Goal: Task Accomplishment & Management: Manage account settings

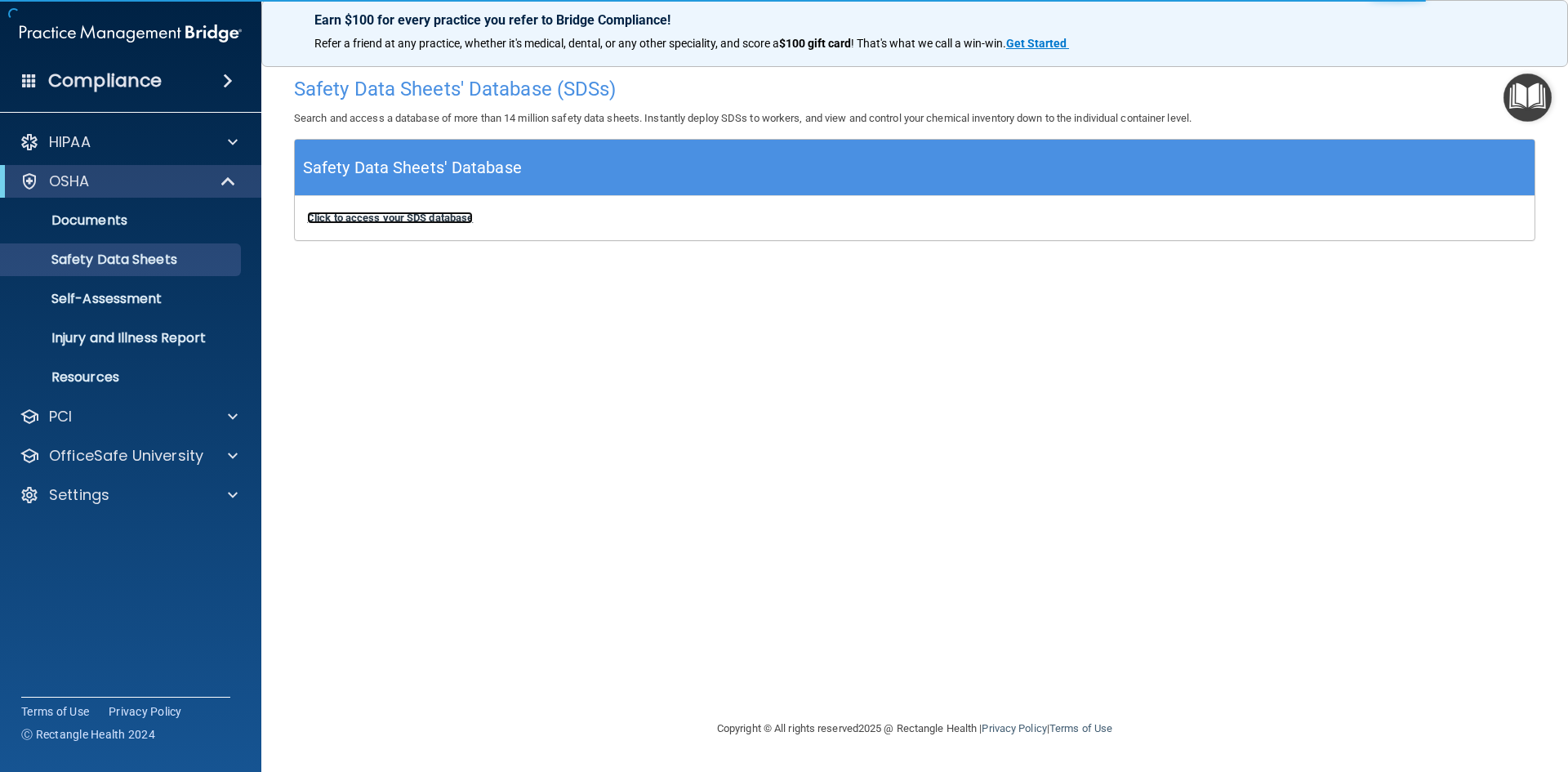
click at [411, 212] on b "Click to access your SDS database" at bounding box center [390, 218] width 166 height 12
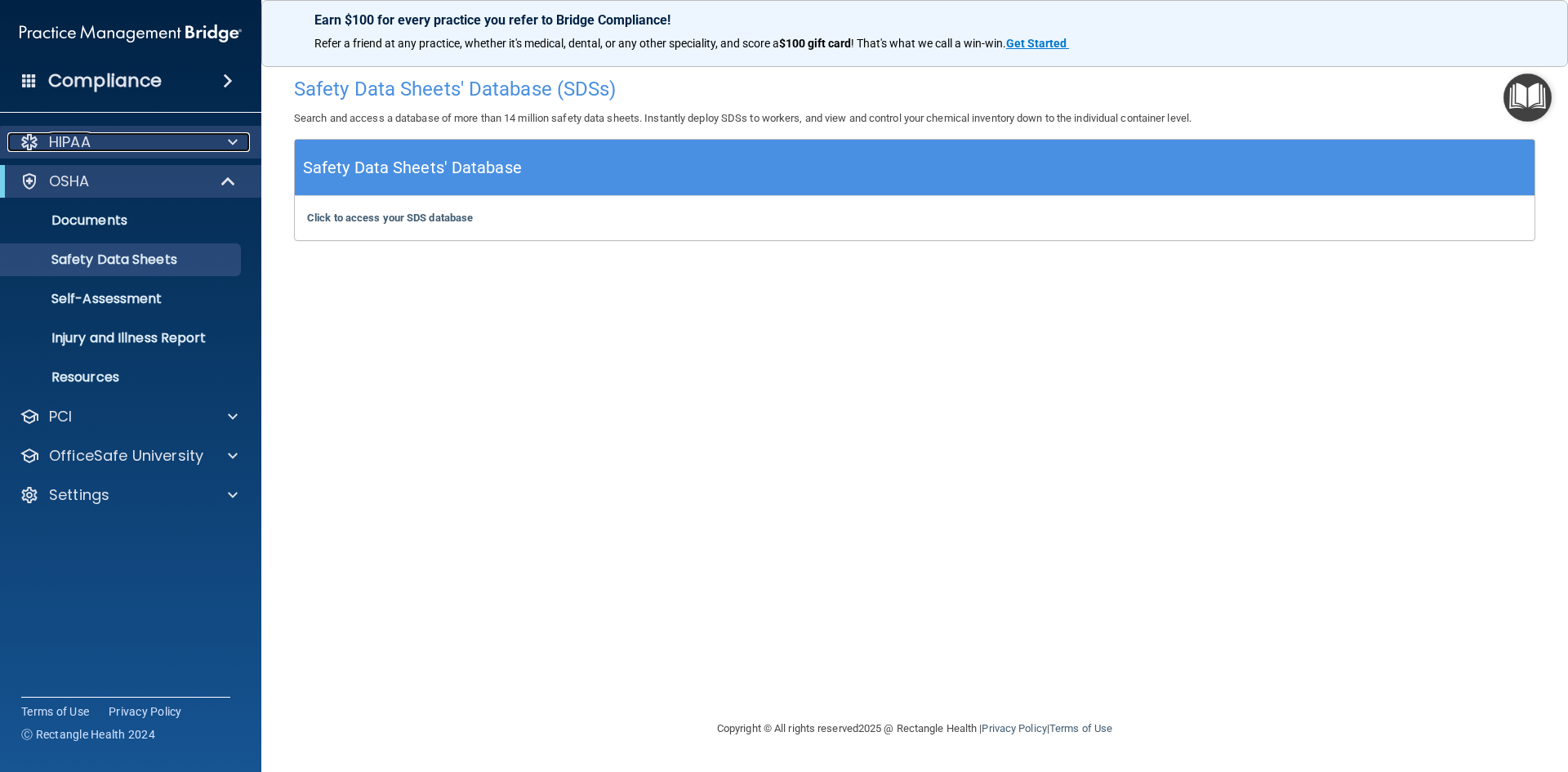
click at [234, 138] on span at bounding box center [232, 141] width 10 height 19
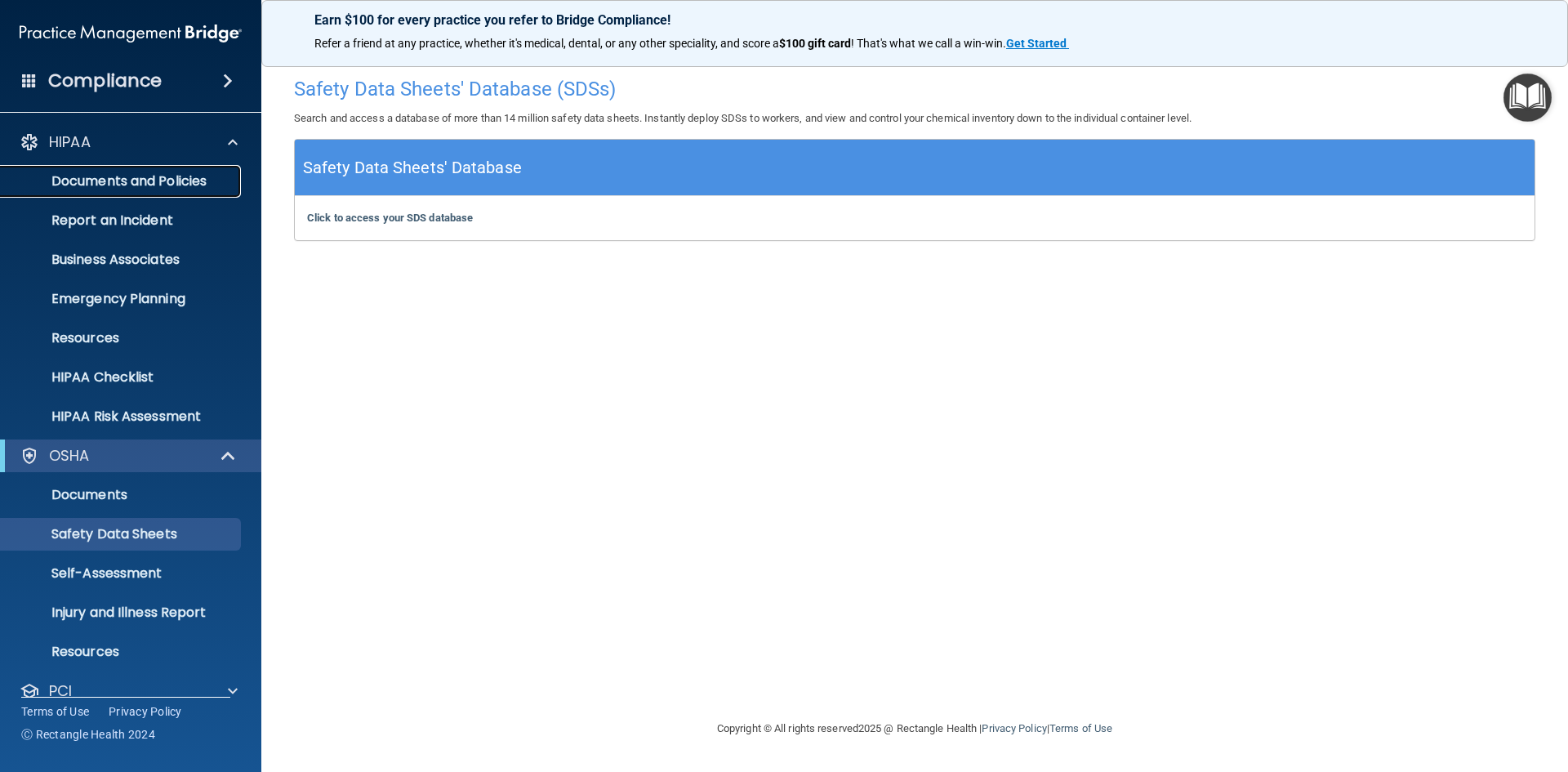
click at [174, 179] on p "Documents and Policies" at bounding box center [122, 182] width 223 height 17
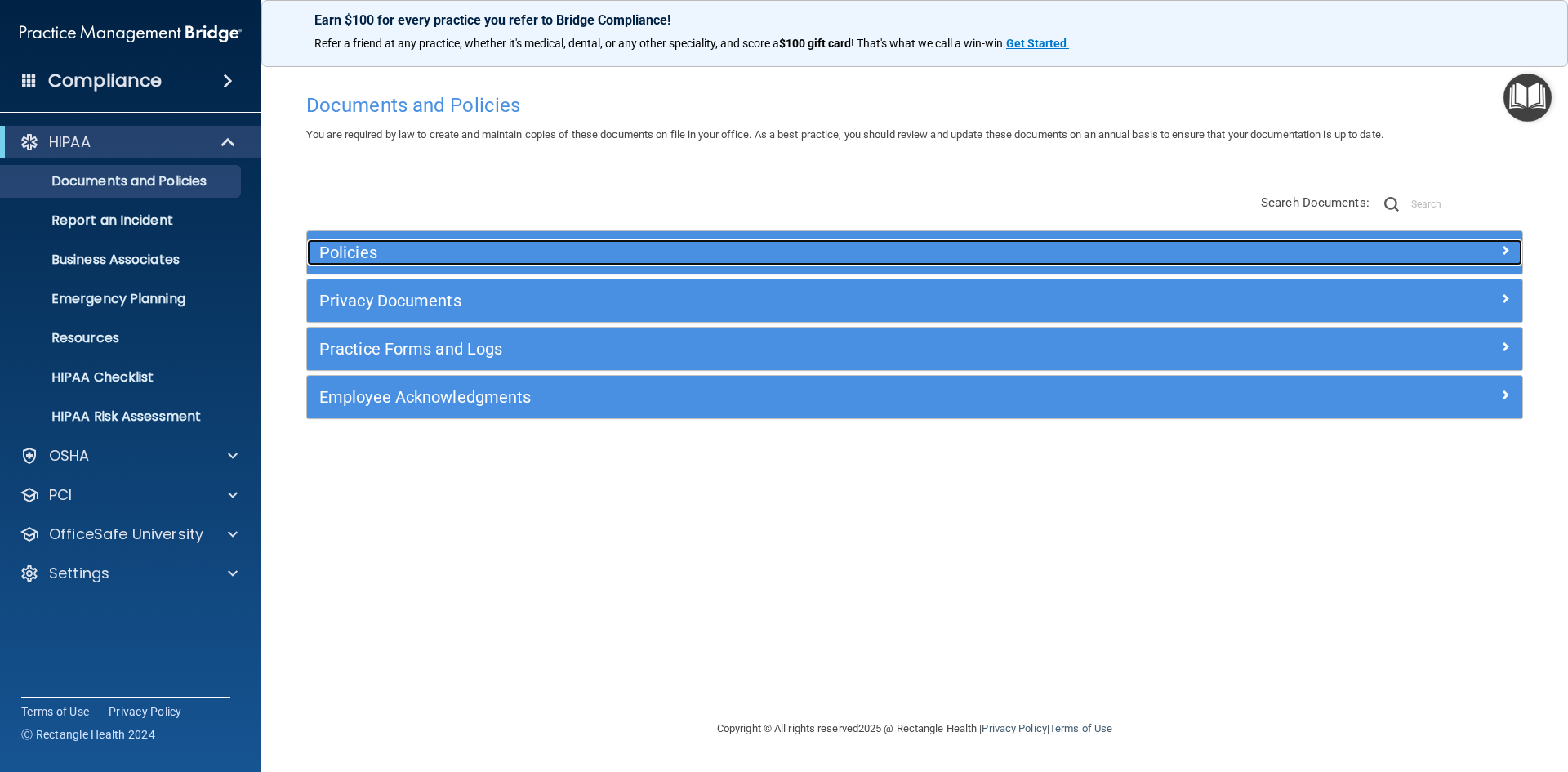
click at [1503, 249] on span at bounding box center [1505, 250] width 10 height 19
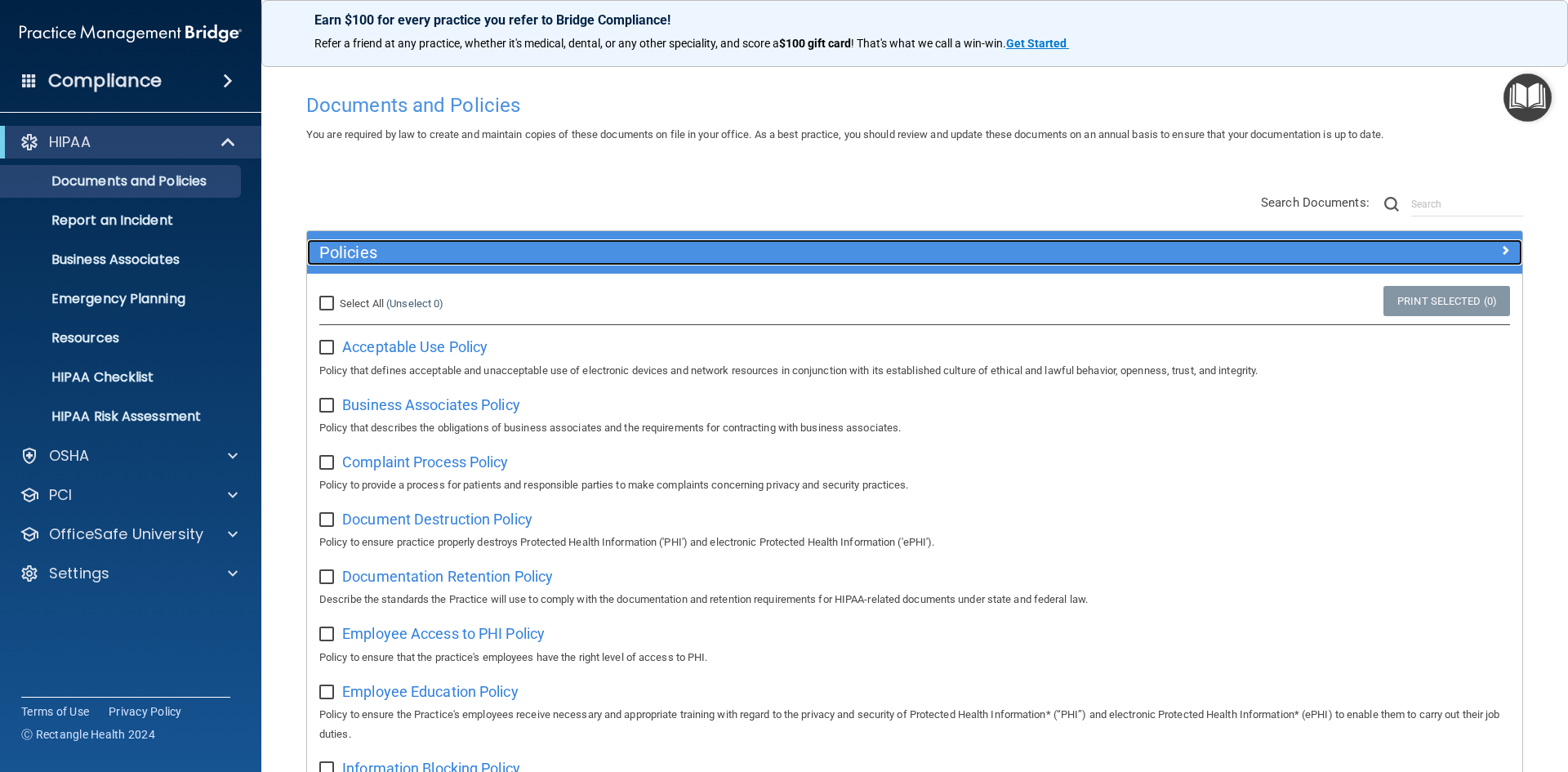
click at [1500, 247] on span at bounding box center [1505, 250] width 10 height 19
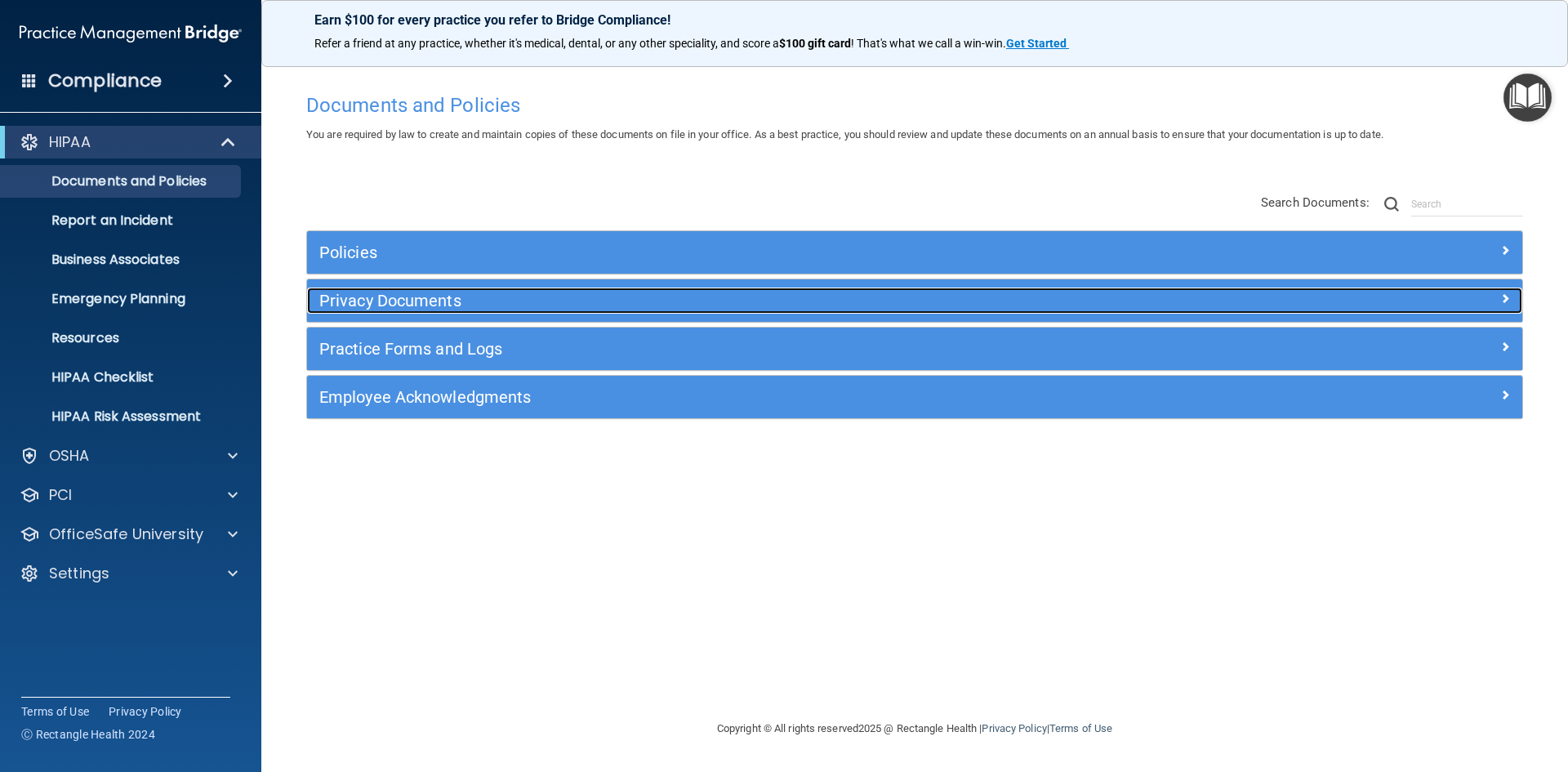
click at [1506, 296] on span at bounding box center [1505, 297] width 10 height 19
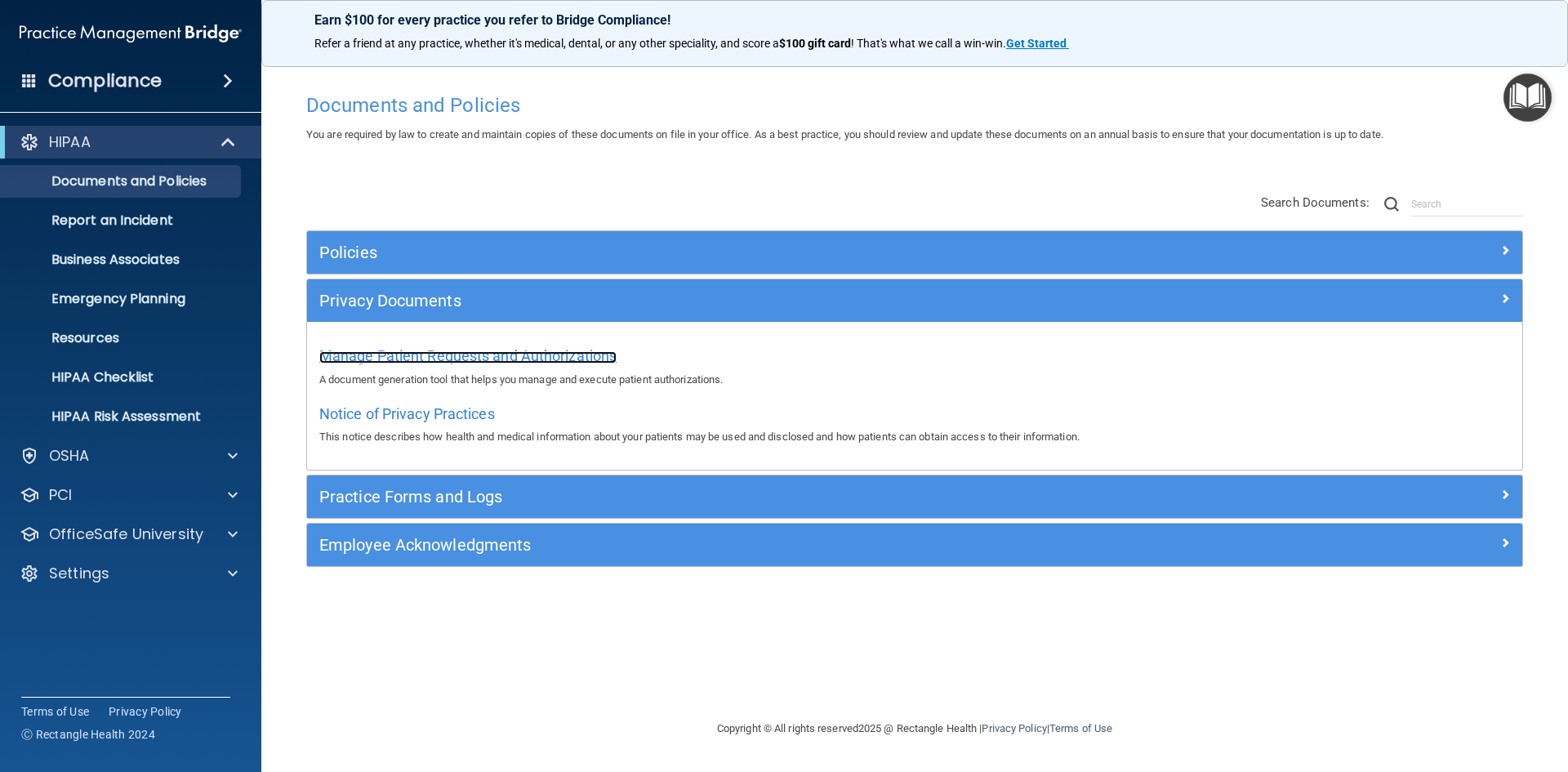
click at [428, 351] on span "Manage Patient Requests and Authorizations" at bounding box center [468, 355] width 297 height 17
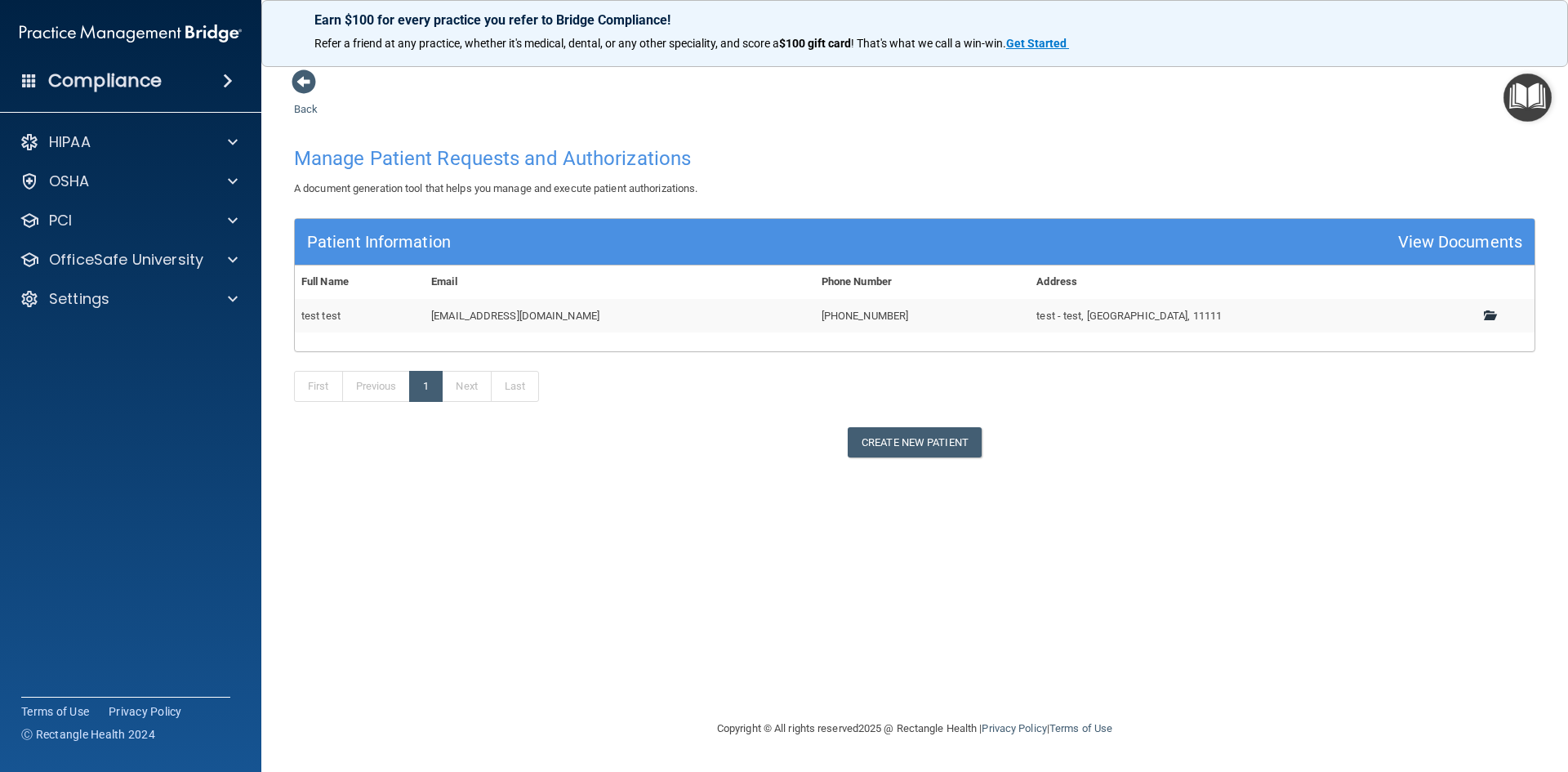
click at [1484, 312] on span at bounding box center [1489, 315] width 11 height 11
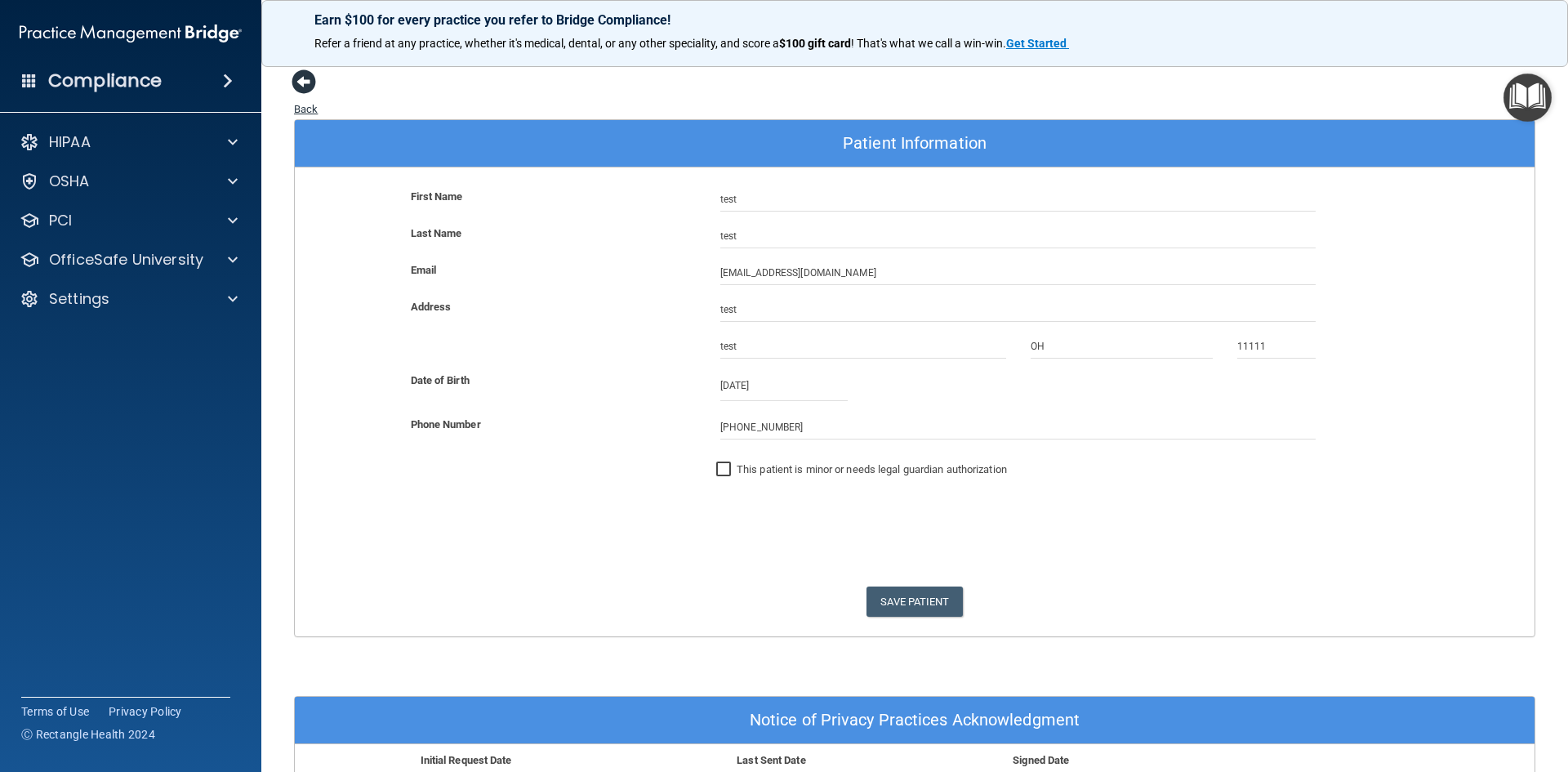
click at [304, 81] on span at bounding box center [304, 82] width 25 height 25
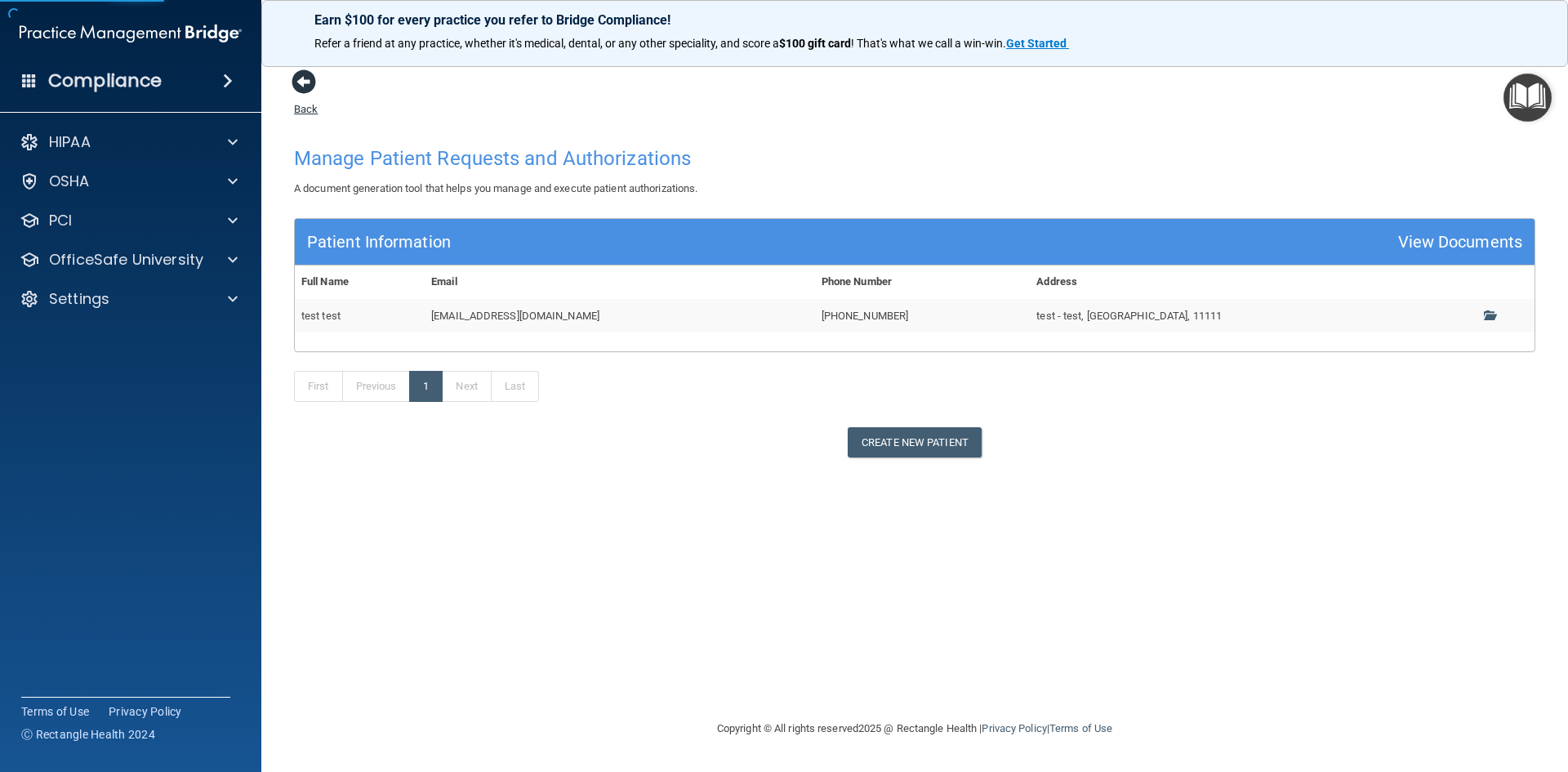
click at [301, 78] on span at bounding box center [304, 82] width 25 height 25
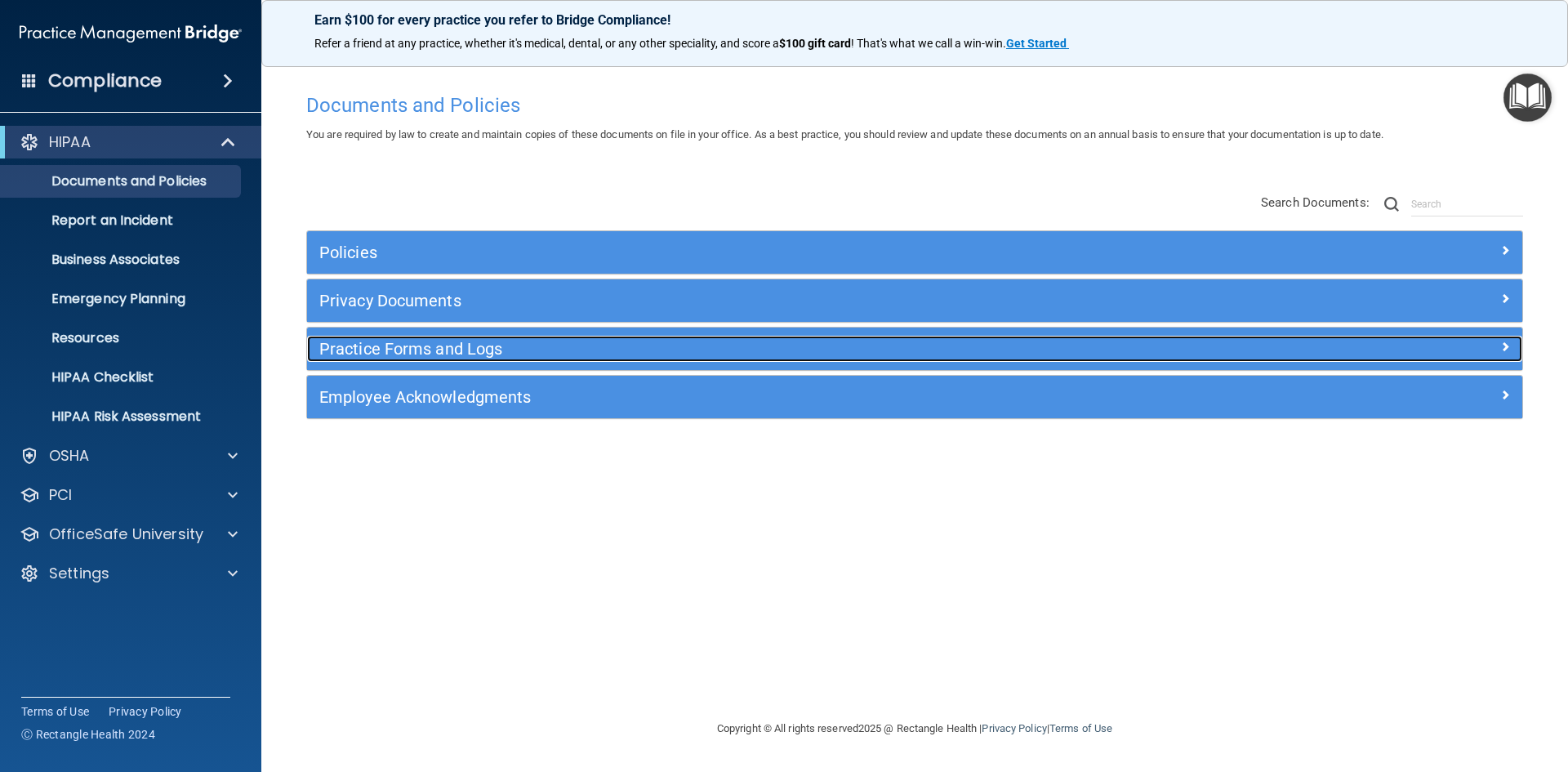
click at [424, 343] on h5 "Practice Forms and Logs" at bounding box center [762, 349] width 887 height 18
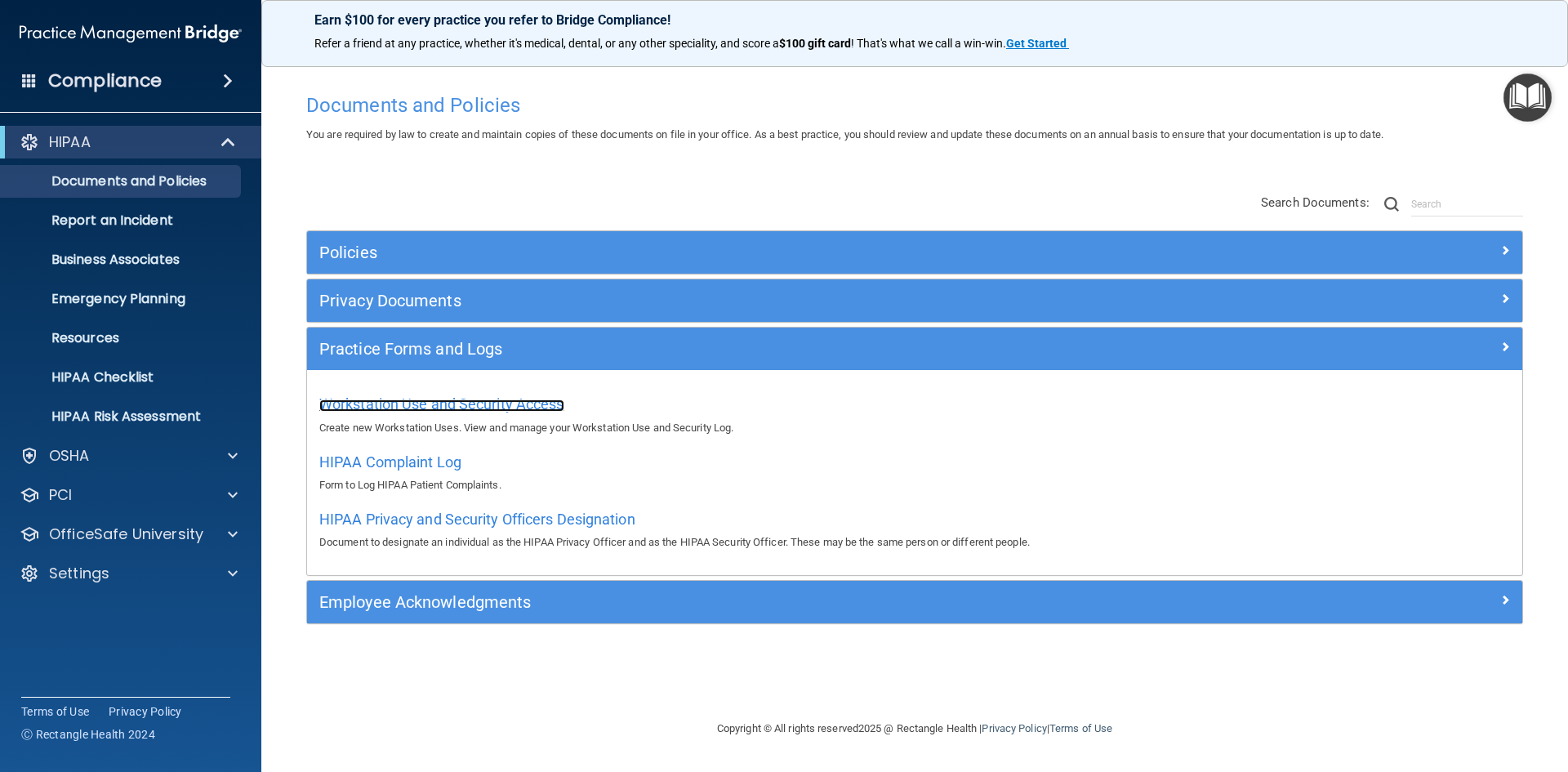
click at [415, 404] on span "Workstation Use and Security Access" at bounding box center [441, 404] width 245 height 17
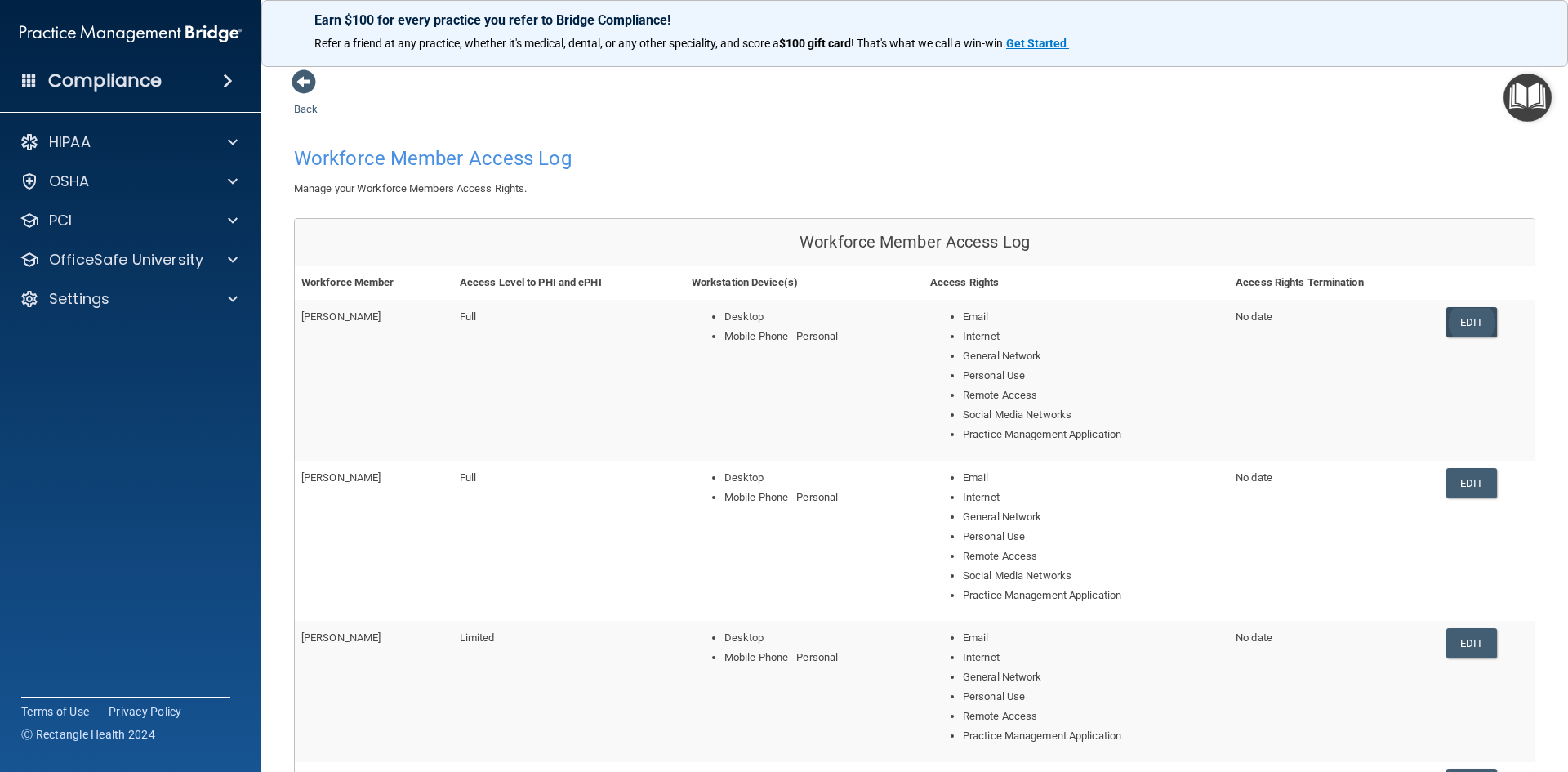
click at [1461, 324] on link "Edit" at bounding box center [1471, 322] width 50 height 30
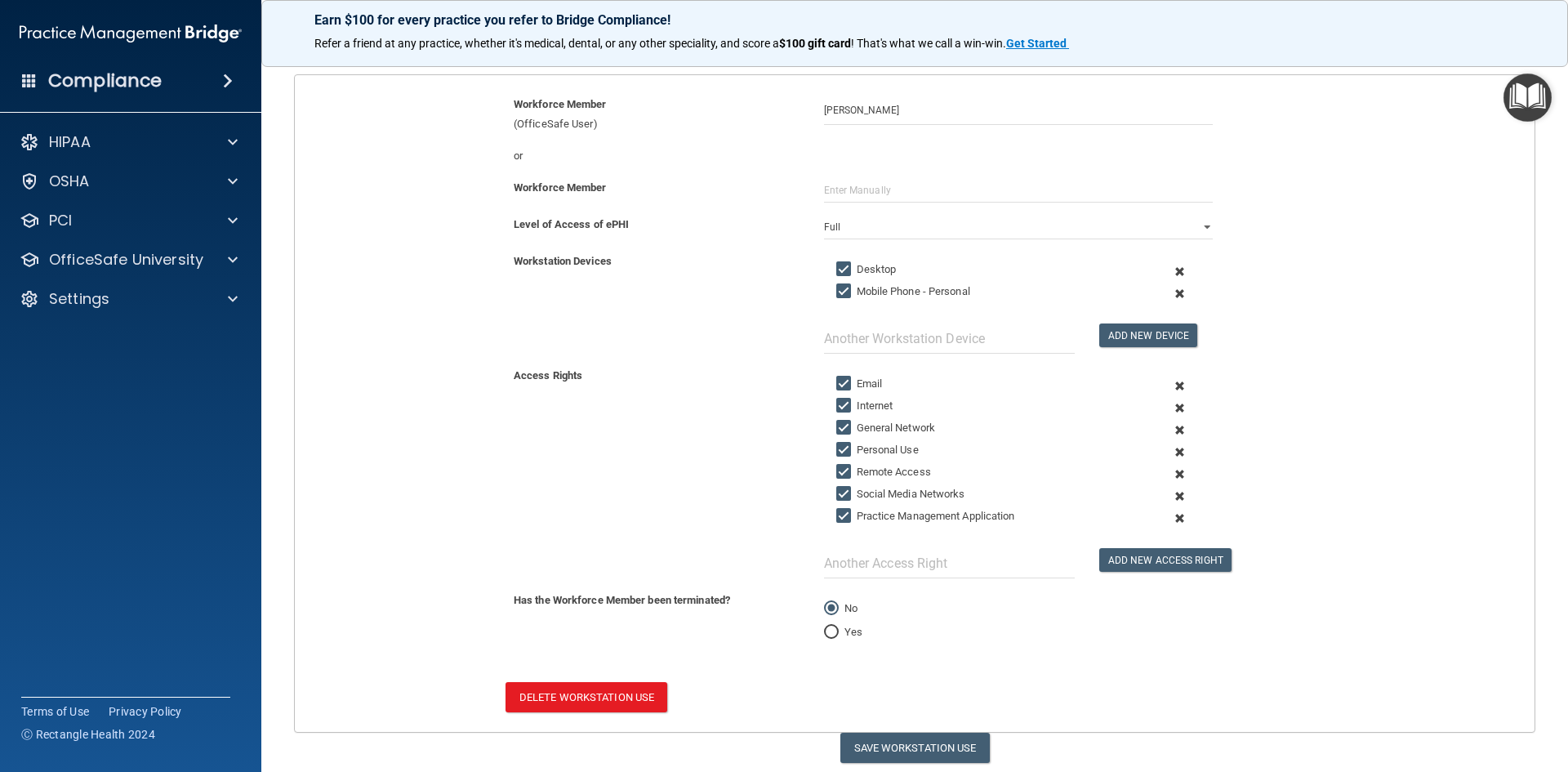
scroll to position [219, 0]
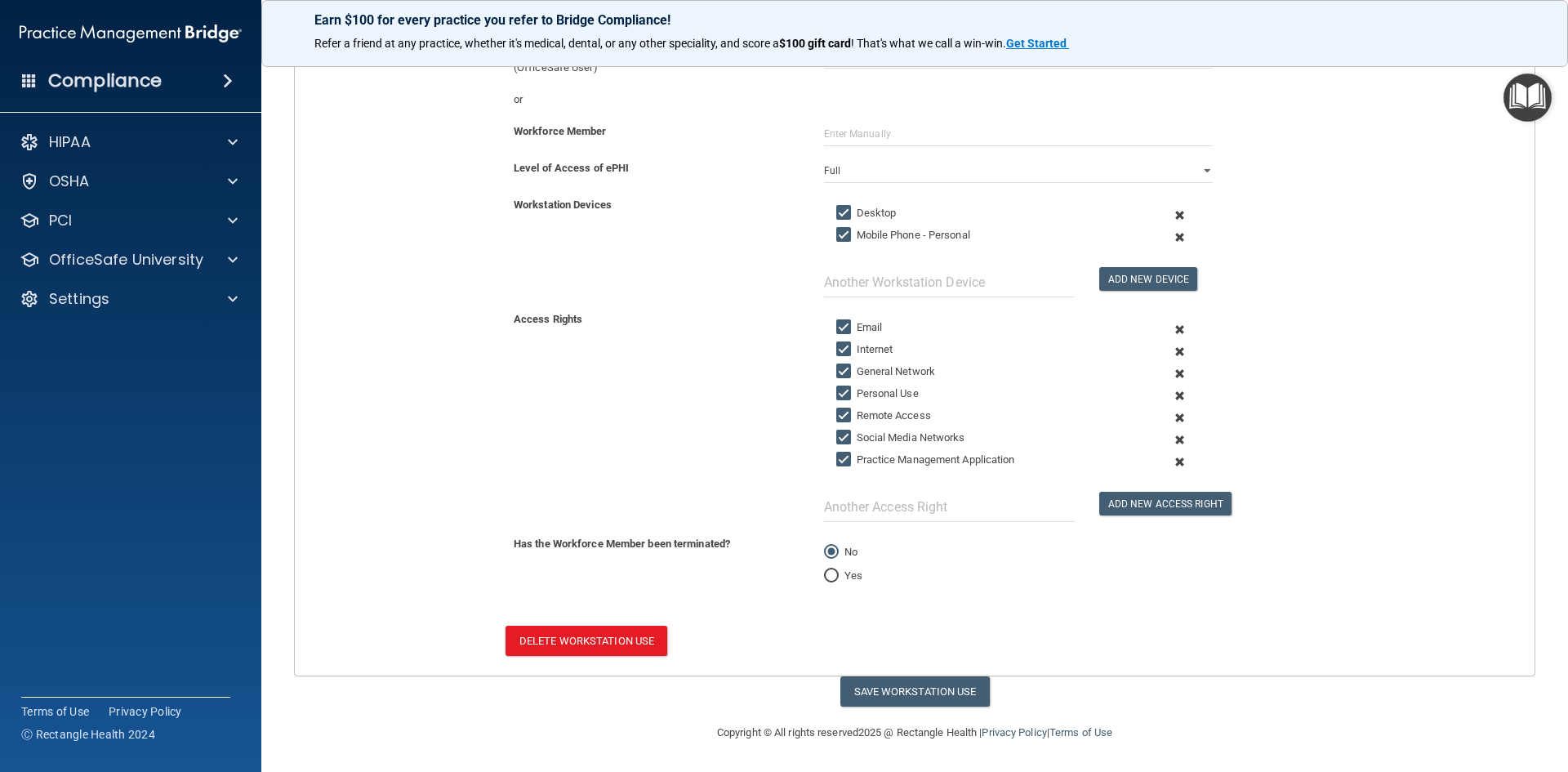
click at [824, 576] on input "Yes" at bounding box center [831, 576] width 15 height 12
radio input "true"
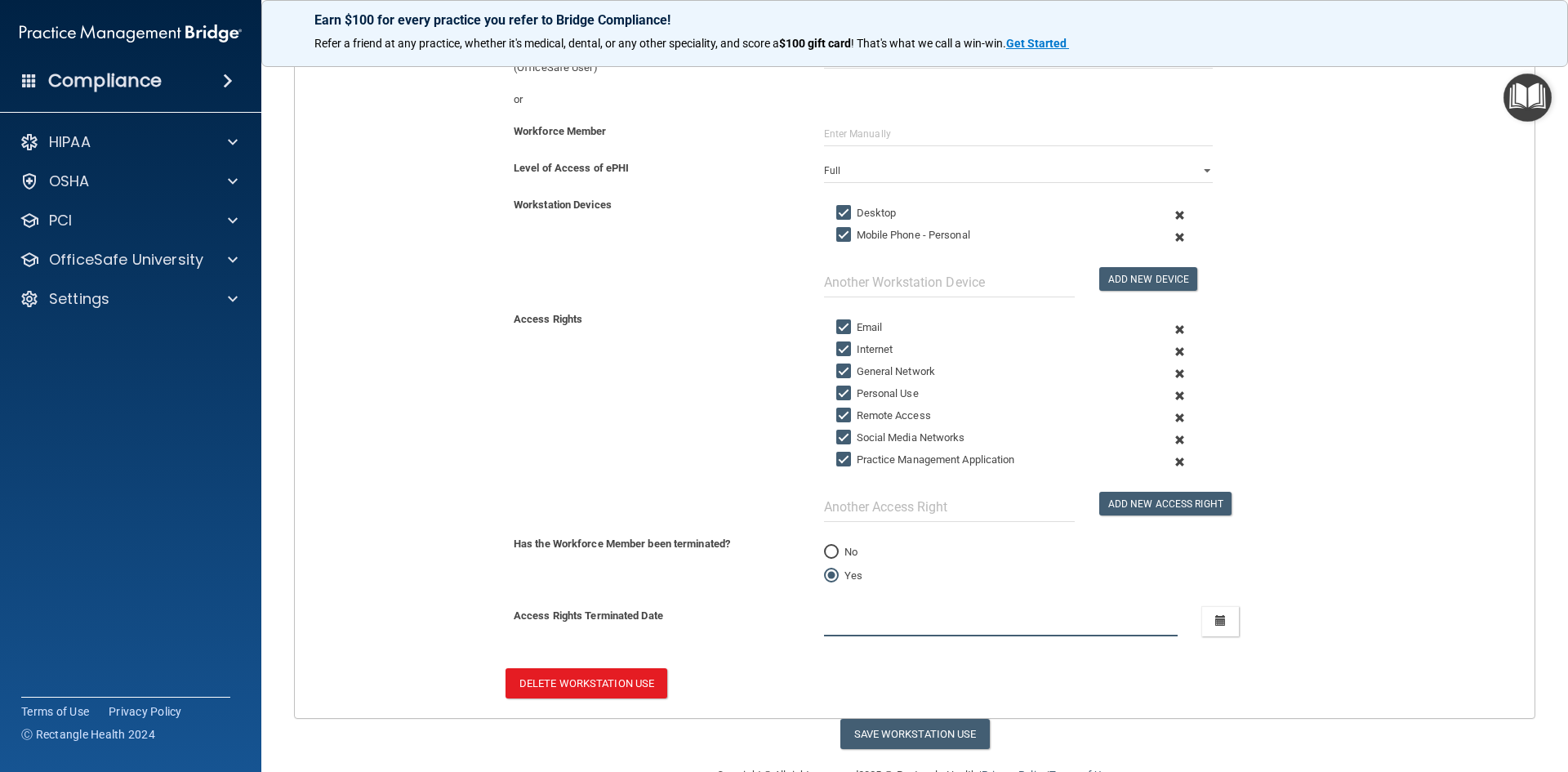
click at [824, 628] on input "text" at bounding box center [1001, 621] width 354 height 30
click at [832, 629] on input "text" at bounding box center [1001, 621] width 354 height 30
type input "[DATE]"
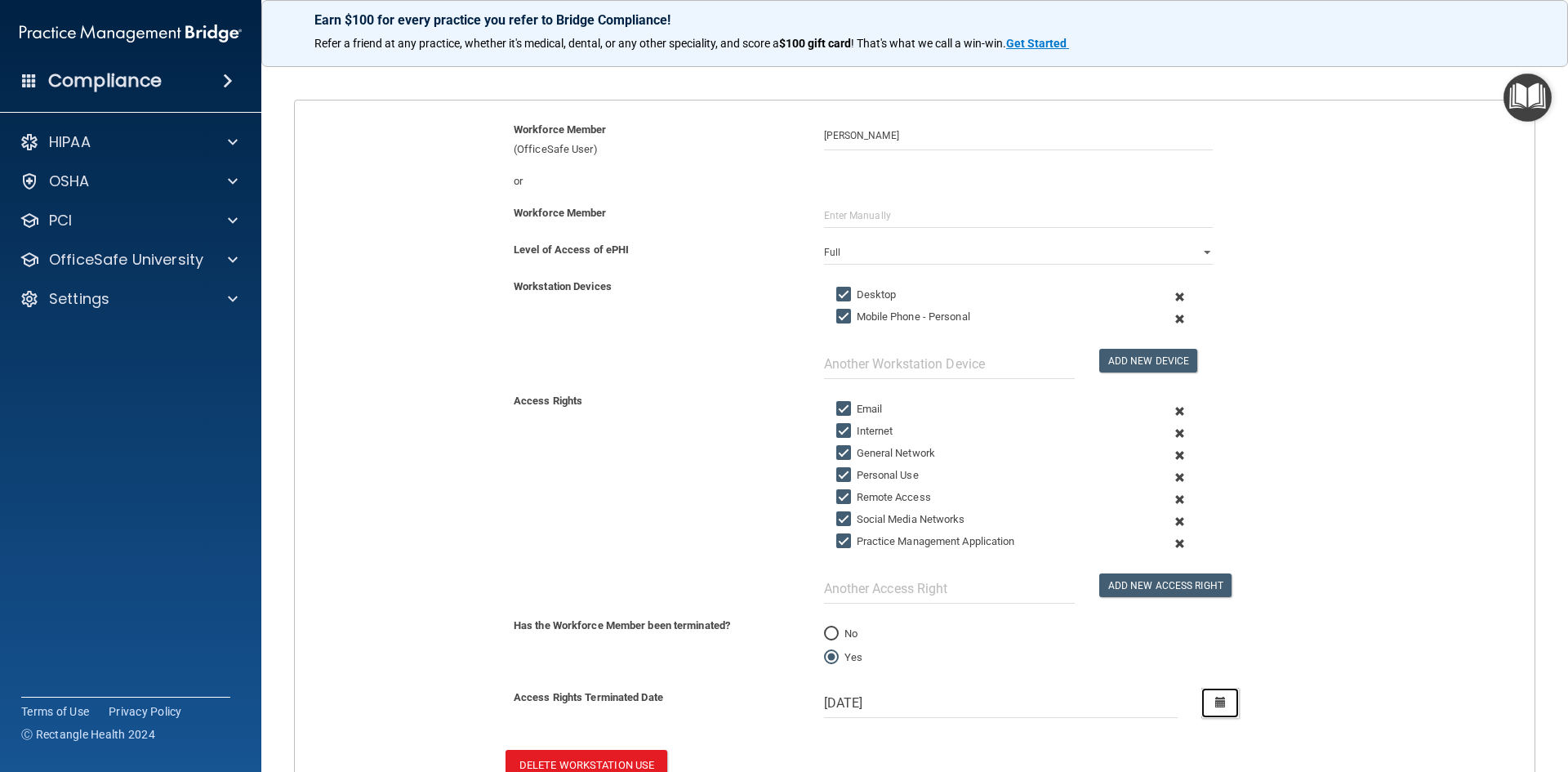
scroll to position [263, 0]
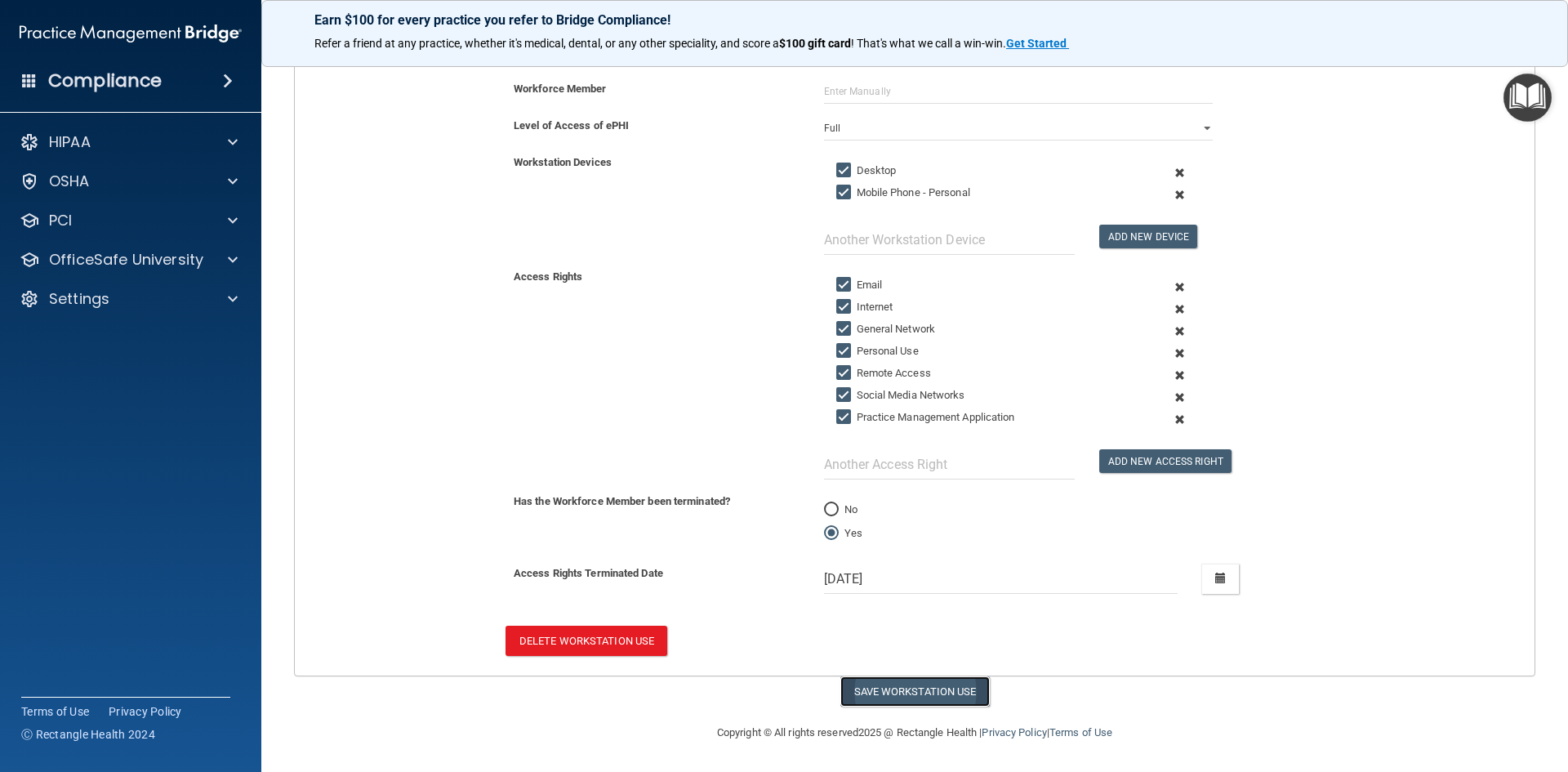
click at [897, 688] on button "Save Workstation Use" at bounding box center [915, 691] width 150 height 30
type input "[DATE]"
select select "? string:Full ?"
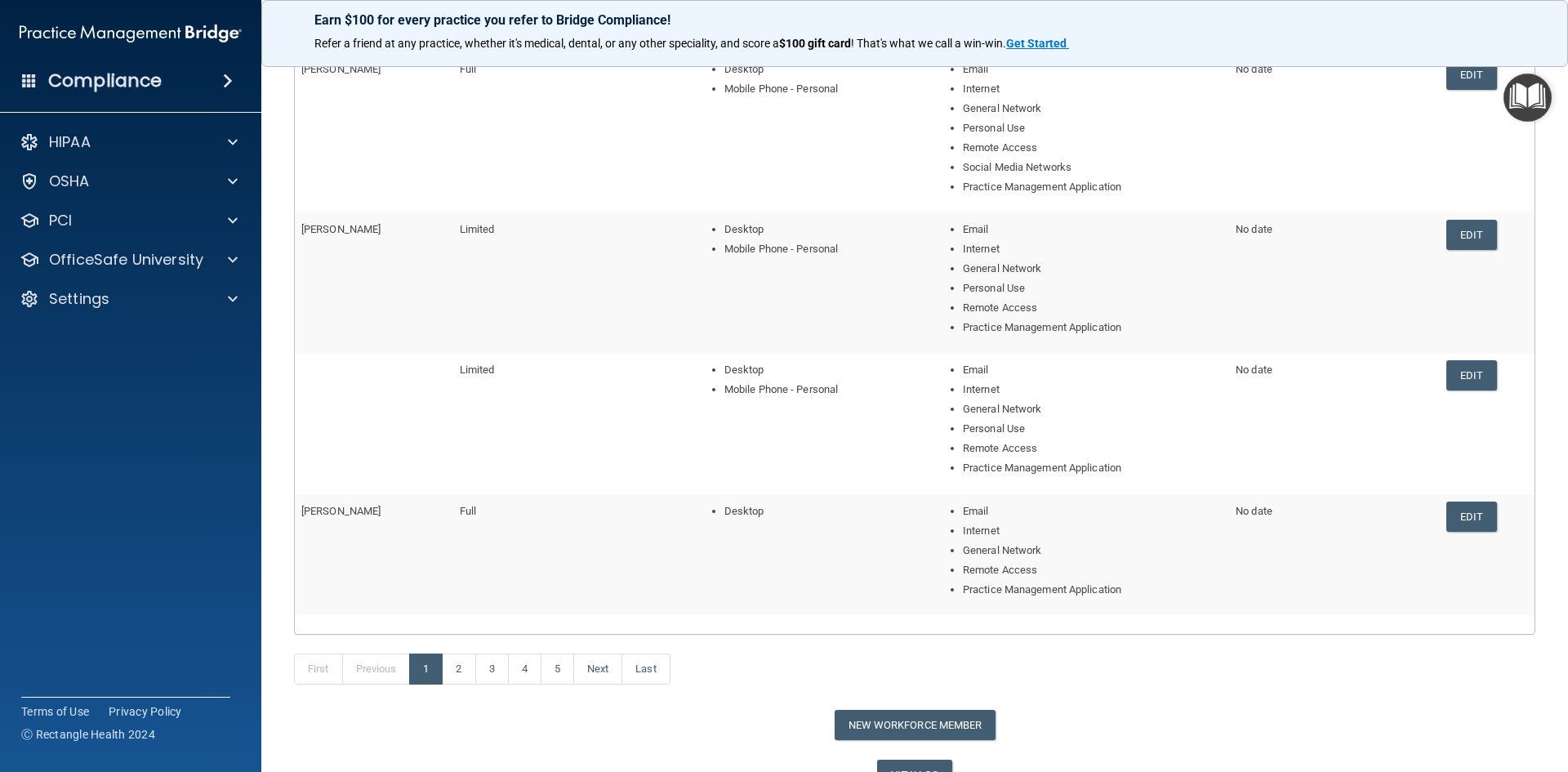
scroll to position [492, 0]
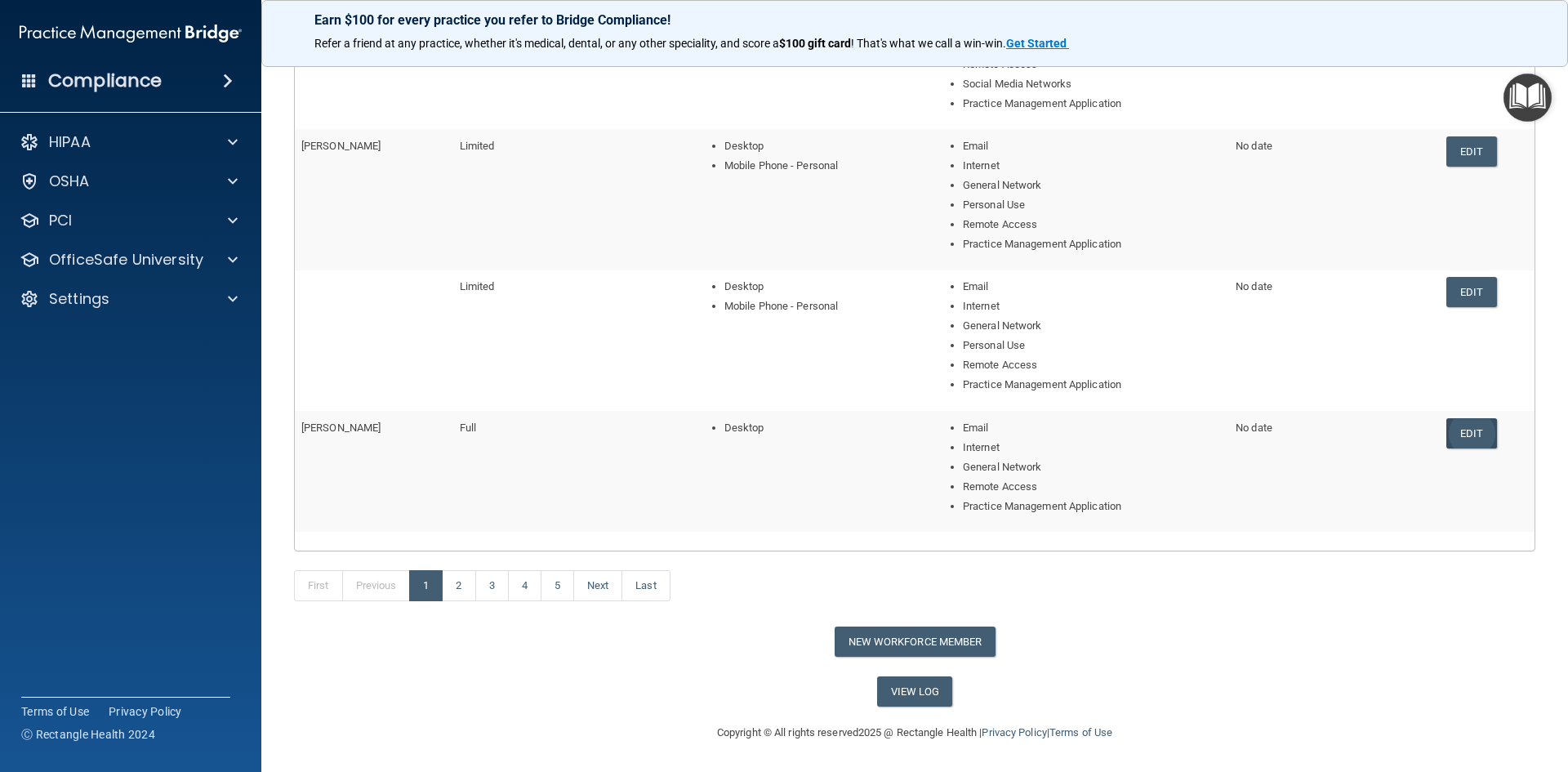
click at [1457, 435] on link "Edit" at bounding box center [1471, 433] width 50 height 30
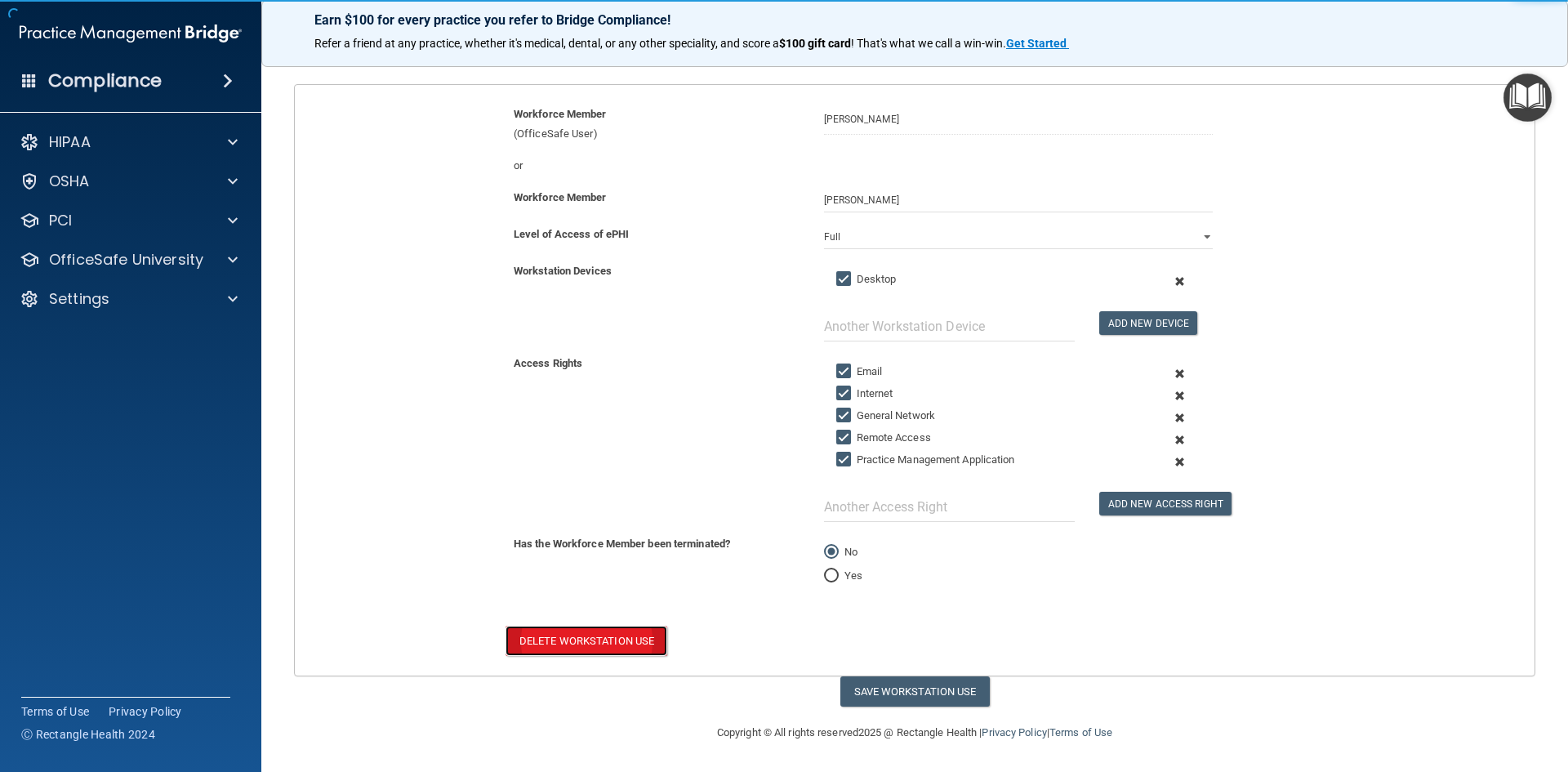
click at [626, 639] on button "Delete Workstation Use" at bounding box center [586, 641] width 161 height 30
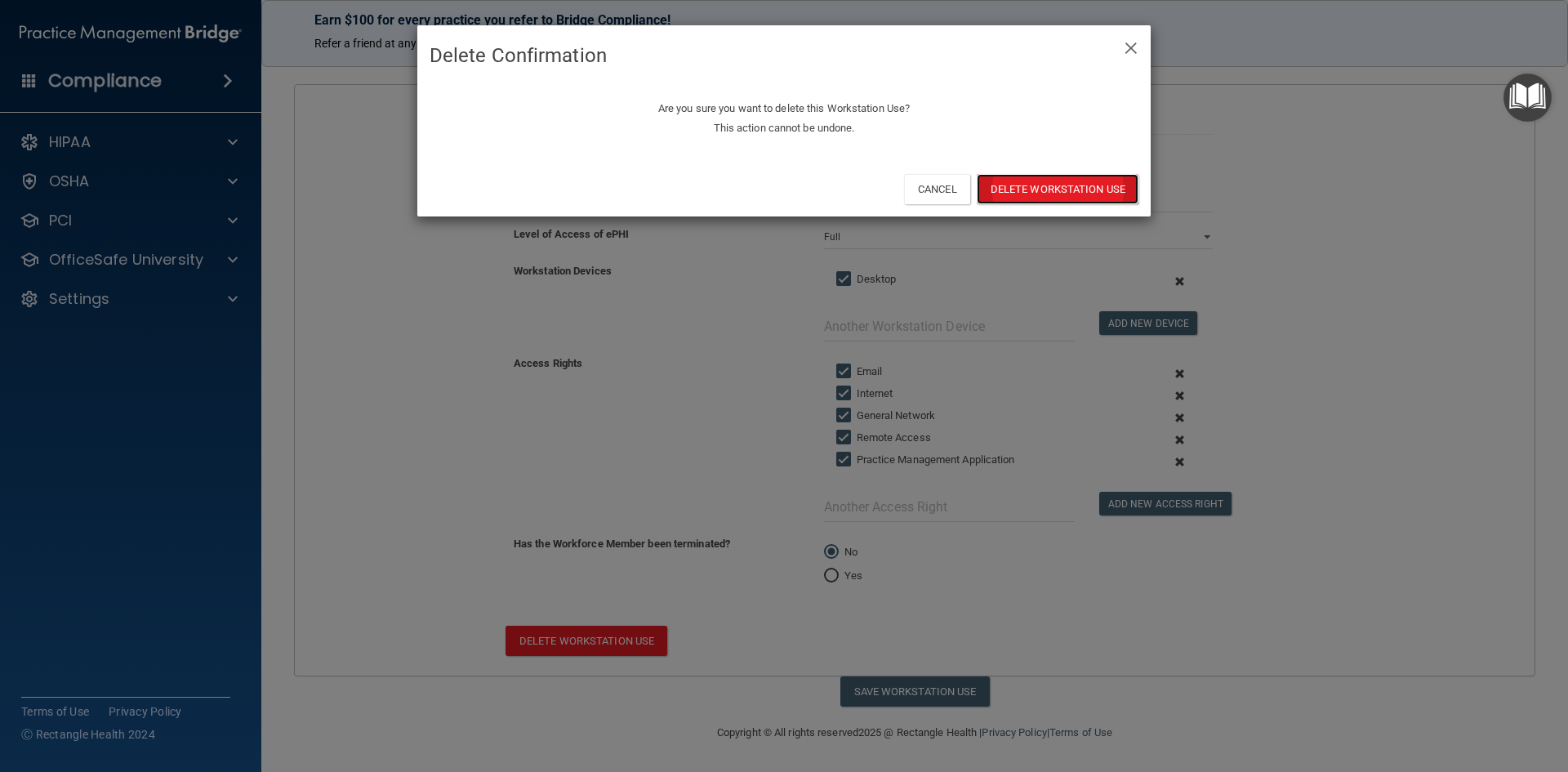
click at [1036, 183] on button "Delete Workstation Use" at bounding box center [1057, 189] width 161 height 30
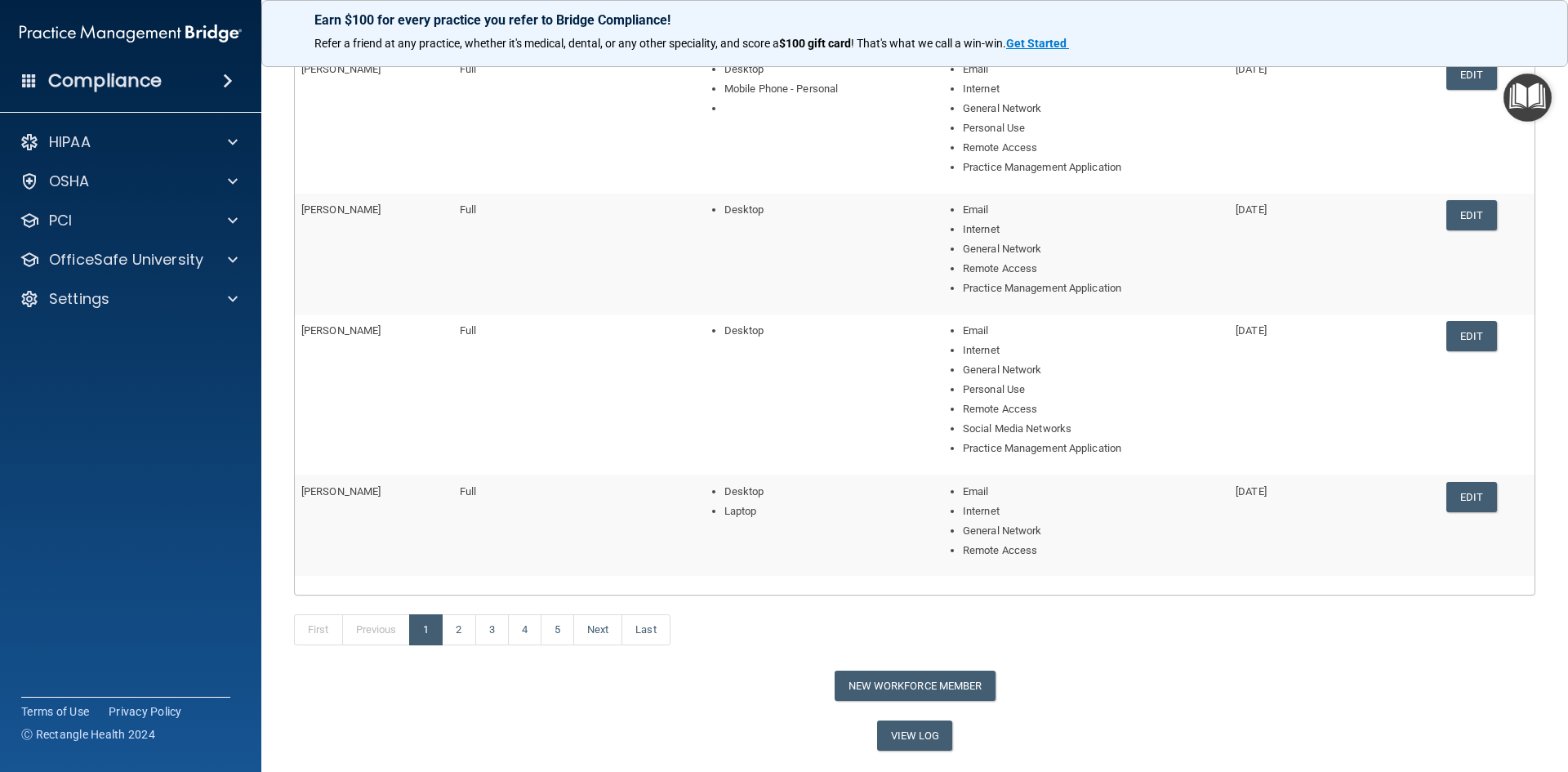
scroll to position [453, 0]
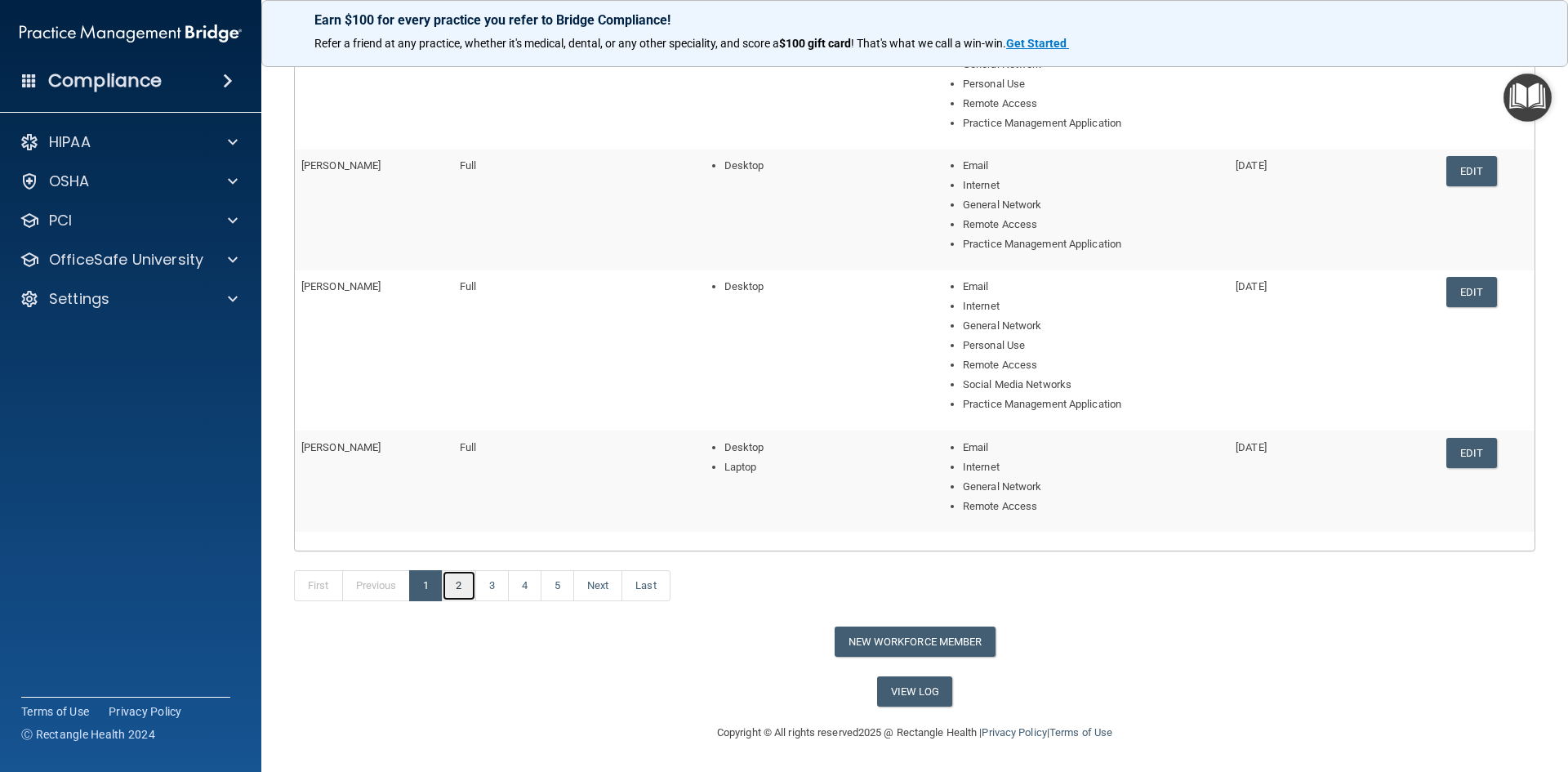
click at [460, 585] on link "2" at bounding box center [458, 586] width 33 height 31
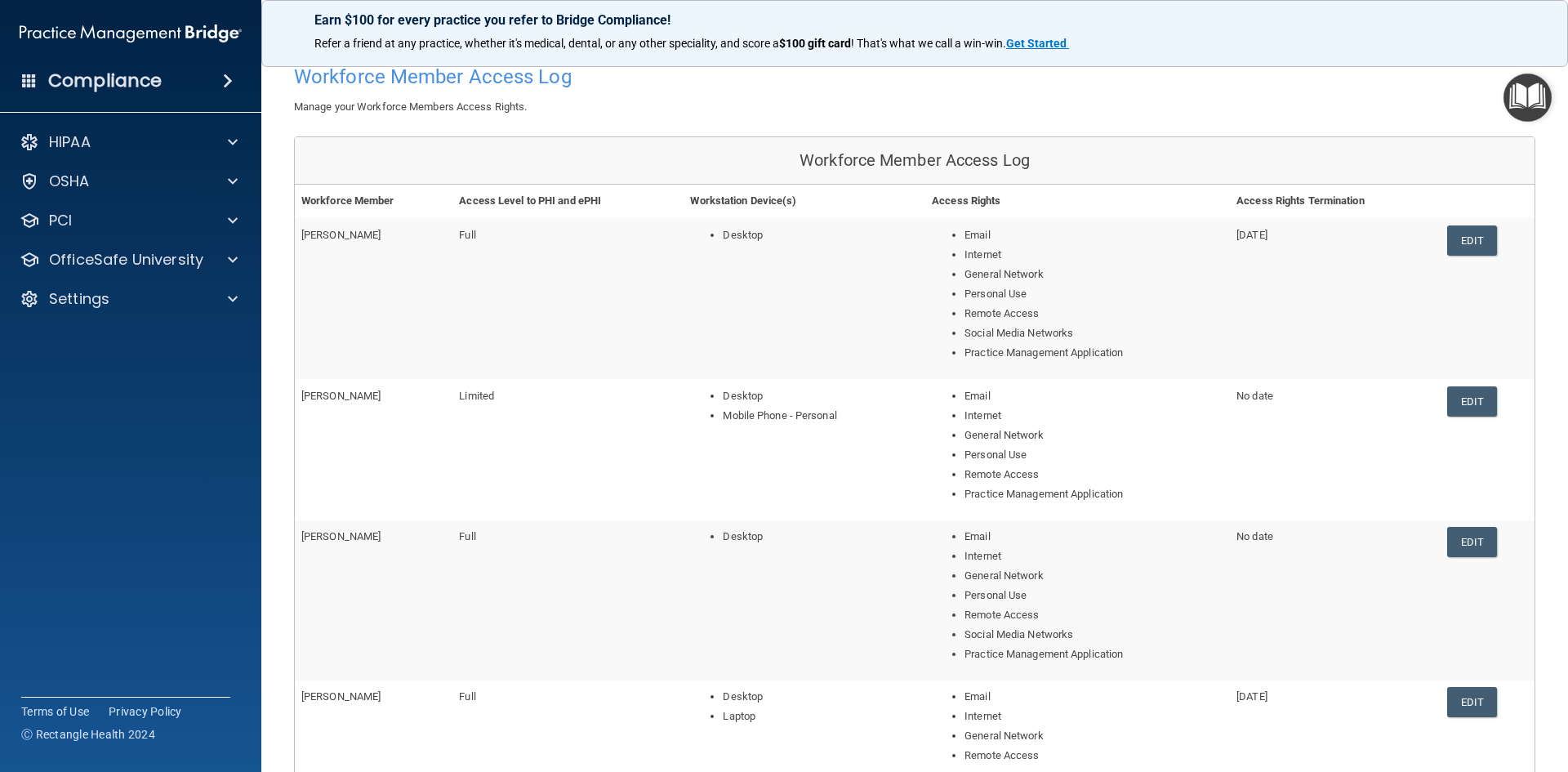
scroll to position [163, 0]
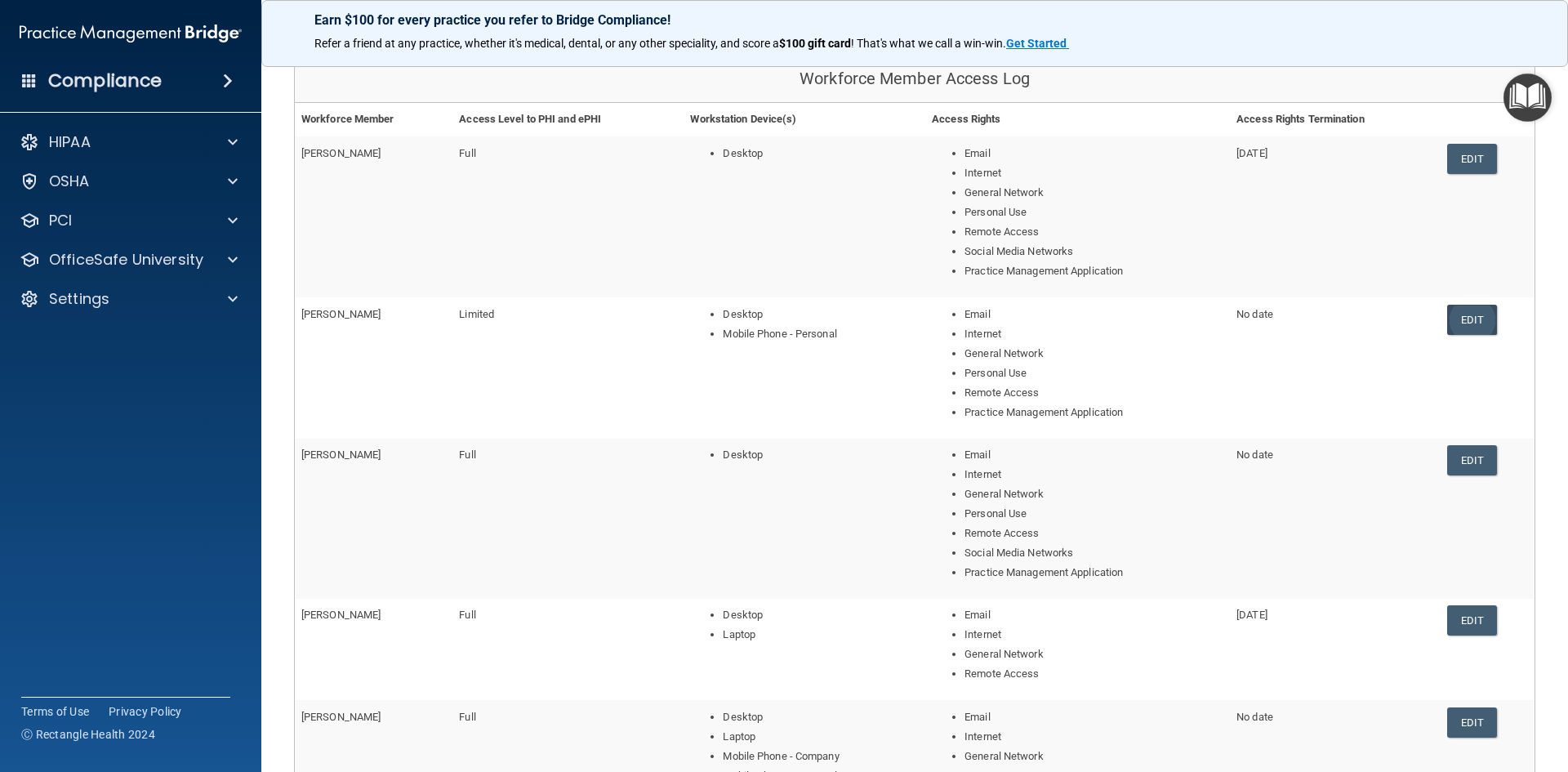
click at [1458, 320] on link "Edit" at bounding box center [1472, 319] width 50 height 30
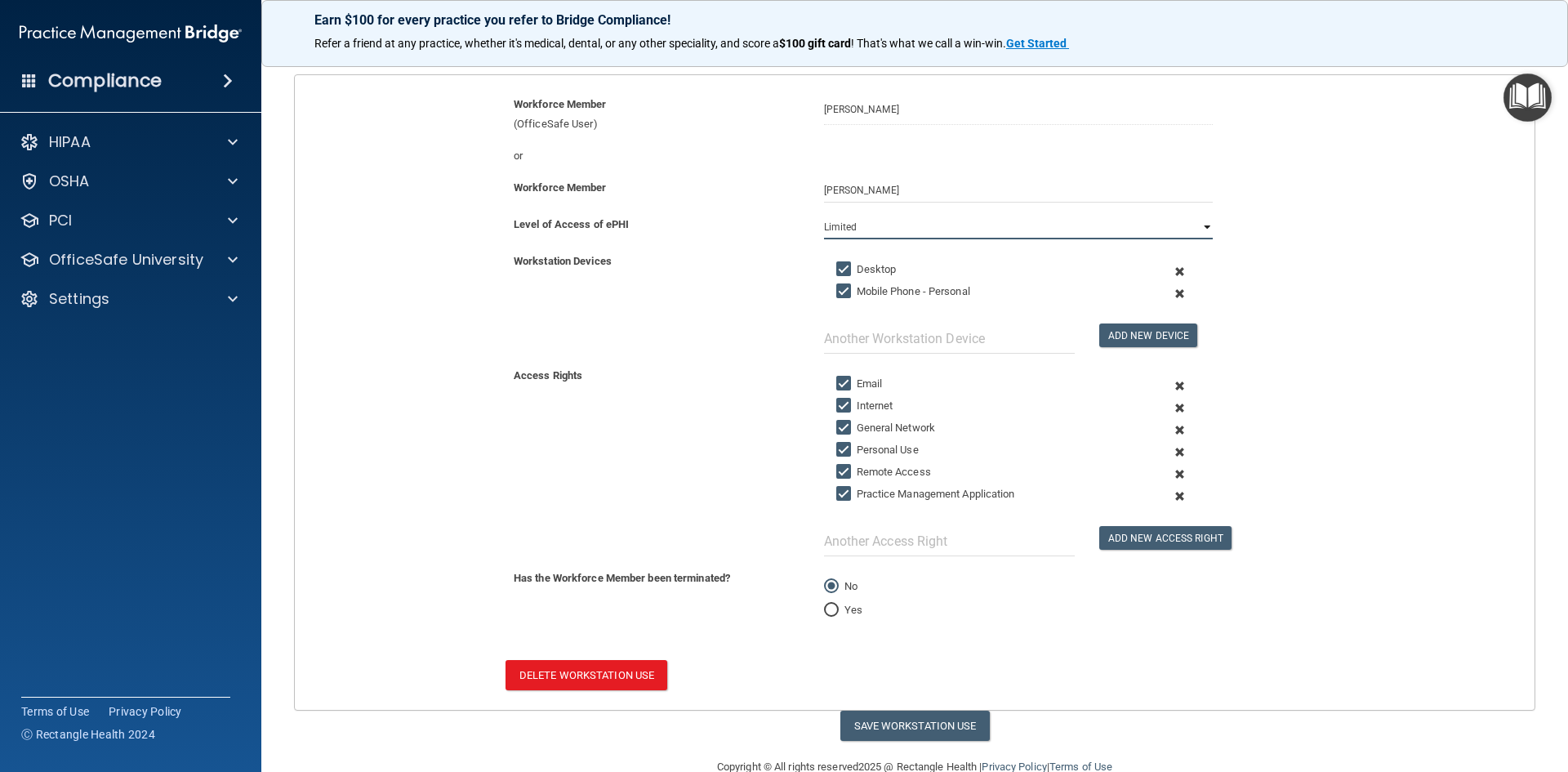
click at [1196, 227] on select "Full Limited None" at bounding box center [1018, 227] width 389 height 25
click at [824, 215] on select "Full Limited None" at bounding box center [1018, 227] width 389 height 25
click at [866, 722] on button "Save Workstation Use" at bounding box center [915, 725] width 150 height 30
select select "? string:Full ?"
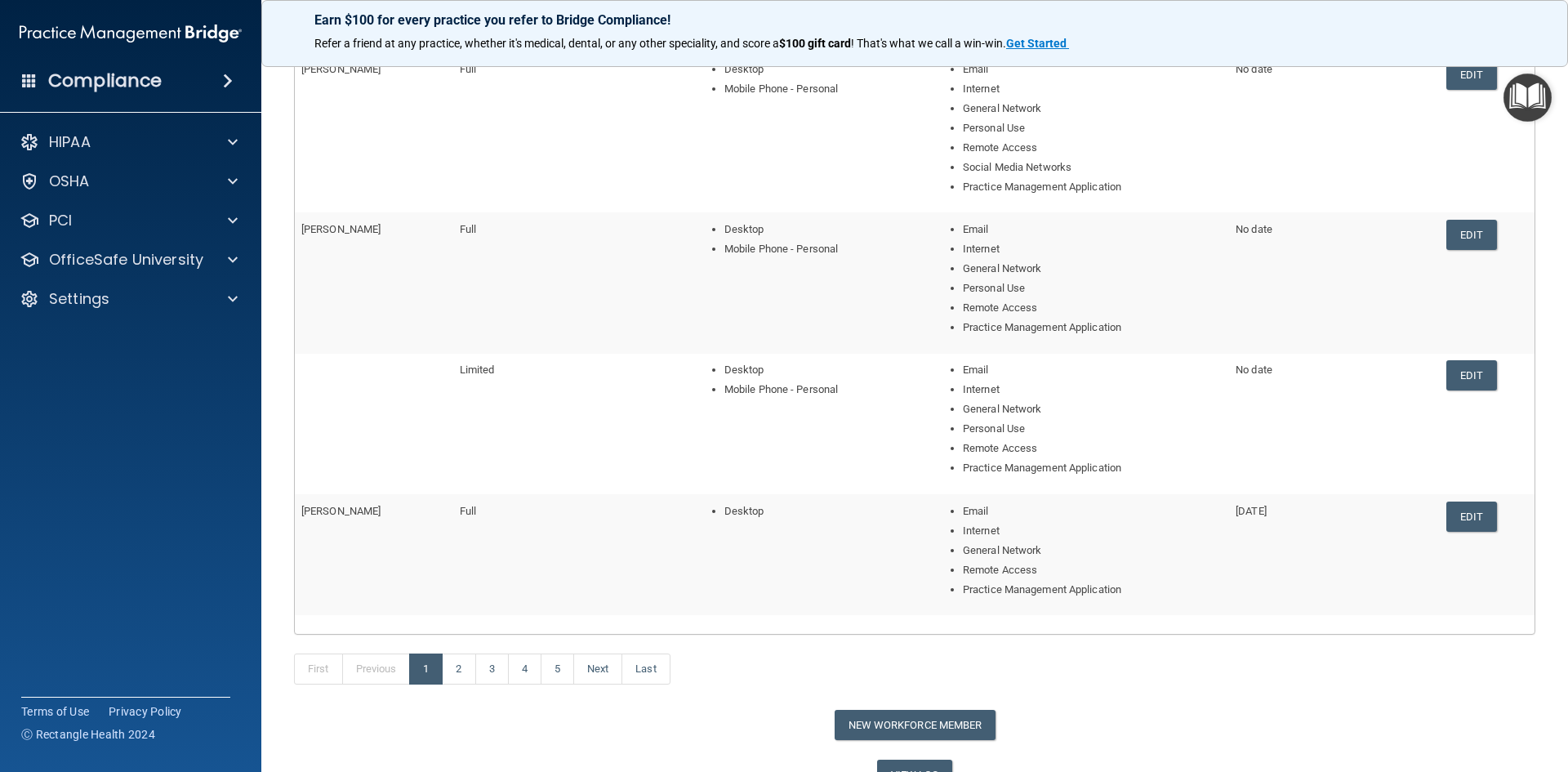
scroll to position [490, 0]
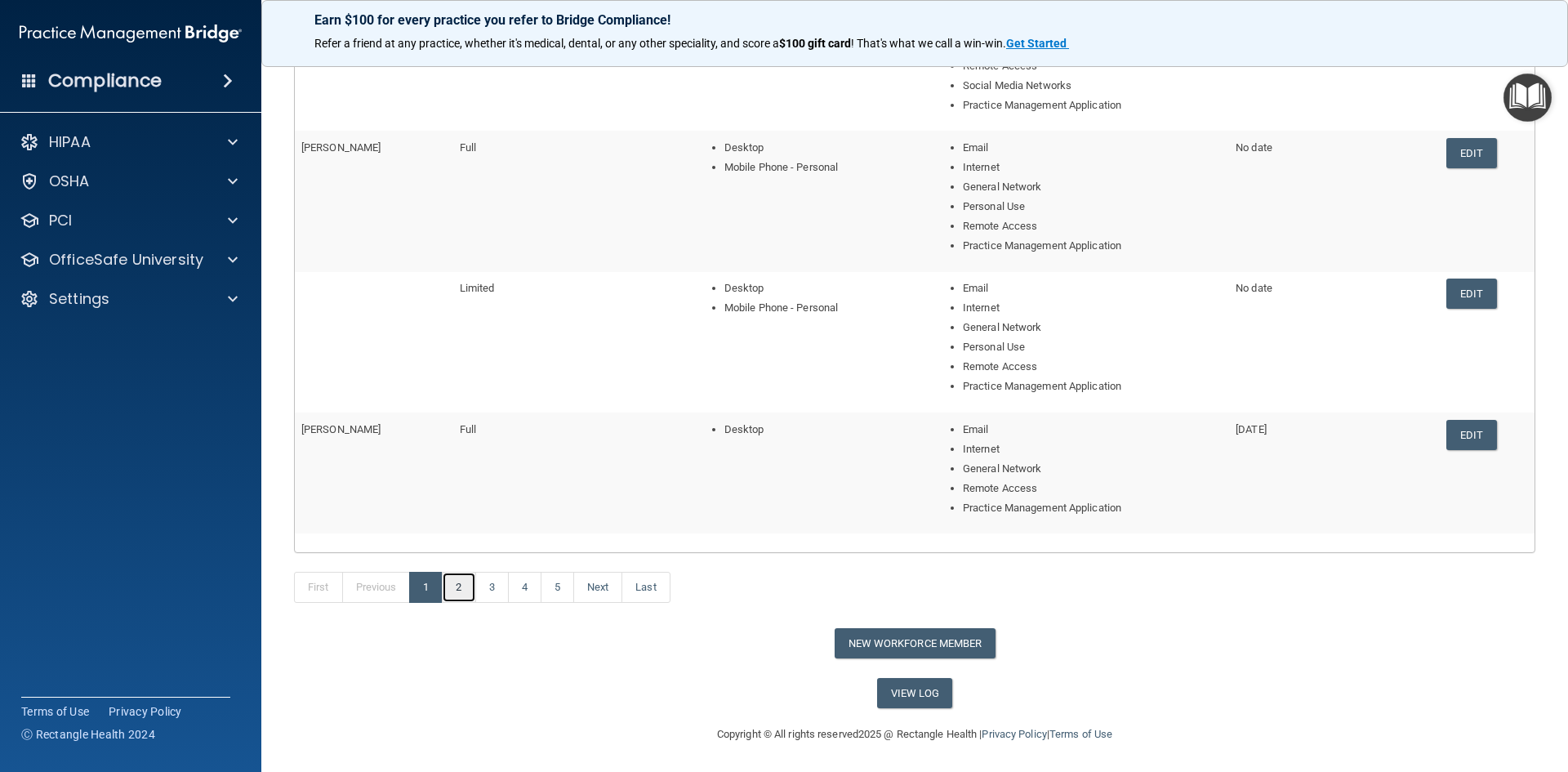
click at [462, 583] on link "2" at bounding box center [458, 587] width 33 height 31
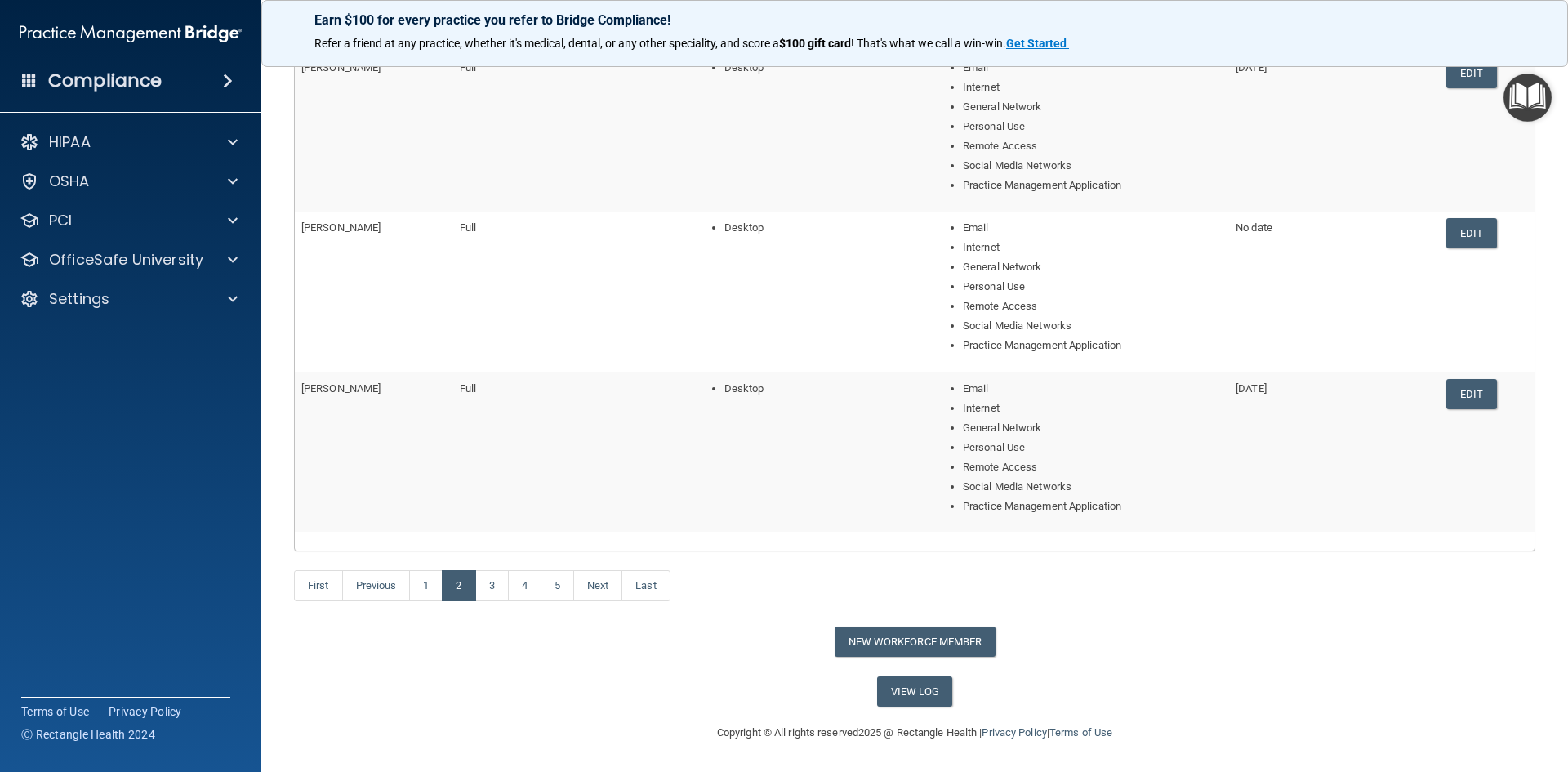
scroll to position [488, 0]
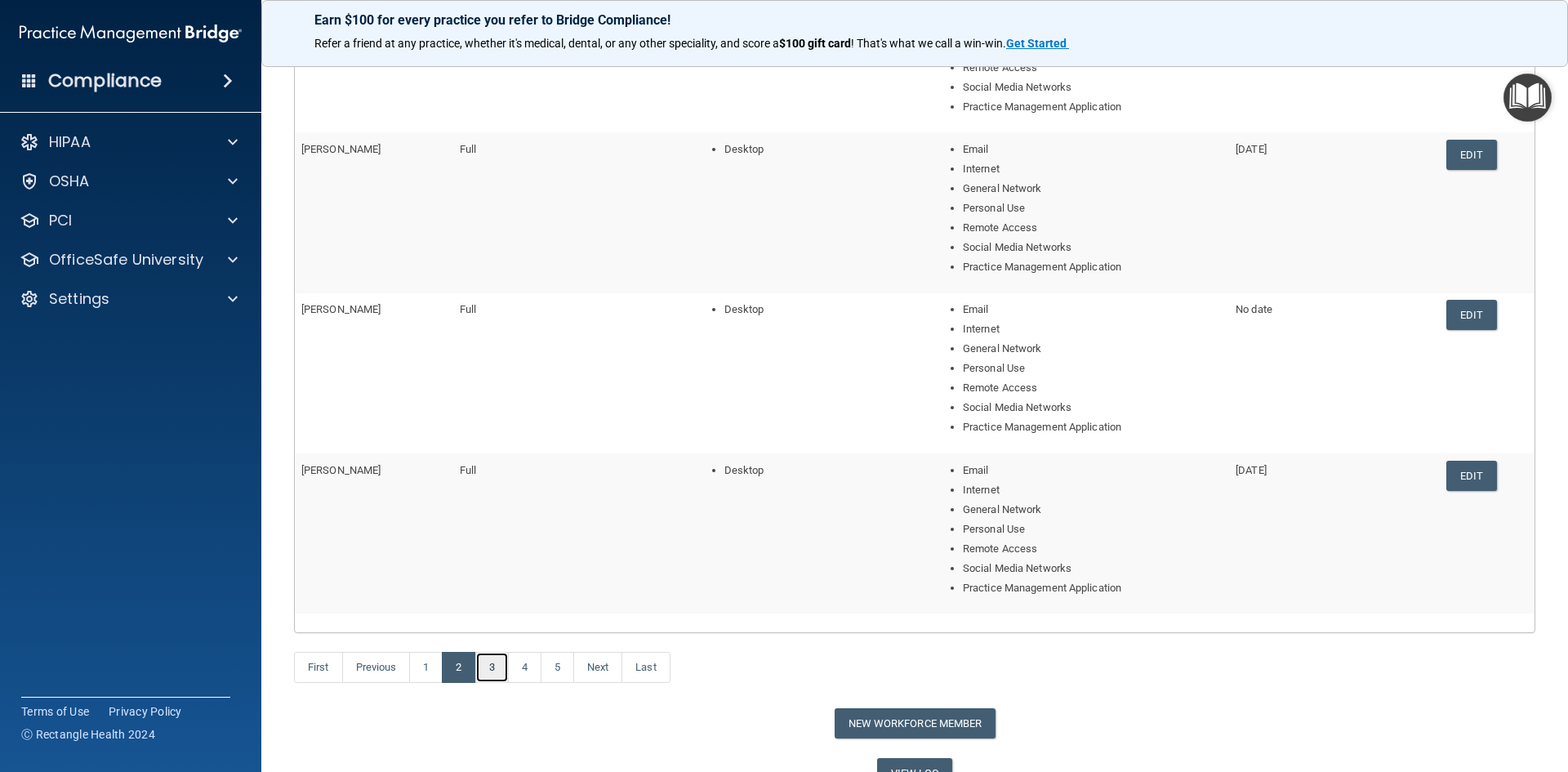
click at [490, 666] on link "3" at bounding box center [492, 667] width 33 height 31
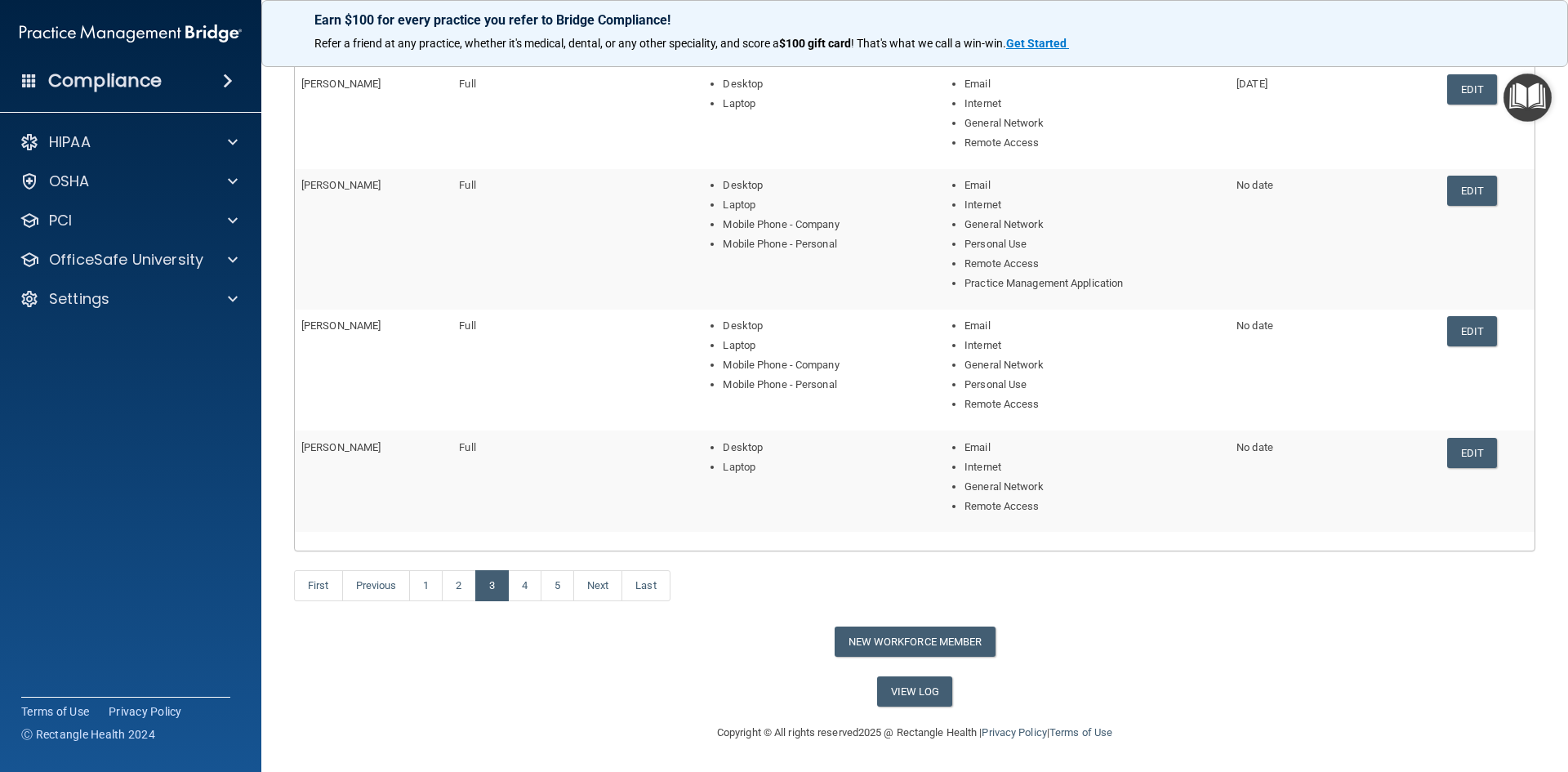
scroll to position [312, 0]
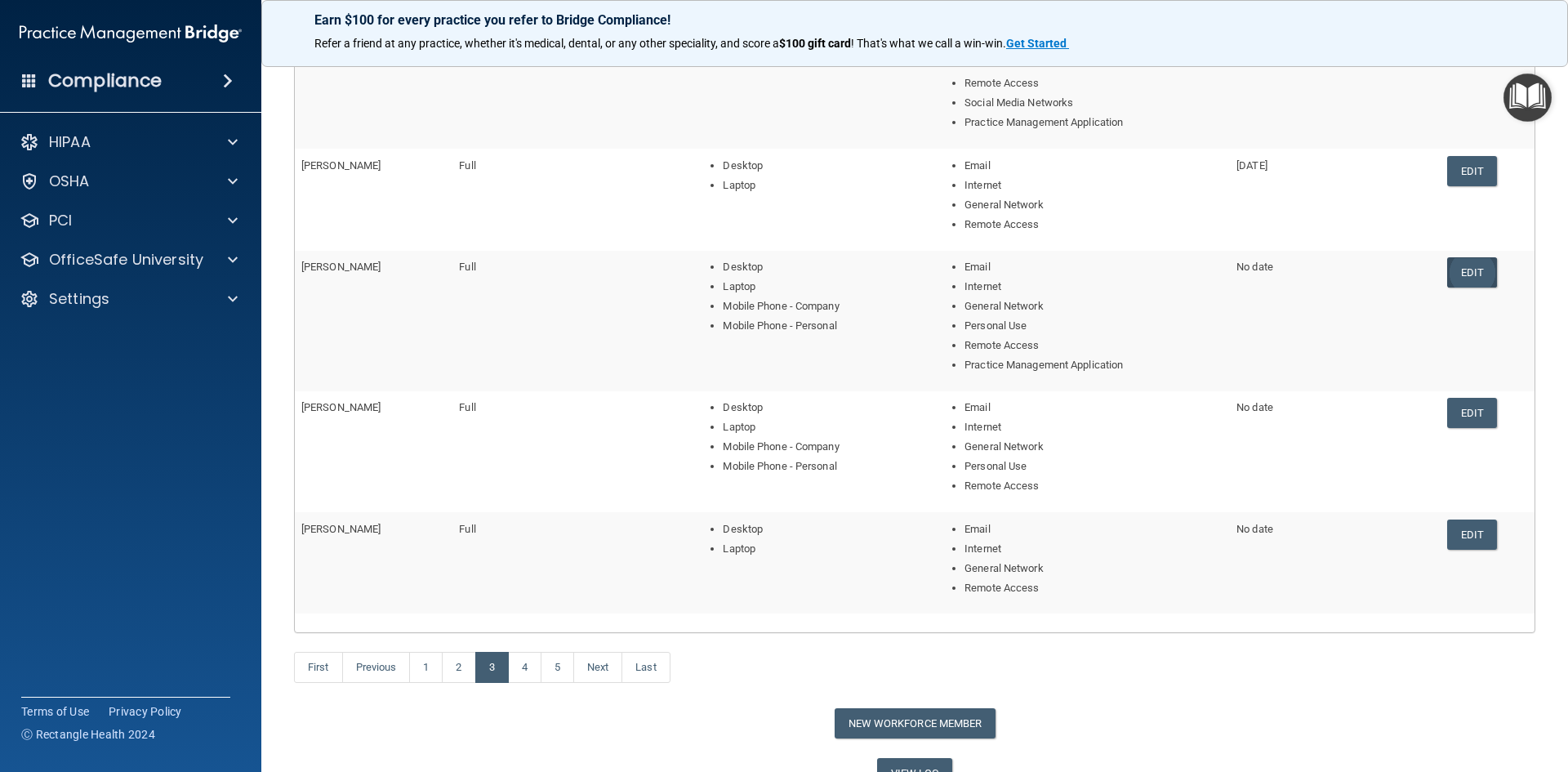
click at [1456, 267] on link "Edit" at bounding box center [1472, 272] width 50 height 30
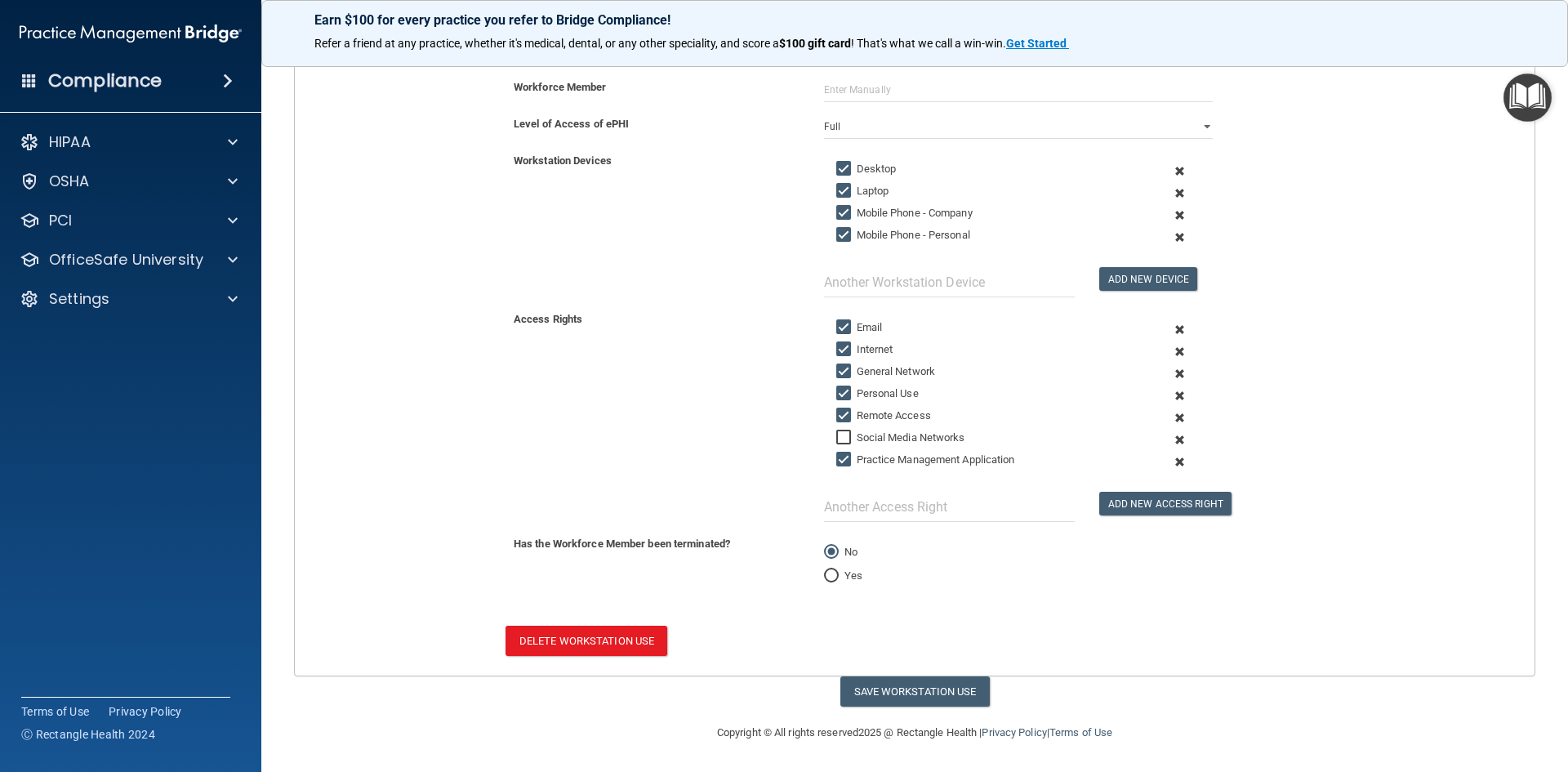
click at [828, 573] on input "Yes" at bounding box center [831, 576] width 15 height 12
radio input "true"
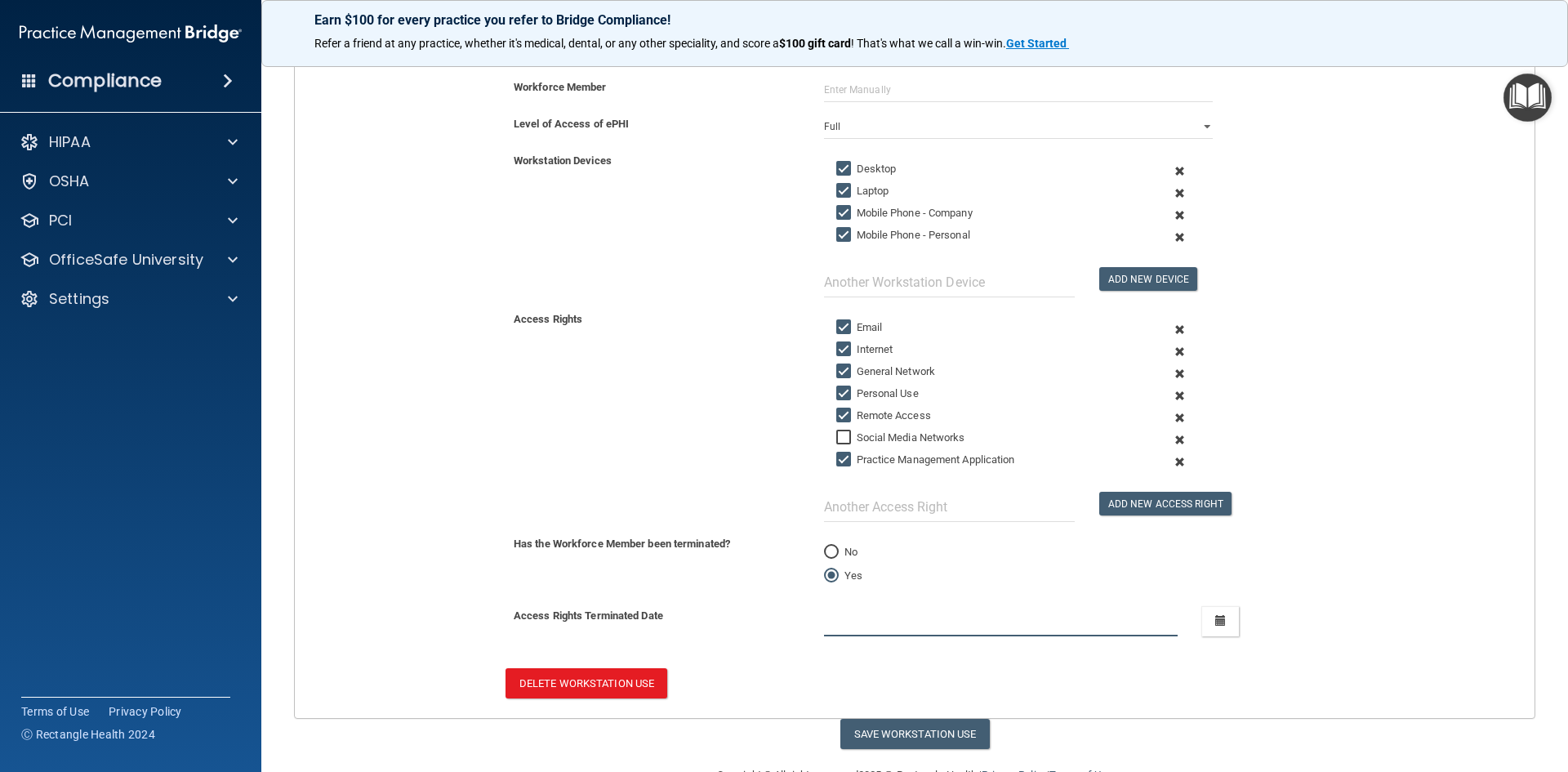
drag, startPoint x: 828, startPoint y: 625, endPoint x: 819, endPoint y: 635, distance: 13.5
click at [828, 626] on input "text" at bounding box center [1001, 621] width 354 height 30
type input "07012025"
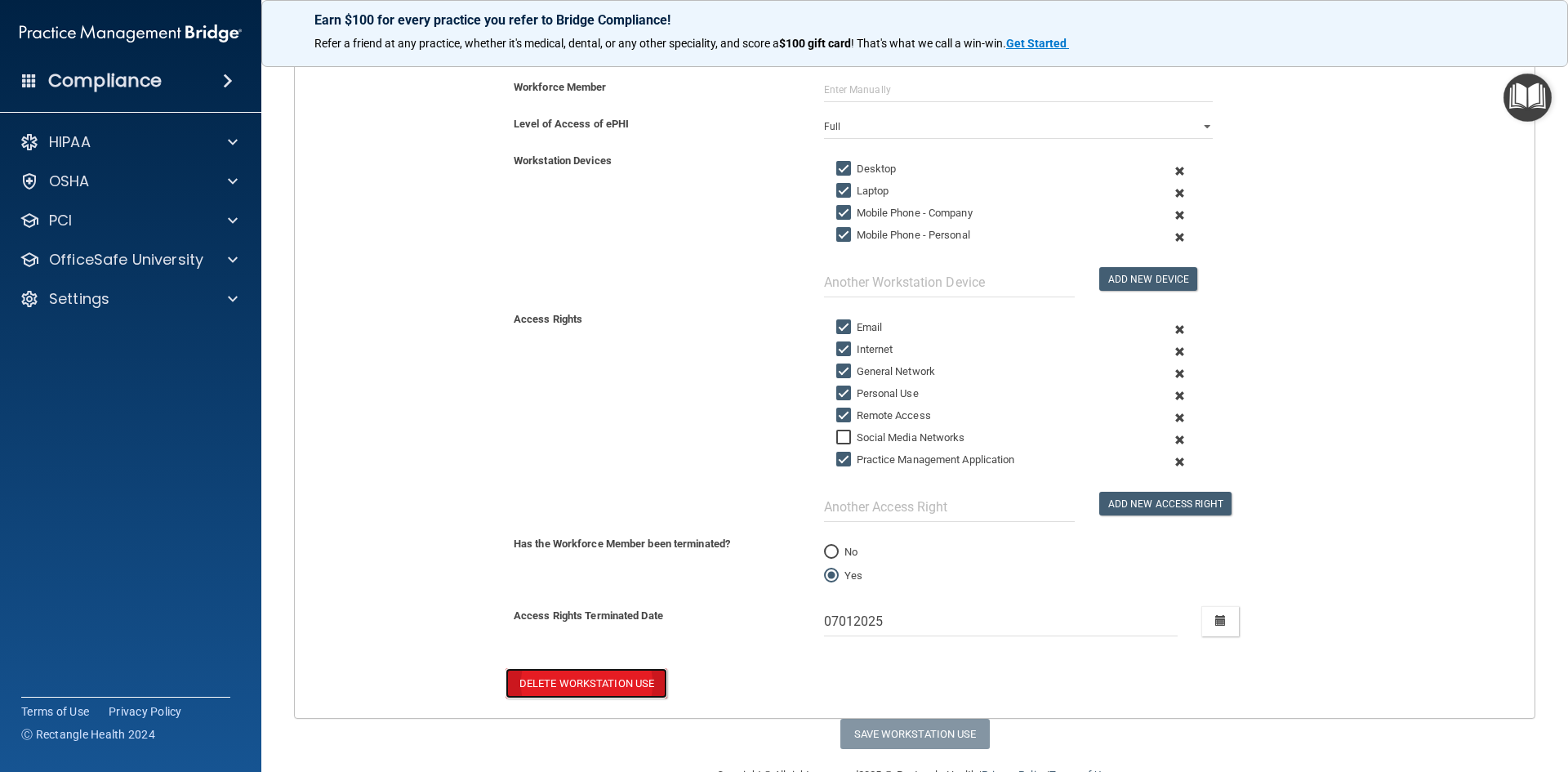
click at [607, 683] on button "Delete Workstation Use" at bounding box center [586, 683] width 161 height 30
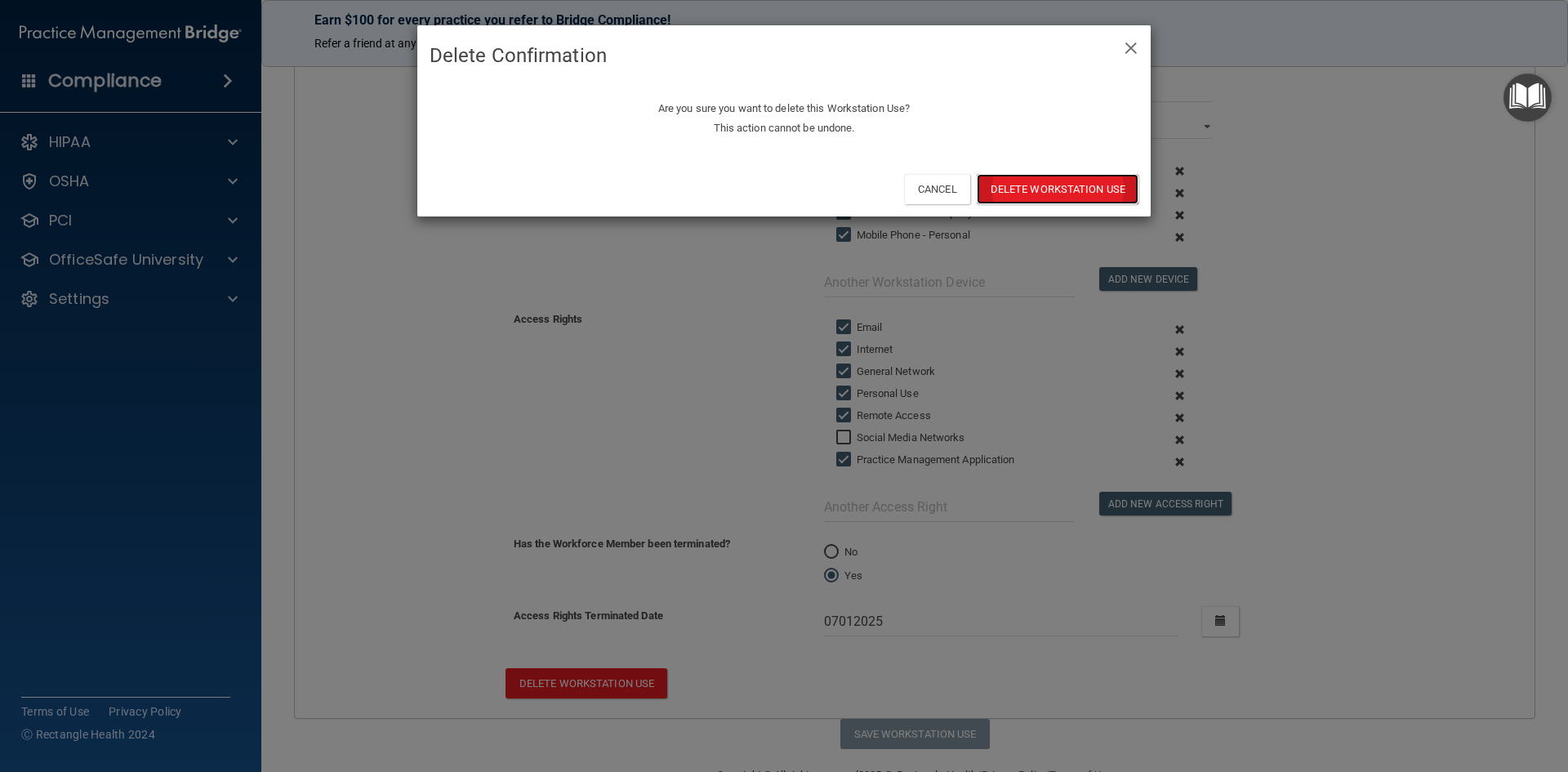
click at [997, 183] on button "Delete Workstation Use" at bounding box center [1057, 189] width 161 height 30
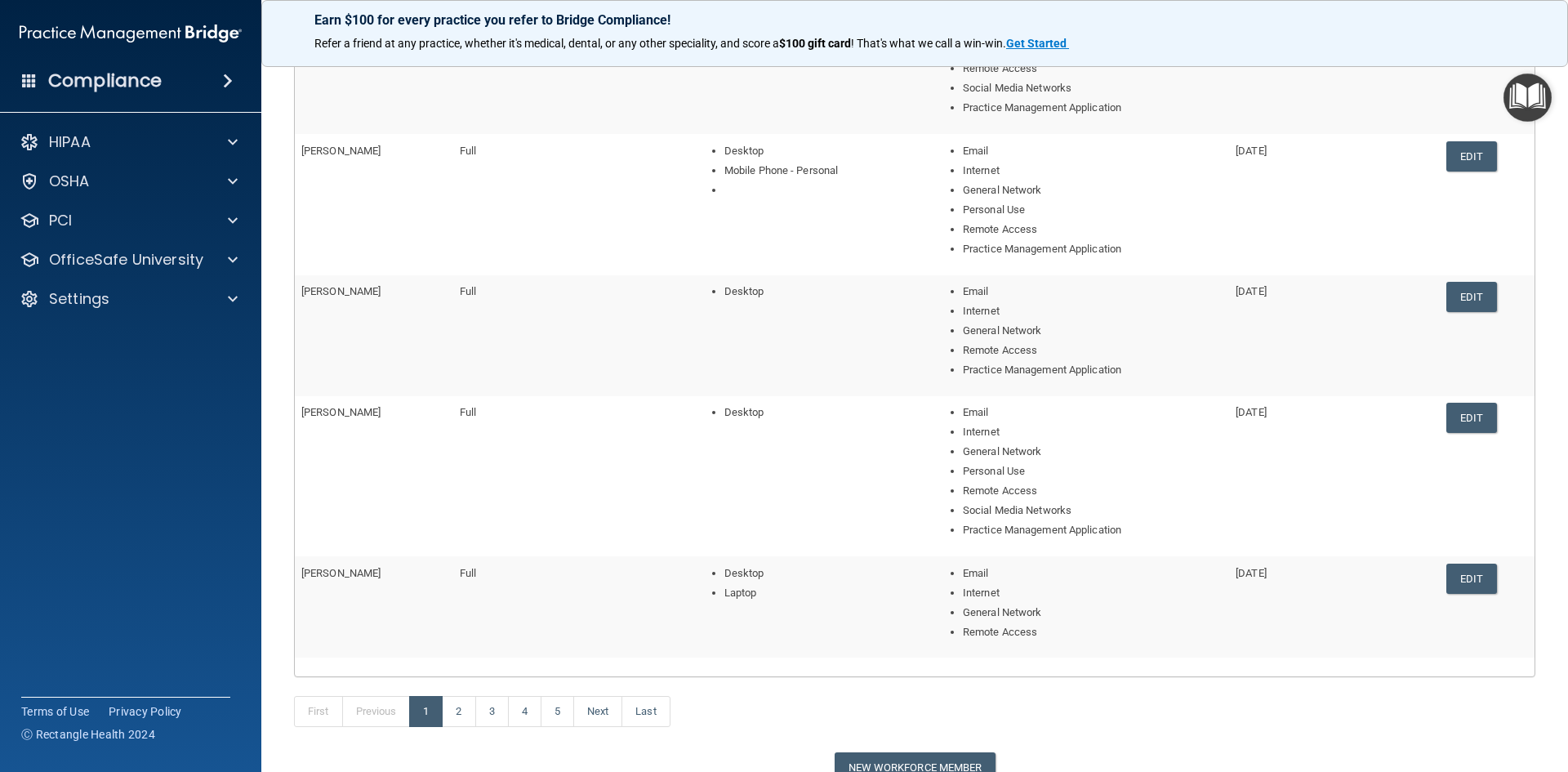
scroll to position [453, 0]
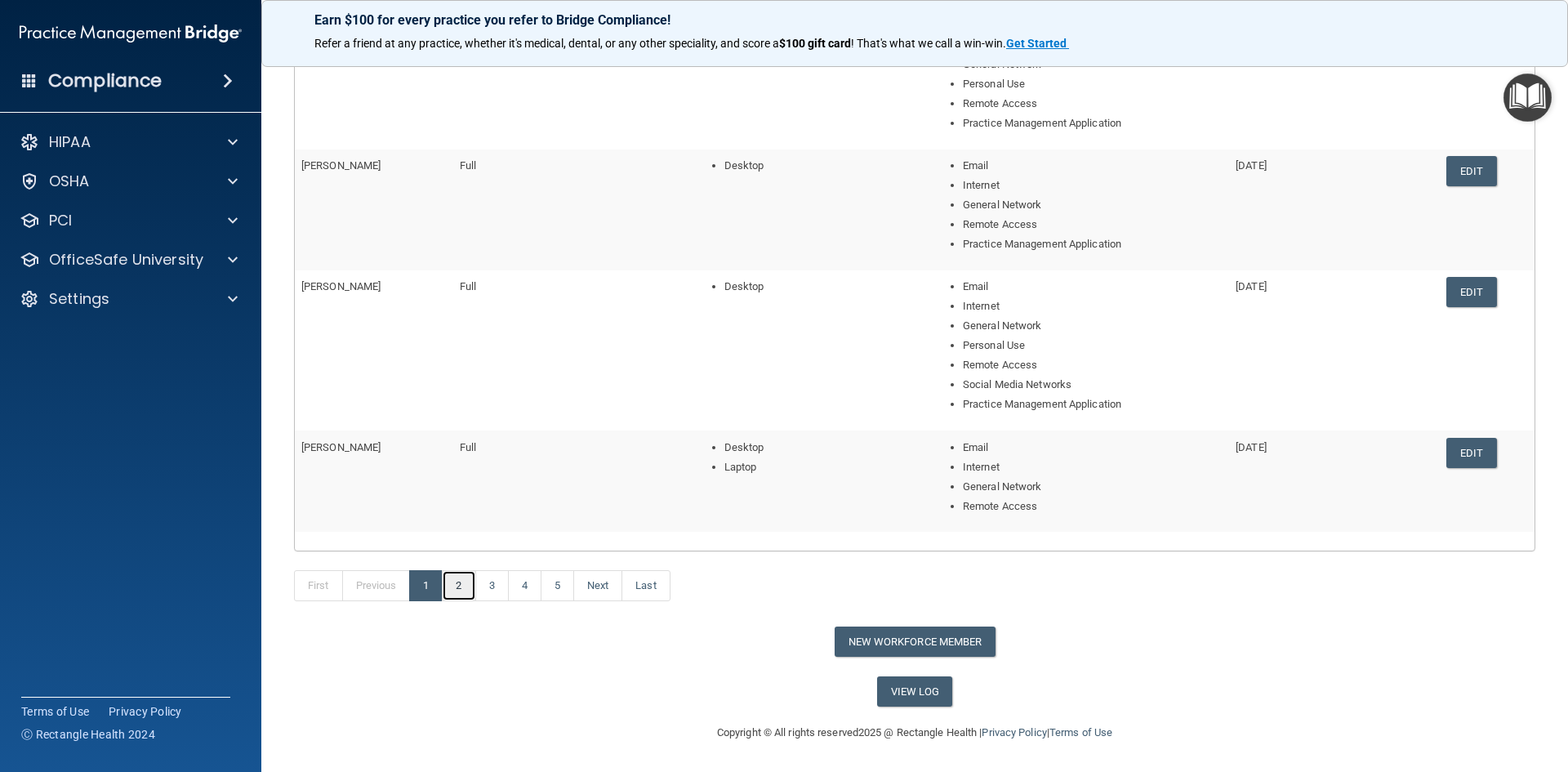
click at [468, 583] on link "2" at bounding box center [458, 586] width 33 height 31
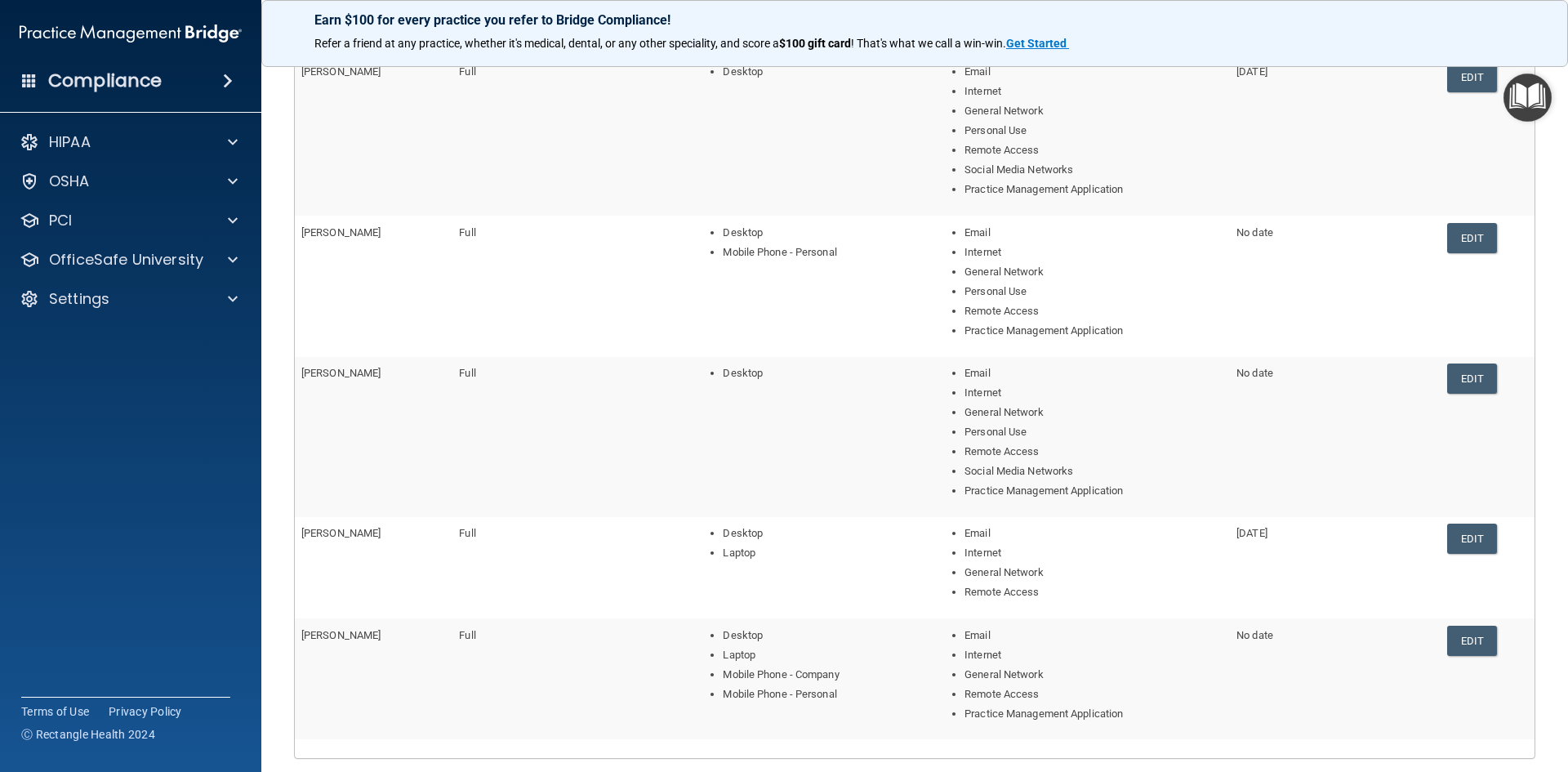
scroll to position [408, 0]
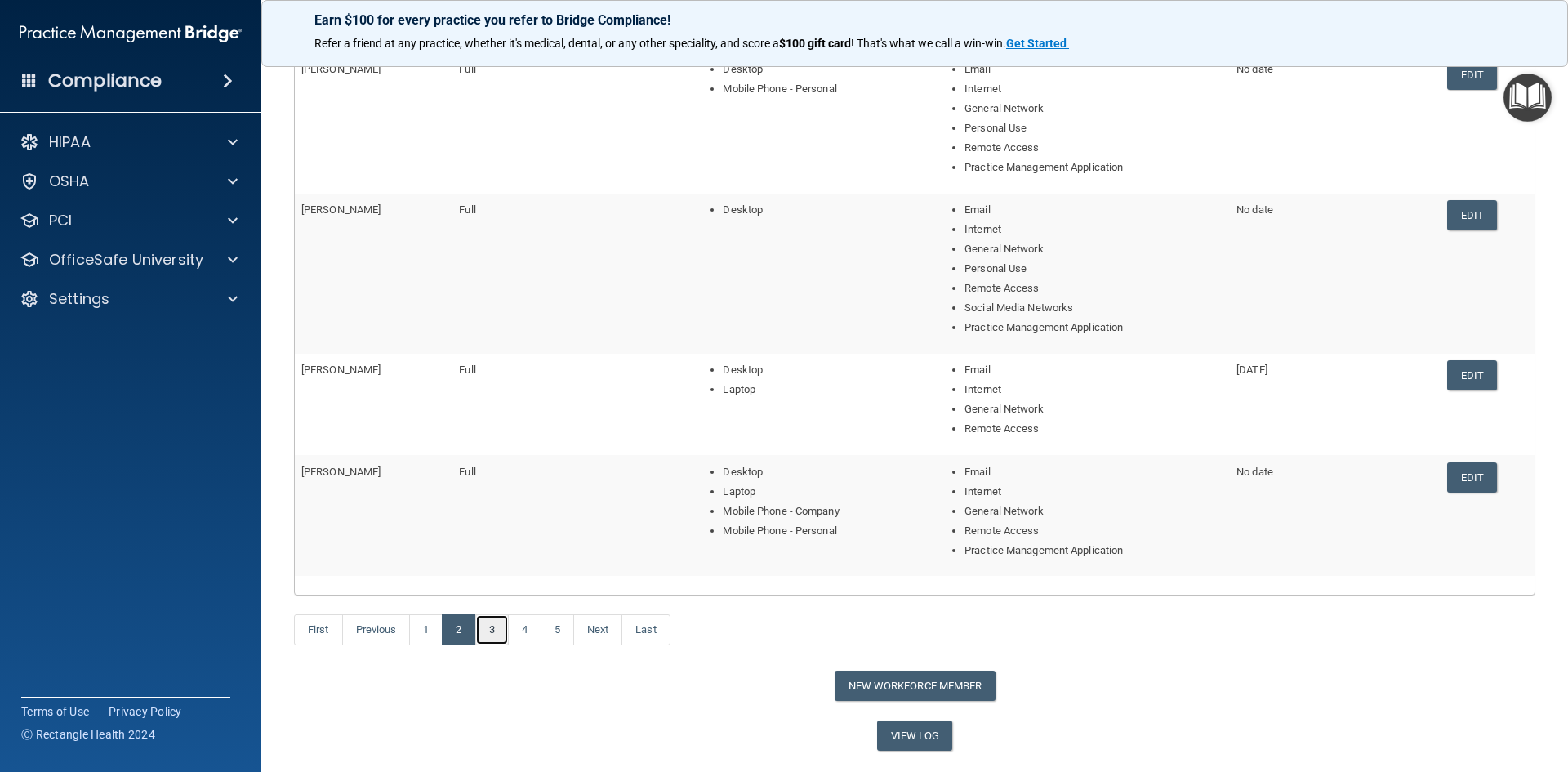
click at [492, 629] on link "3" at bounding box center [492, 630] width 33 height 31
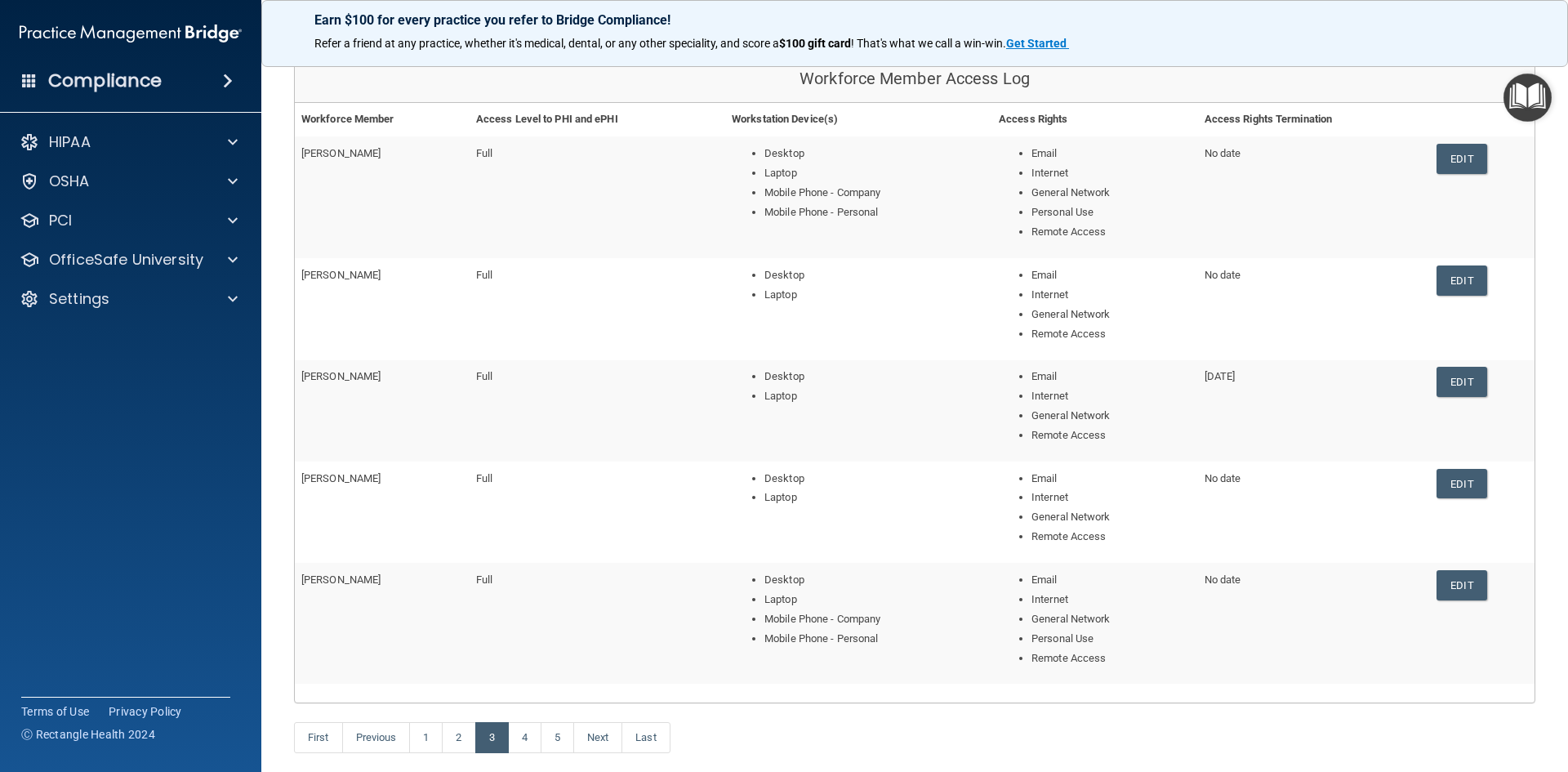
scroll to position [245, 0]
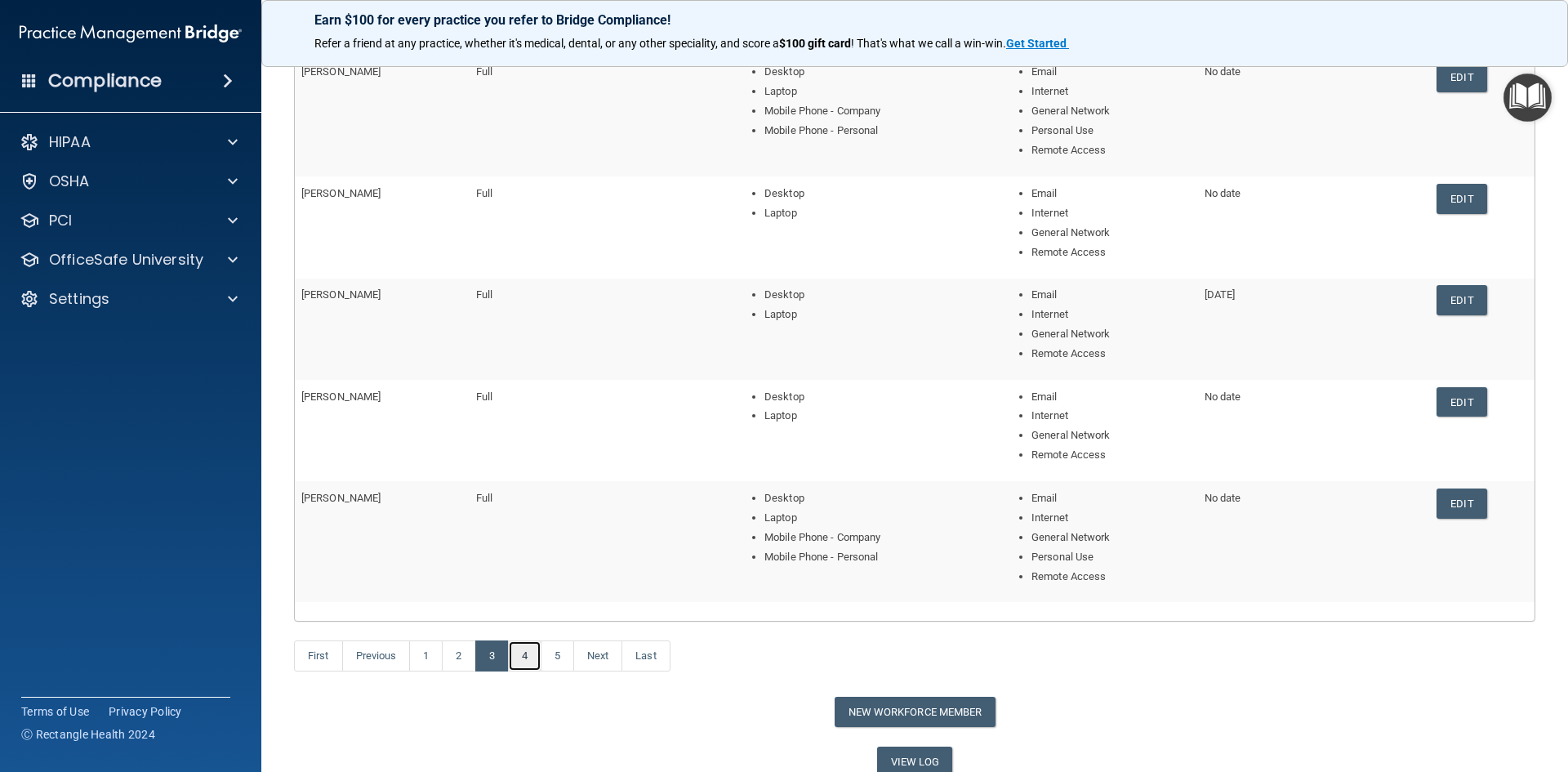
click at [525, 654] on link "4" at bounding box center [525, 656] width 33 height 31
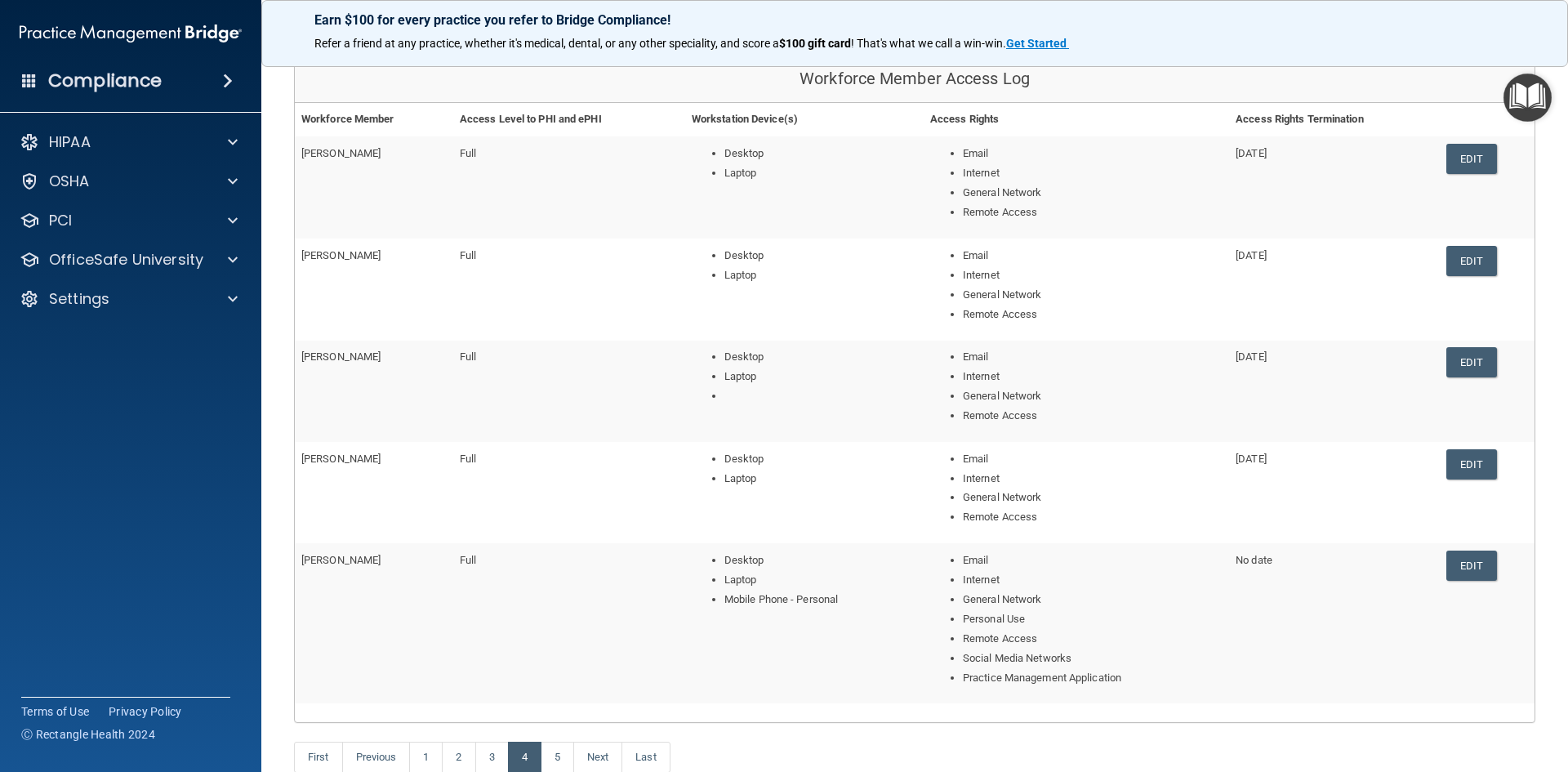
scroll to position [335, 0]
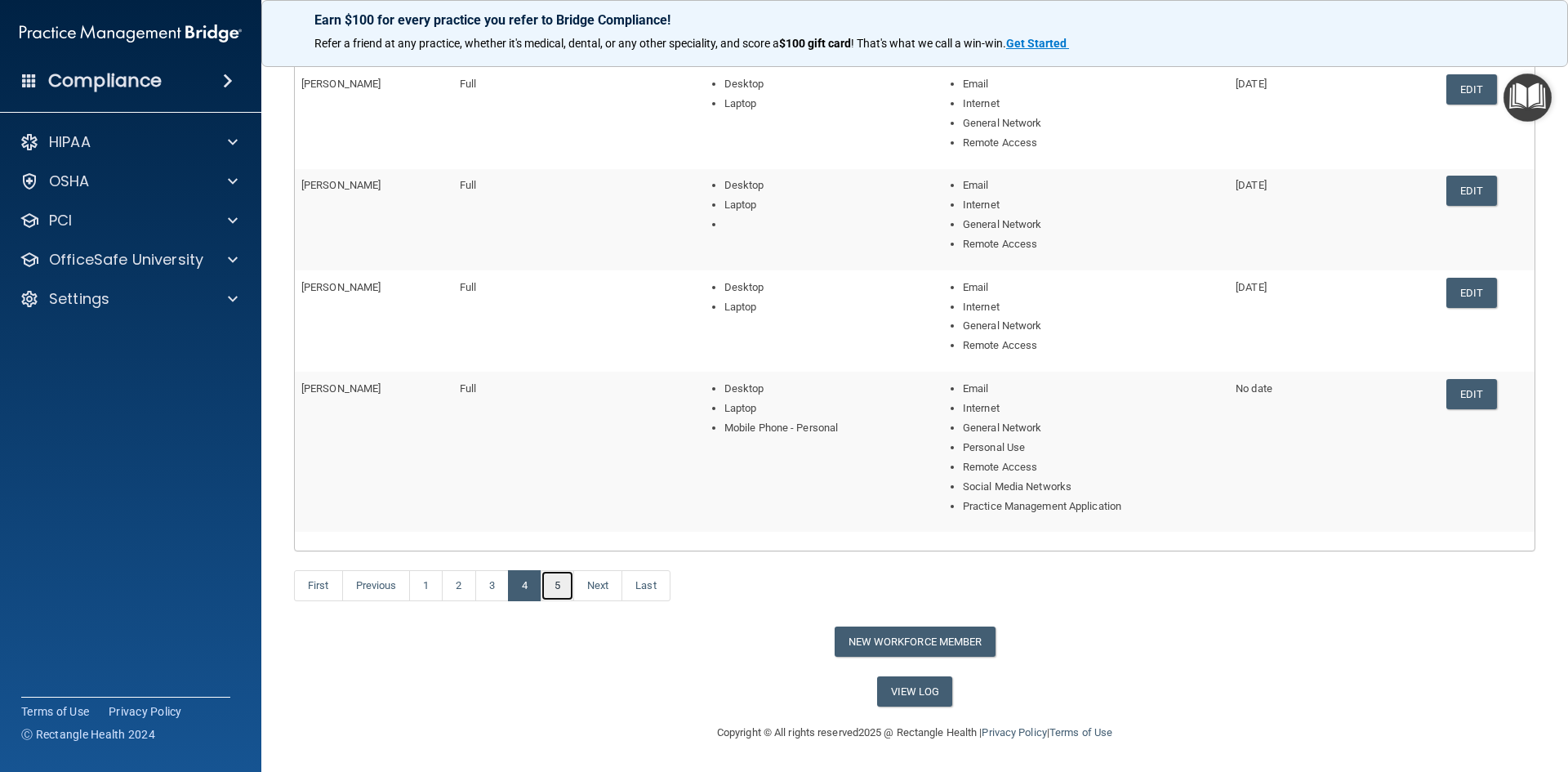
click at [562, 579] on link "5" at bounding box center [557, 586] width 33 height 31
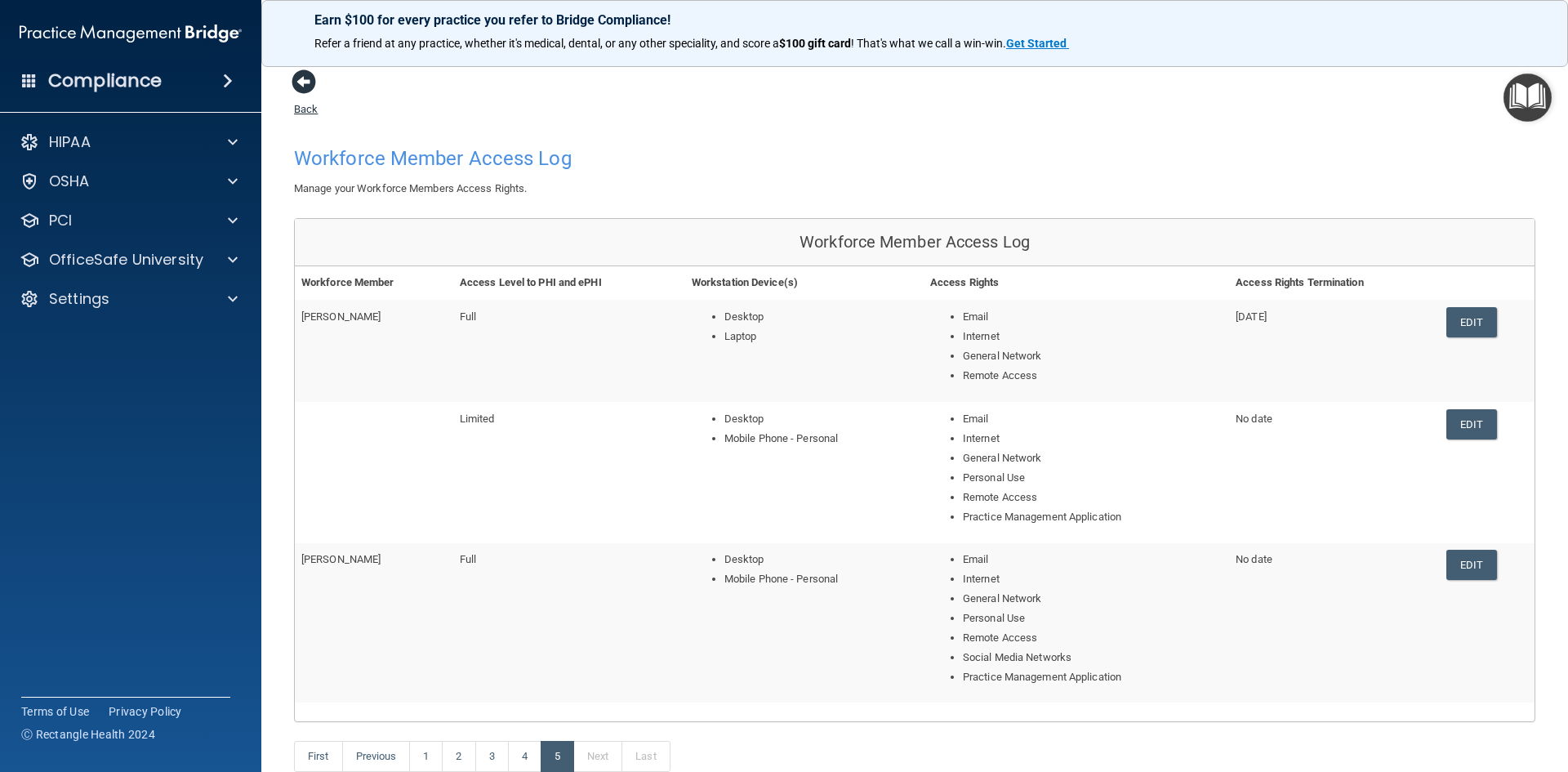
click at [305, 81] on span at bounding box center [304, 82] width 25 height 25
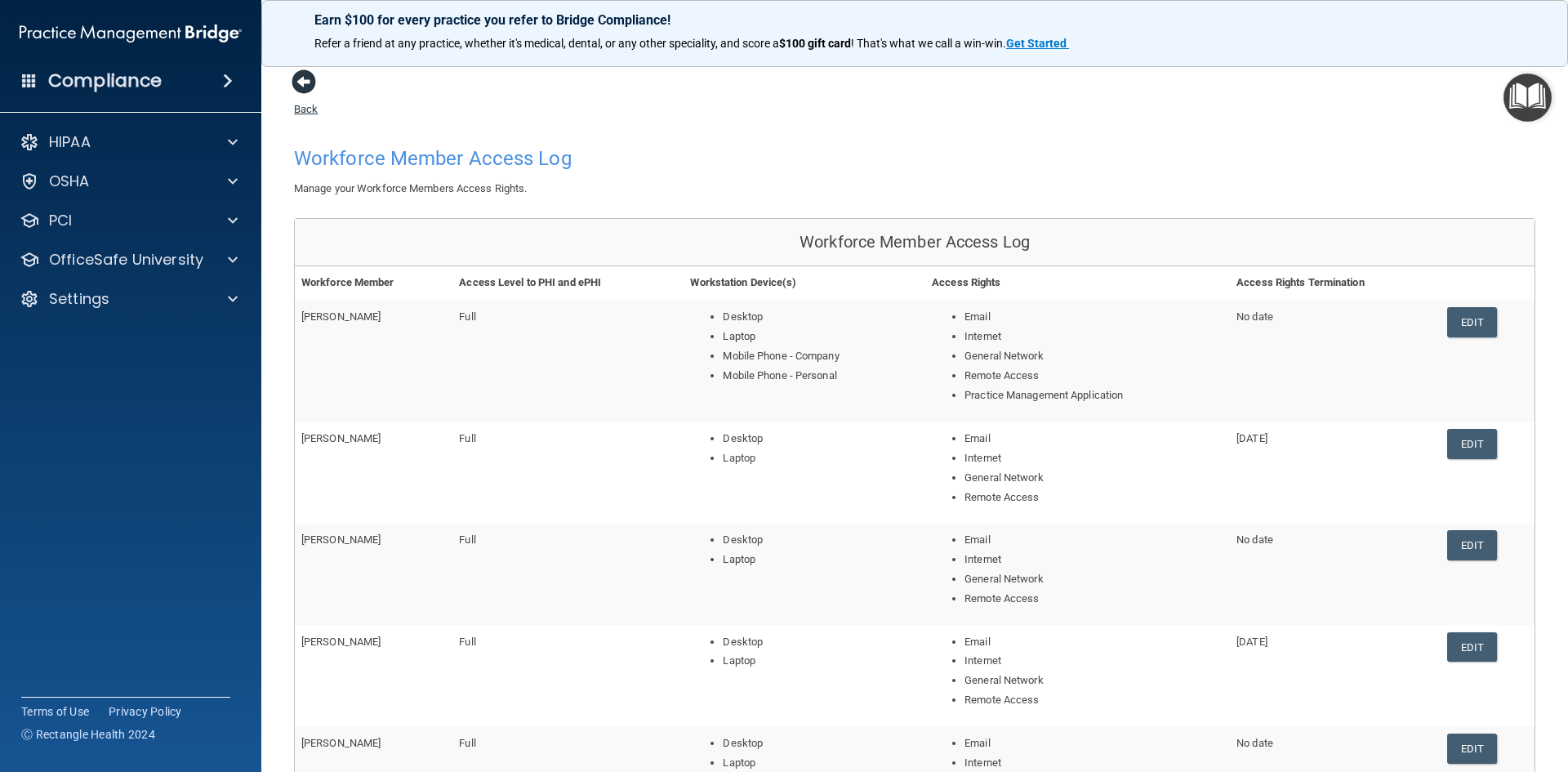
click at [301, 78] on span at bounding box center [304, 82] width 25 height 25
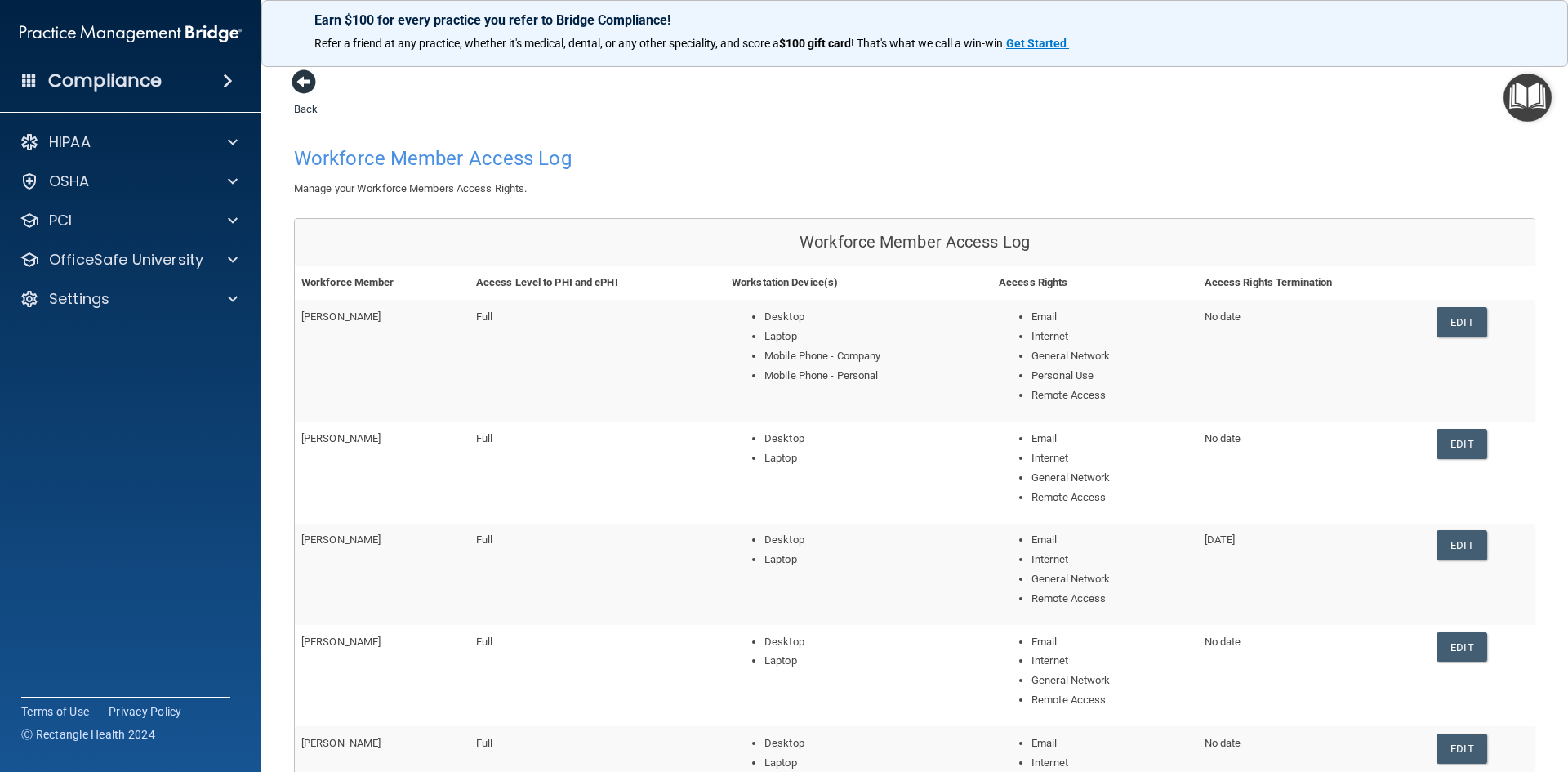
click at [308, 78] on span at bounding box center [304, 82] width 25 height 25
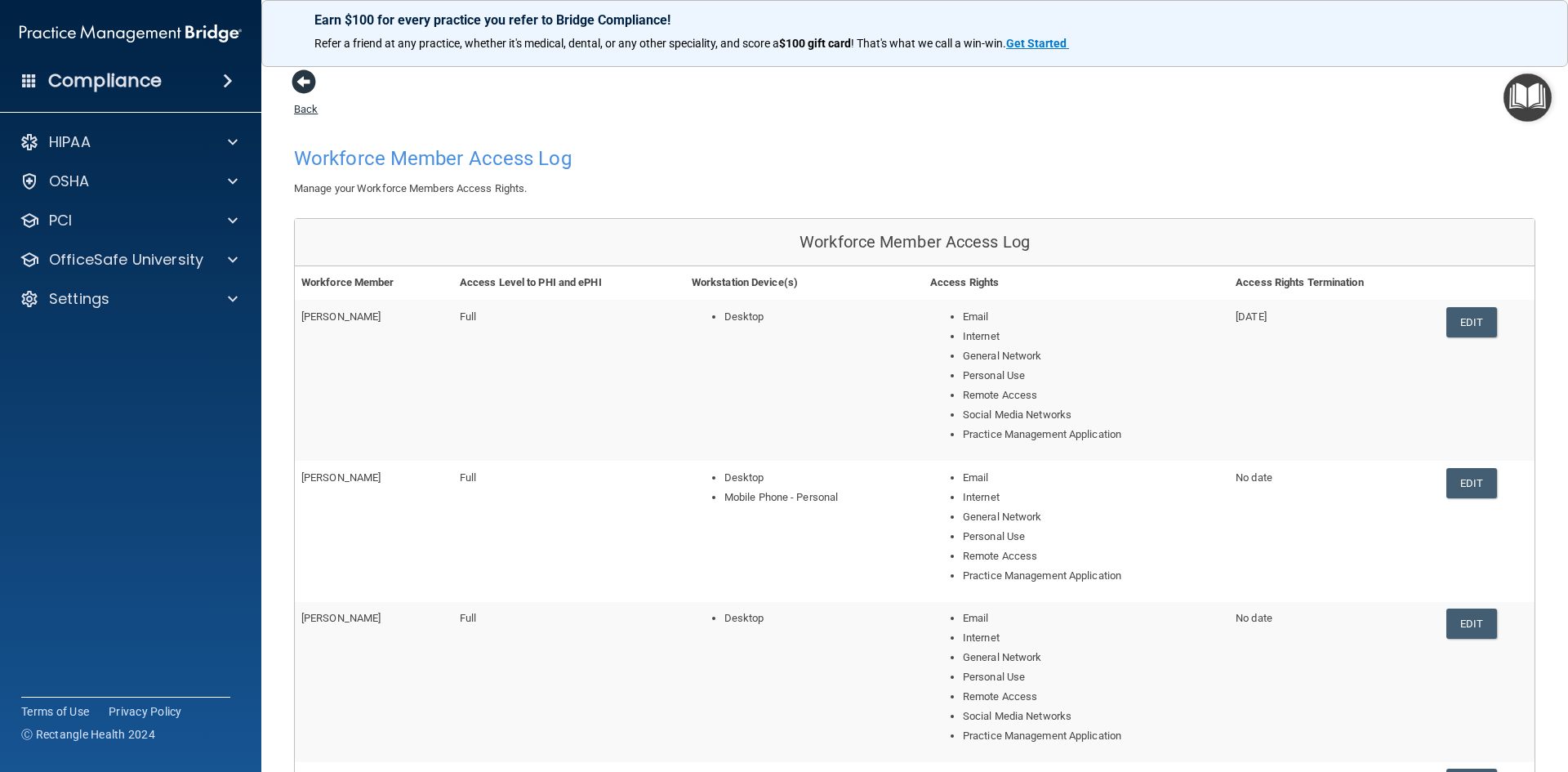
click at [302, 82] on span at bounding box center [304, 82] width 25 height 25
click at [305, 72] on span at bounding box center [304, 82] width 25 height 25
click at [301, 76] on span at bounding box center [304, 82] width 25 height 25
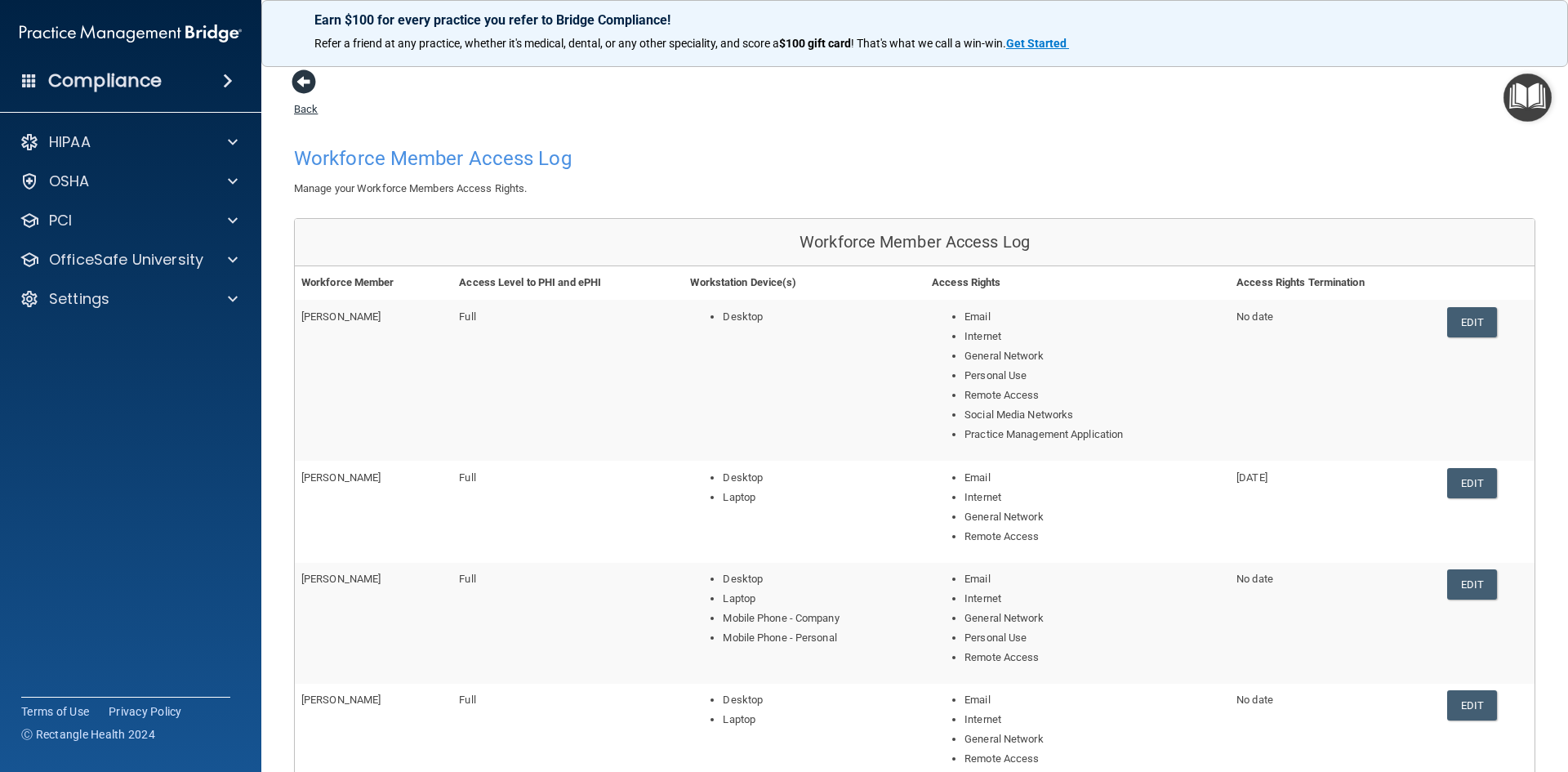
click at [303, 78] on span at bounding box center [304, 82] width 25 height 25
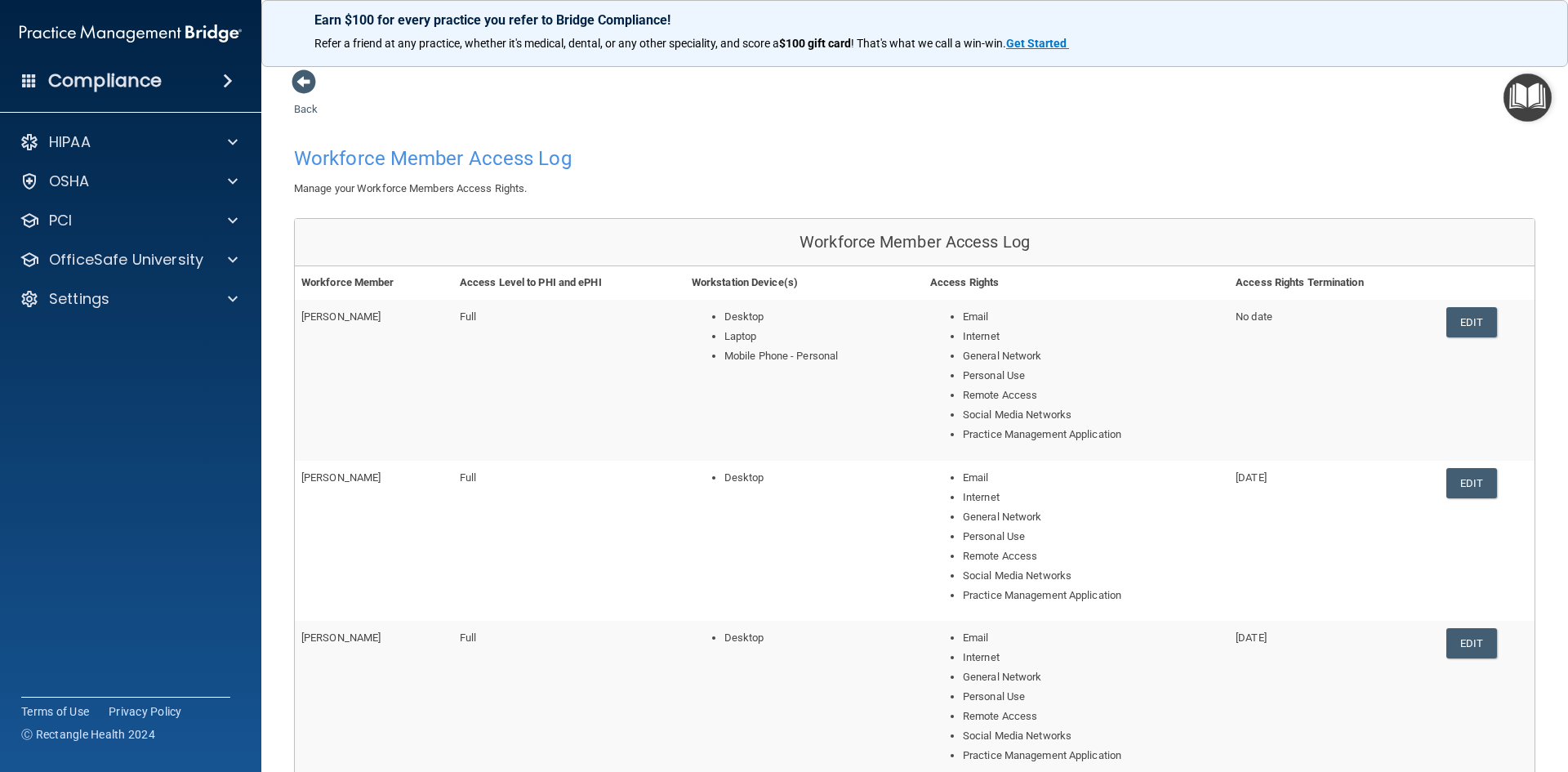
click at [303, 78] on span at bounding box center [304, 82] width 25 height 25
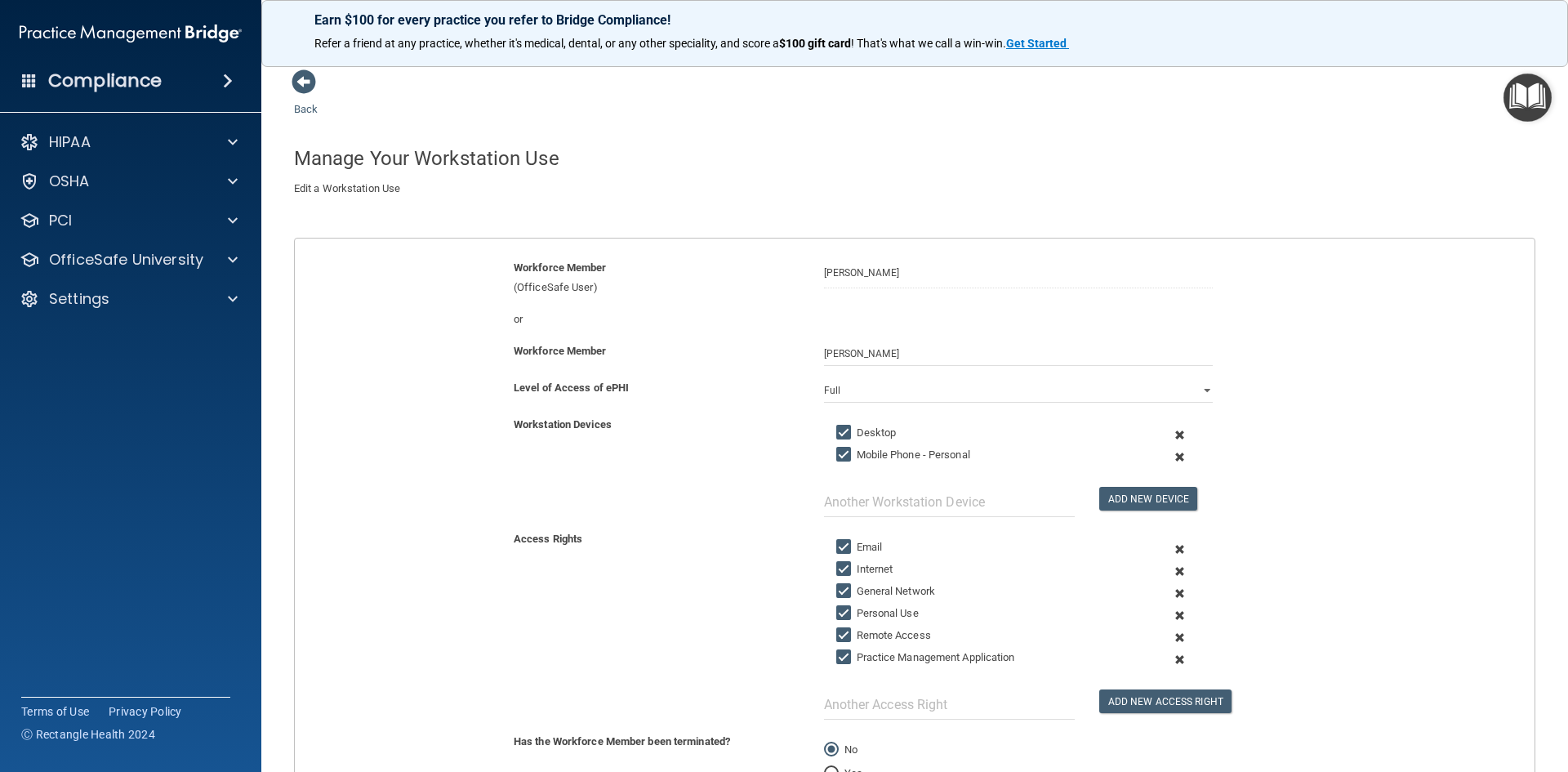
click at [303, 78] on span at bounding box center [304, 82] width 25 height 25
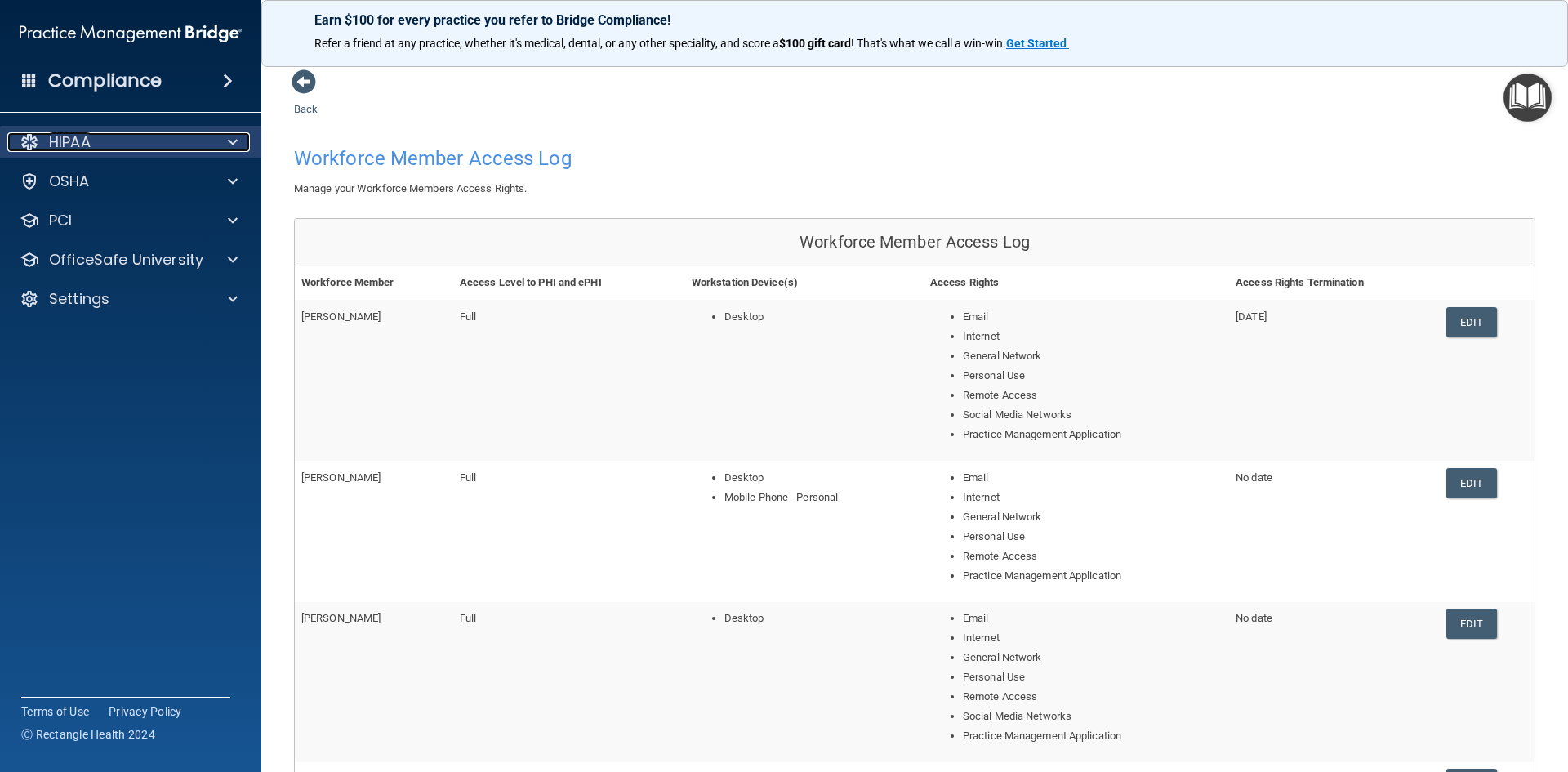
click at [170, 136] on div "HIPAA" at bounding box center [108, 141] width 203 height 19
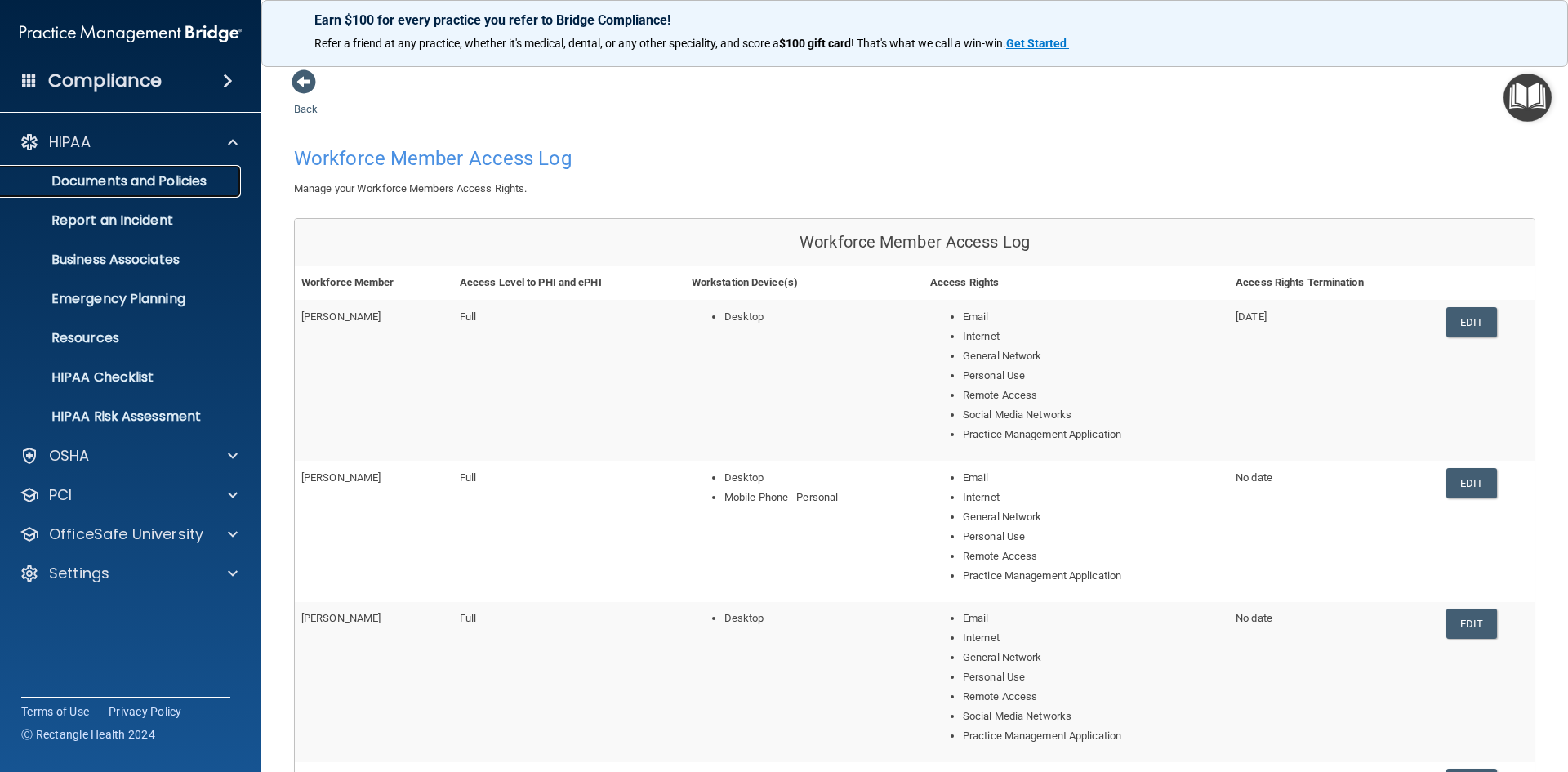
click at [172, 182] on p "Documents and Policies" at bounding box center [122, 182] width 223 height 17
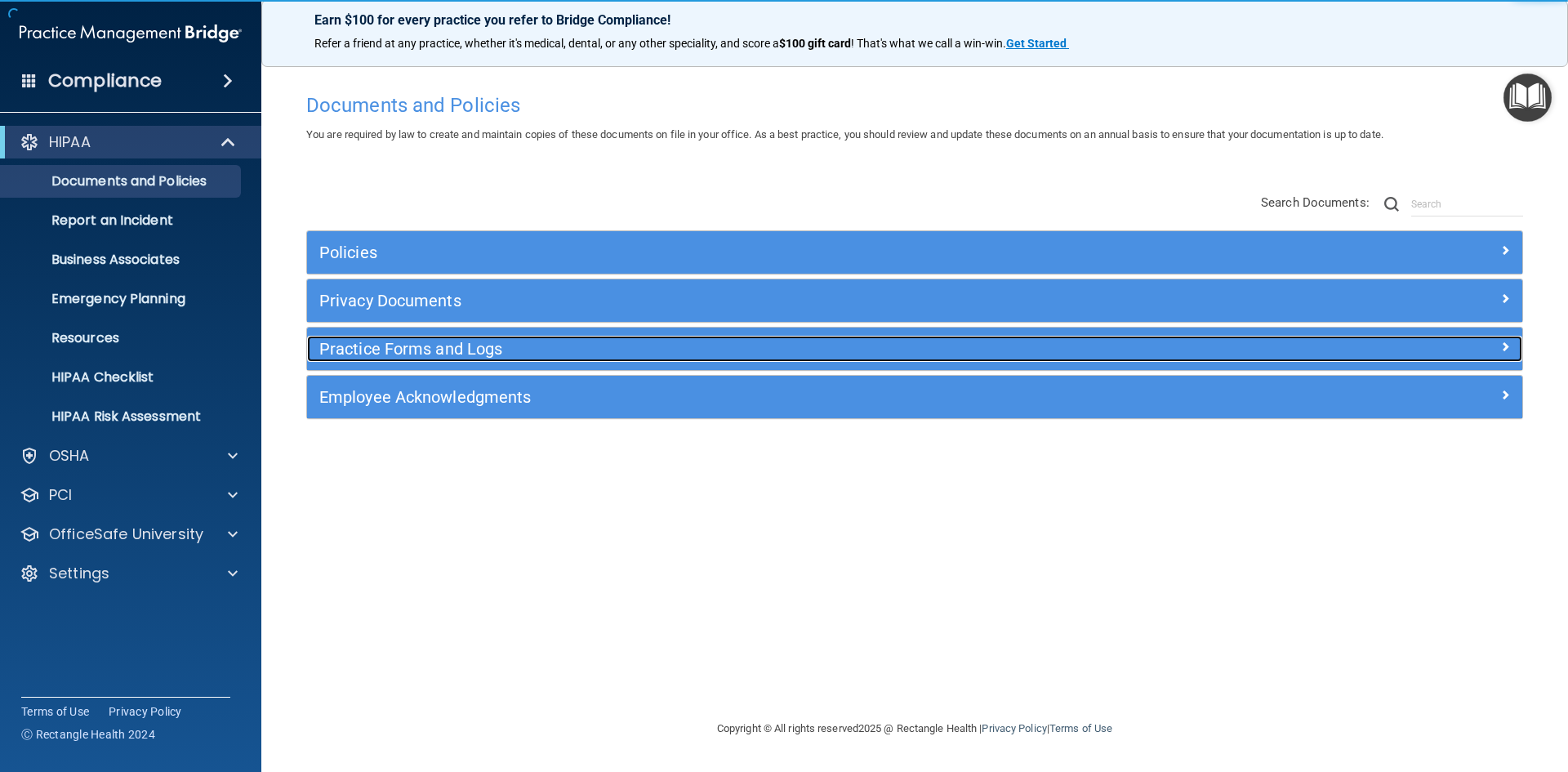
click at [499, 345] on h5 "Practice Forms and Logs" at bounding box center [762, 349] width 887 height 18
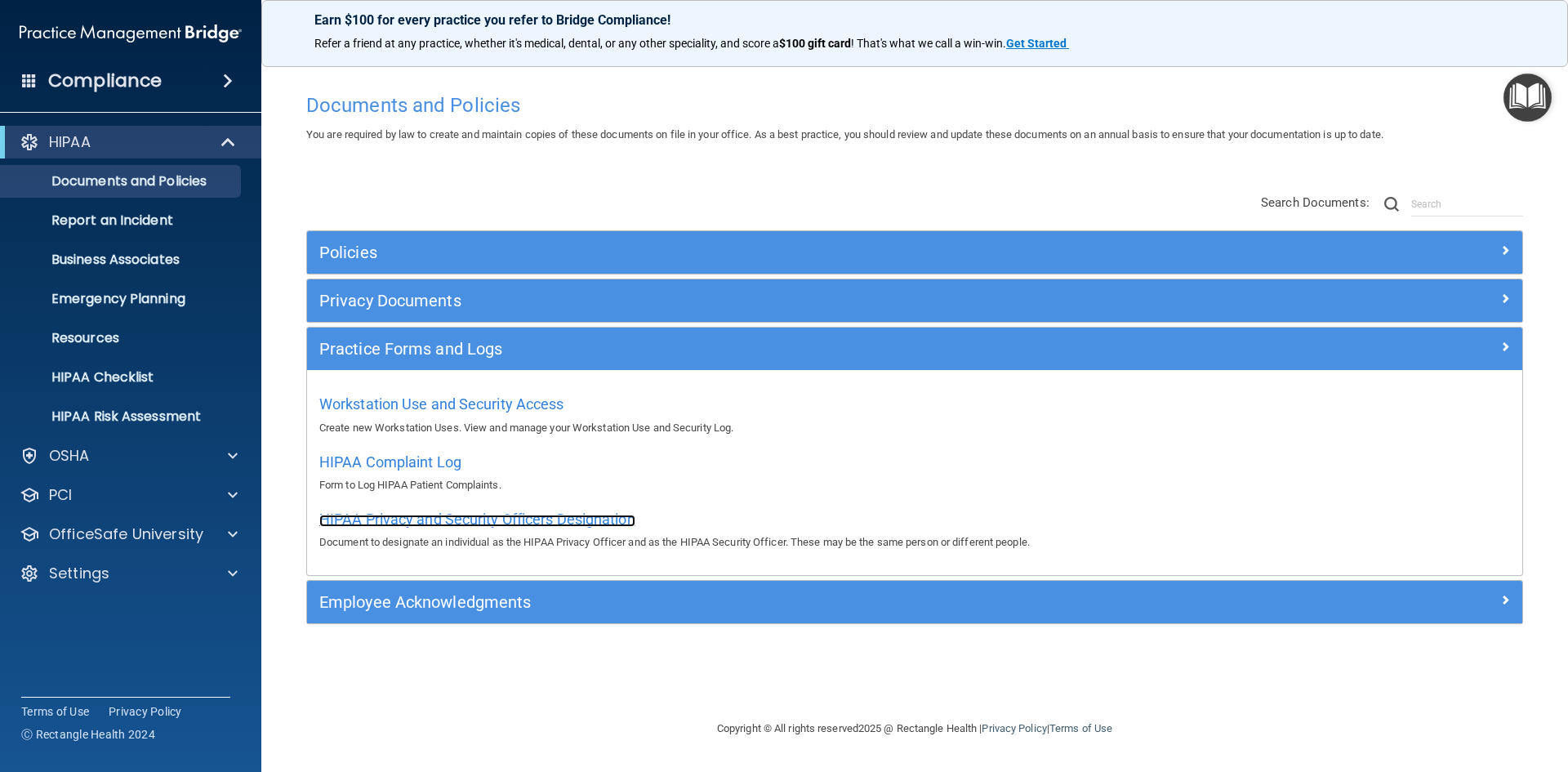
click at [416, 520] on span "HIPAA Privacy and Security Officers Designation" at bounding box center [477, 519] width 316 height 17
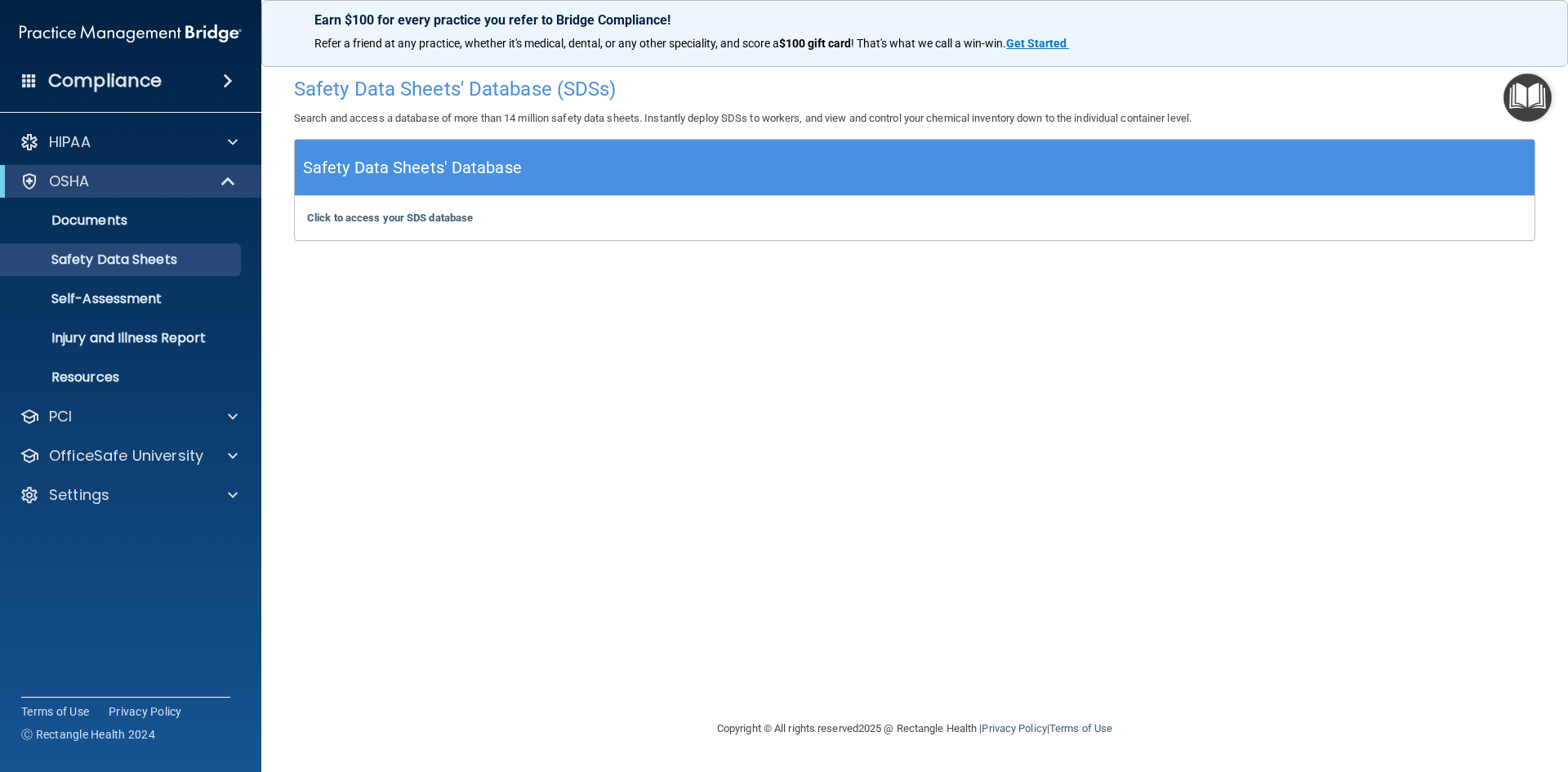
click at [28, 78] on span at bounding box center [29, 80] width 15 height 15
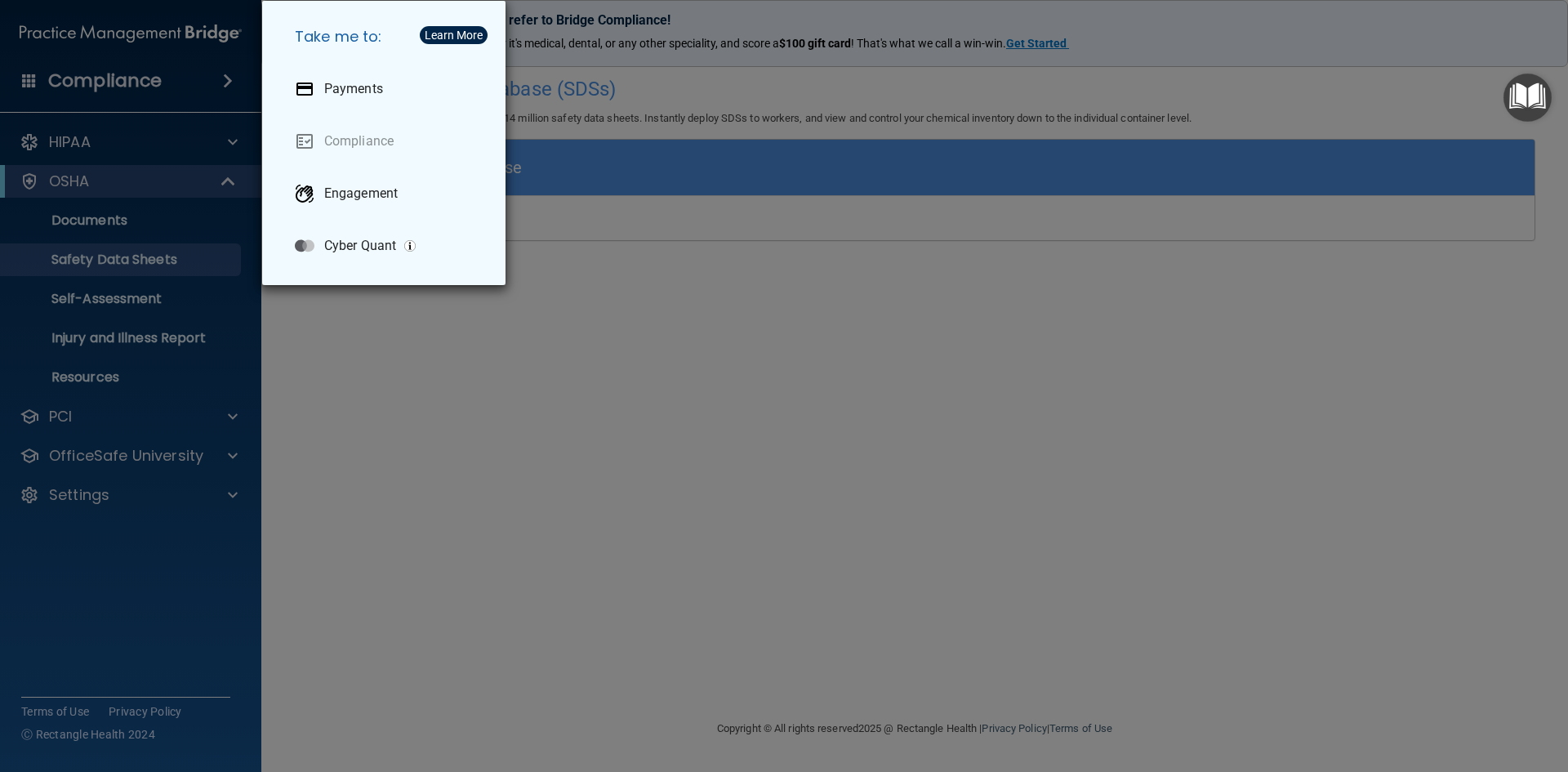
click at [525, 354] on div "Take me to: Payments Compliance Engagement Cyber Quant" at bounding box center [784, 386] width 1568 height 772
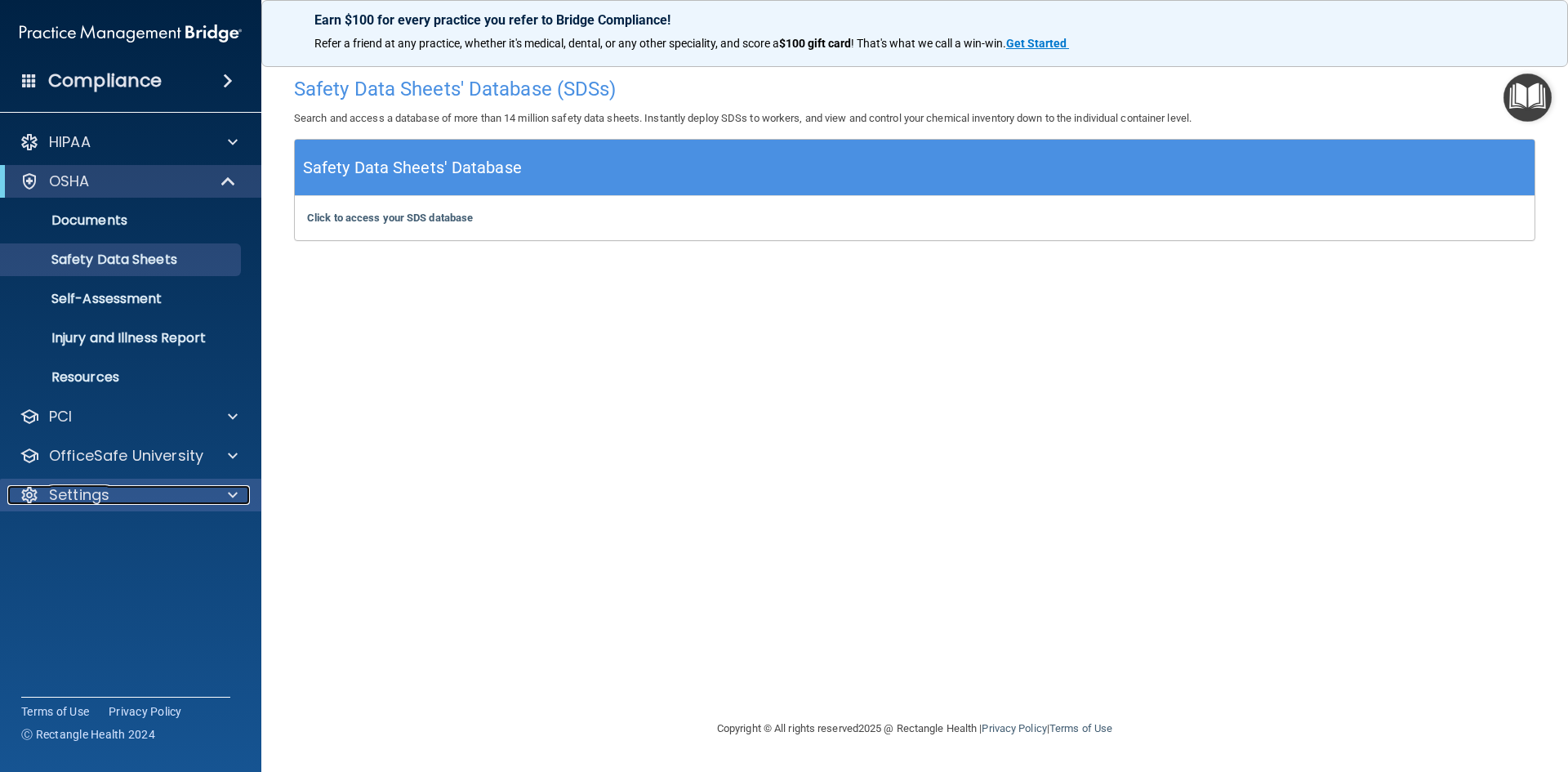
click at [96, 489] on p "Settings" at bounding box center [79, 495] width 61 height 19
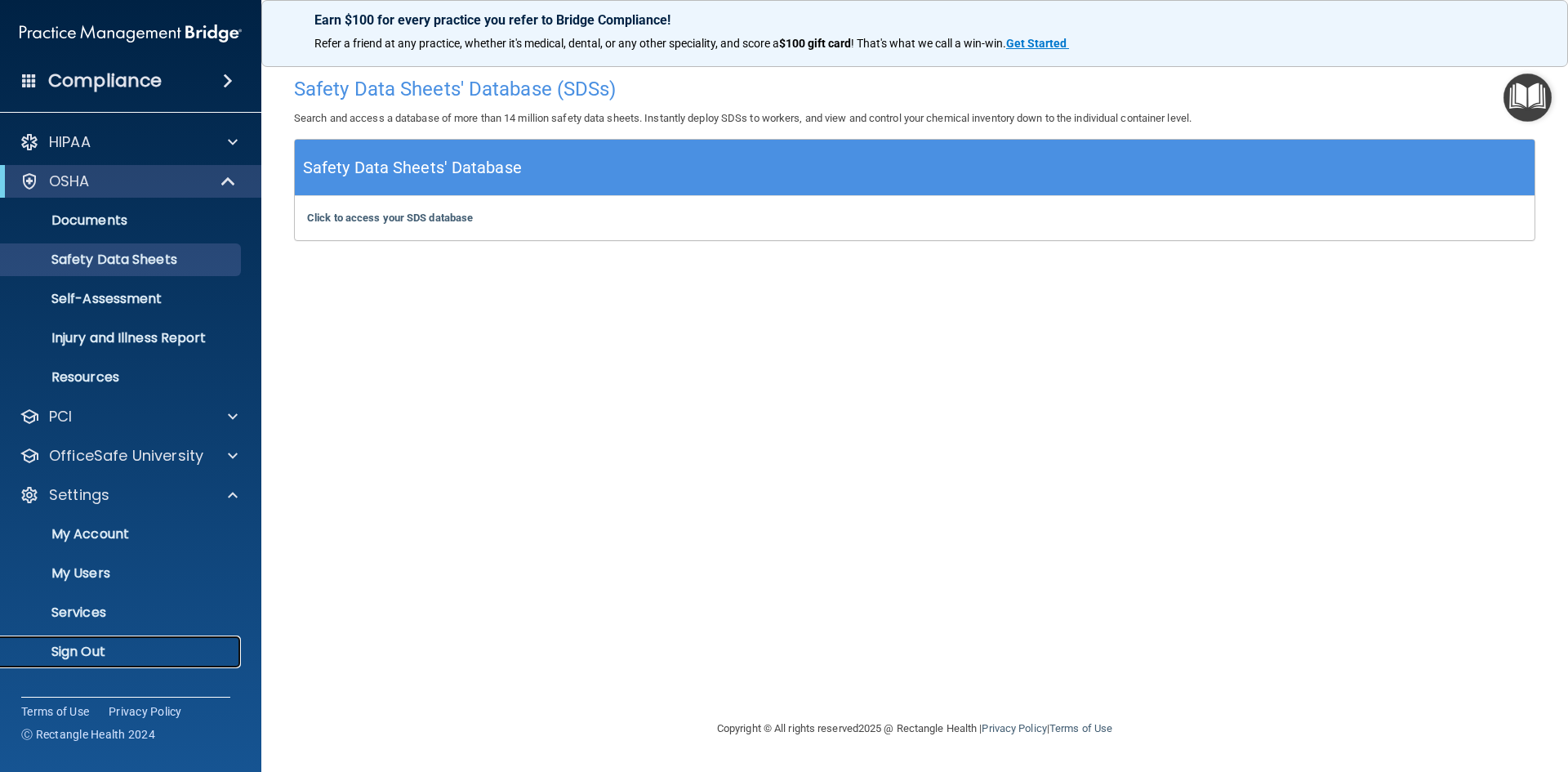
click at [83, 653] on p "Sign Out" at bounding box center [122, 652] width 223 height 17
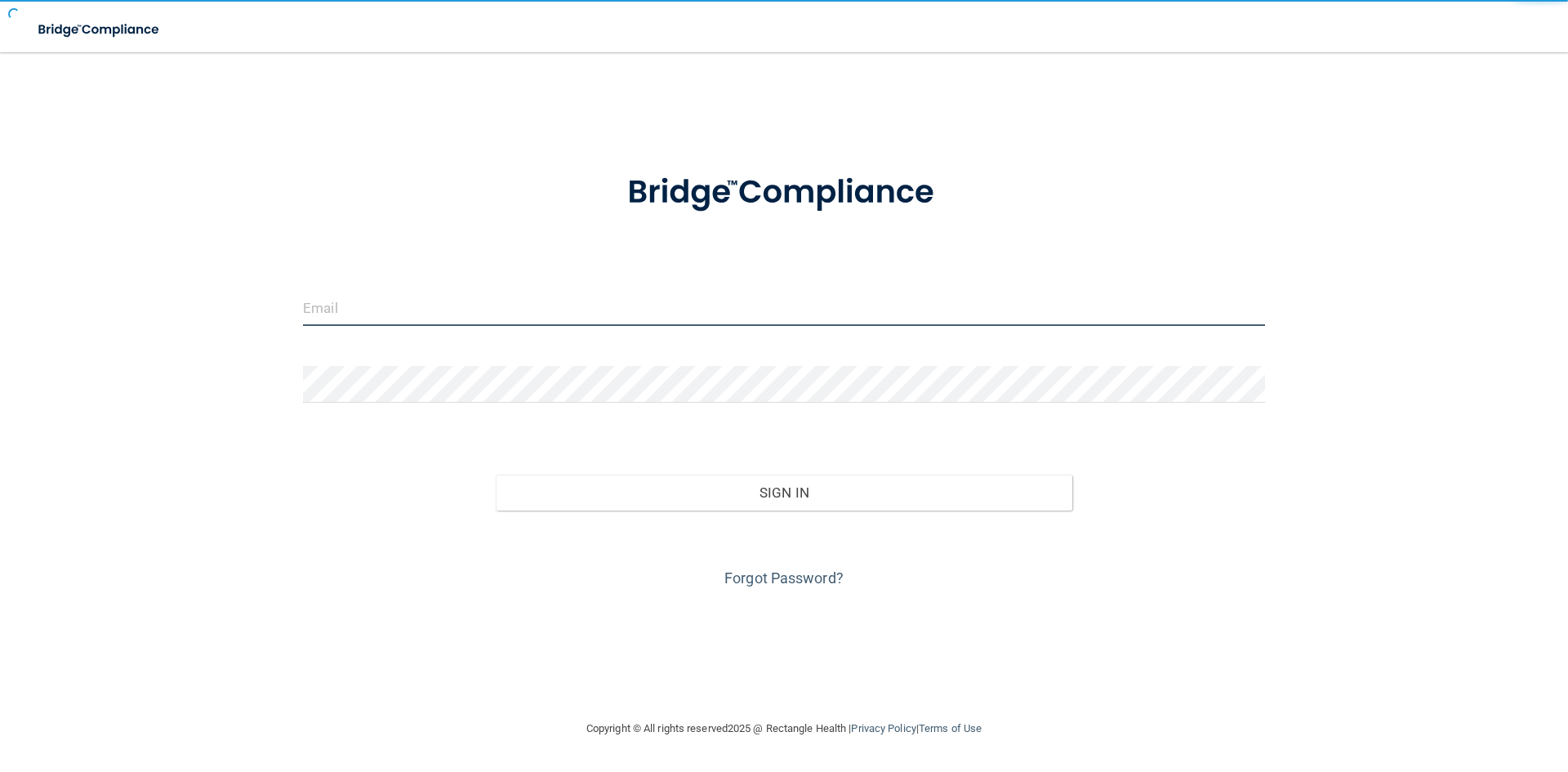
type input "[EMAIL_ADDRESS][DOMAIN_NAME]"
